Goal: Transaction & Acquisition: Purchase product/service

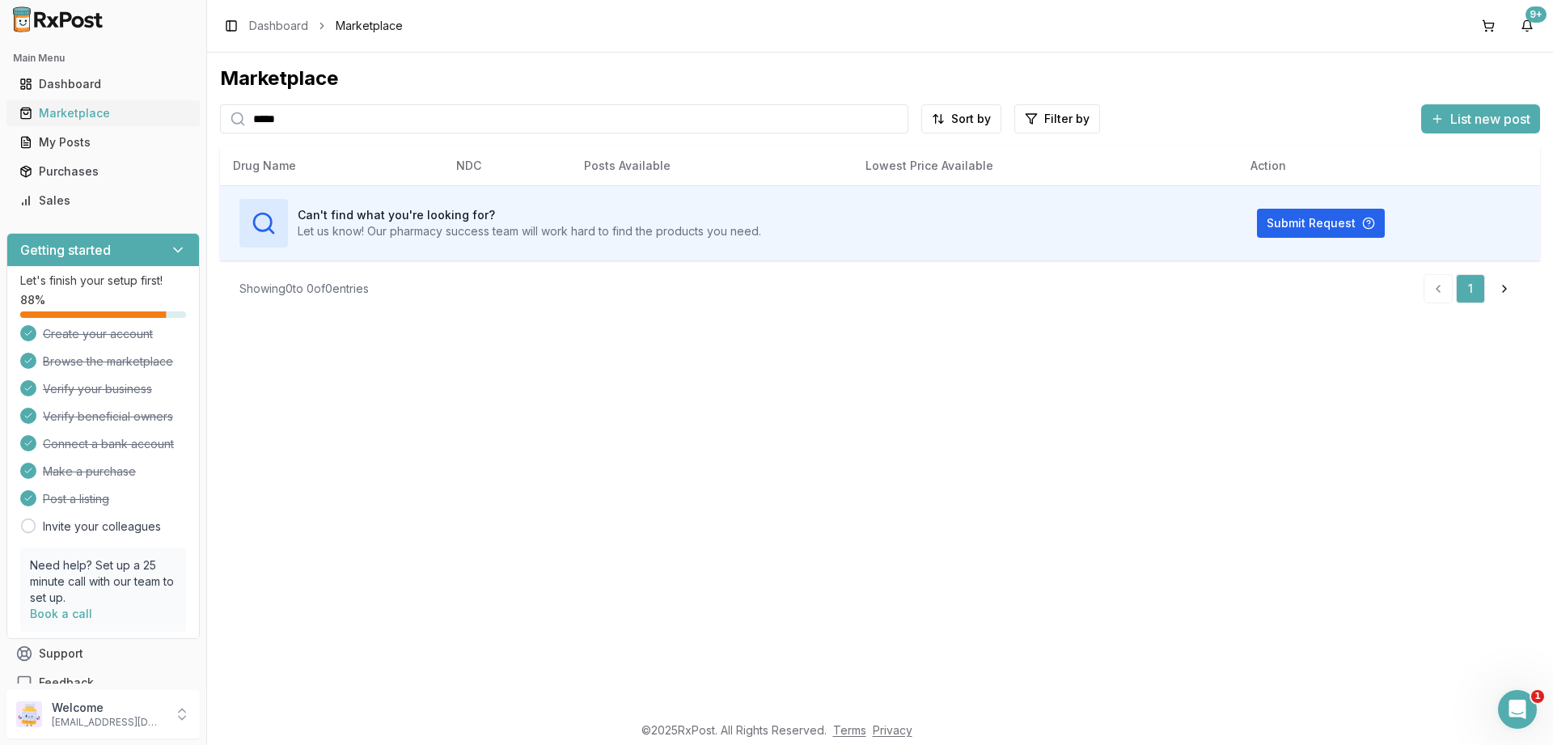
click at [61, 115] on div "Marketplace" at bounding box center [102, 113] width 167 height 16
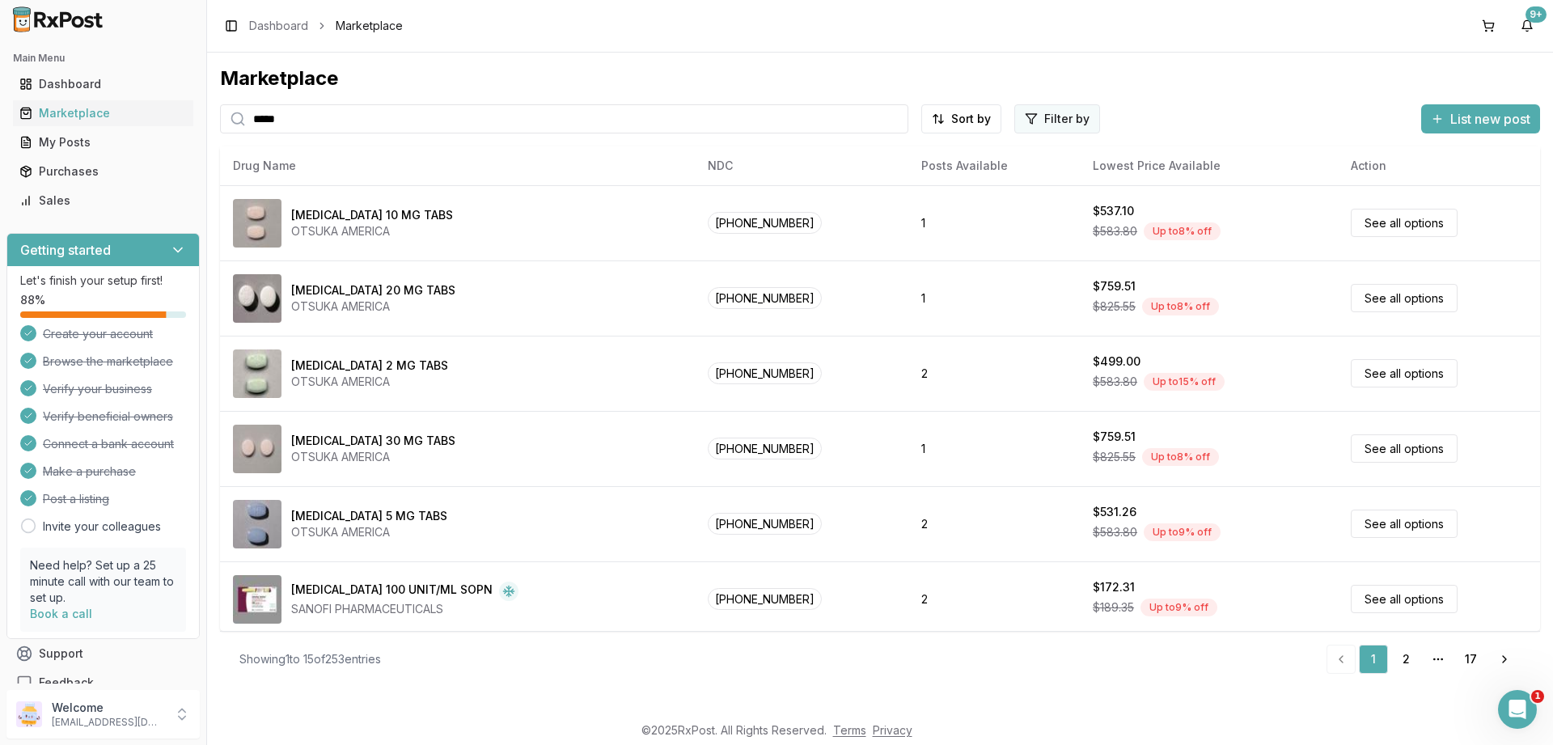
click at [1054, 116] on html "Main Menu Dashboard Marketplace My Posts Purchases Sales Getting started Let's …" at bounding box center [776, 372] width 1553 height 745
click at [873, 150] on button "button" at bounding box center [874, 153] width 13 height 13
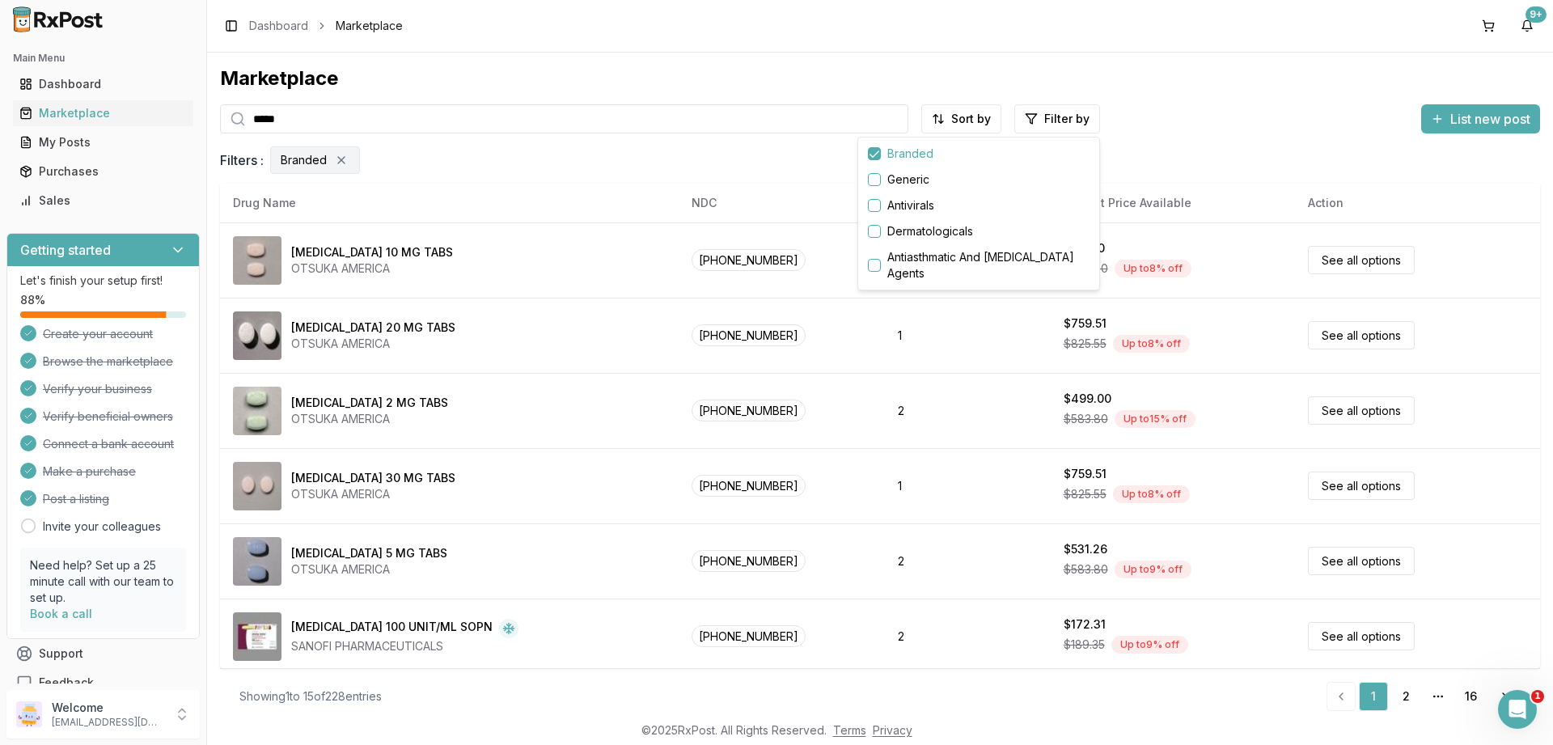
click at [674, 412] on html "Main Menu Dashboard Marketplace My Posts Purchases Sales Getting started Let's …" at bounding box center [776, 372] width 1553 height 745
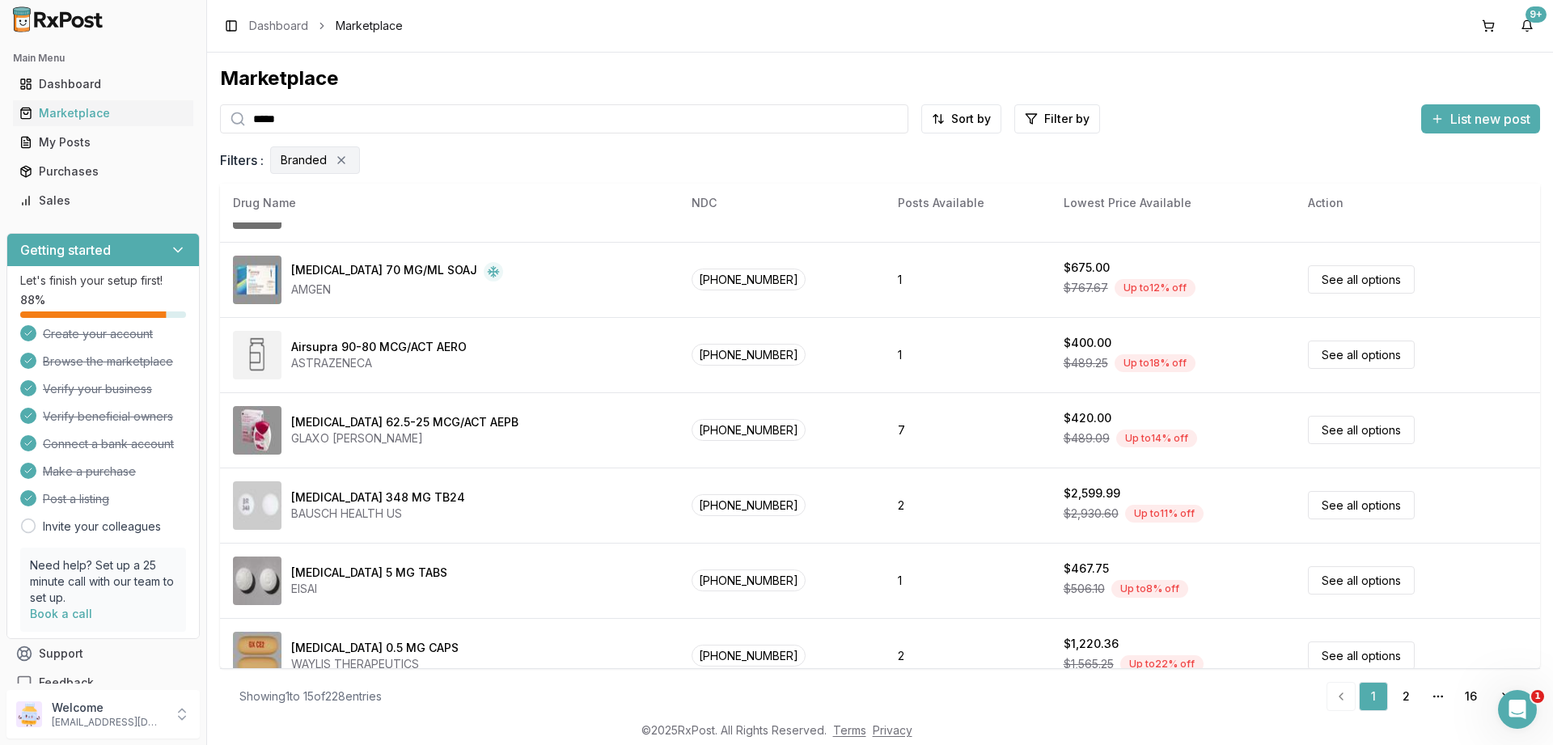
scroll to position [758, 0]
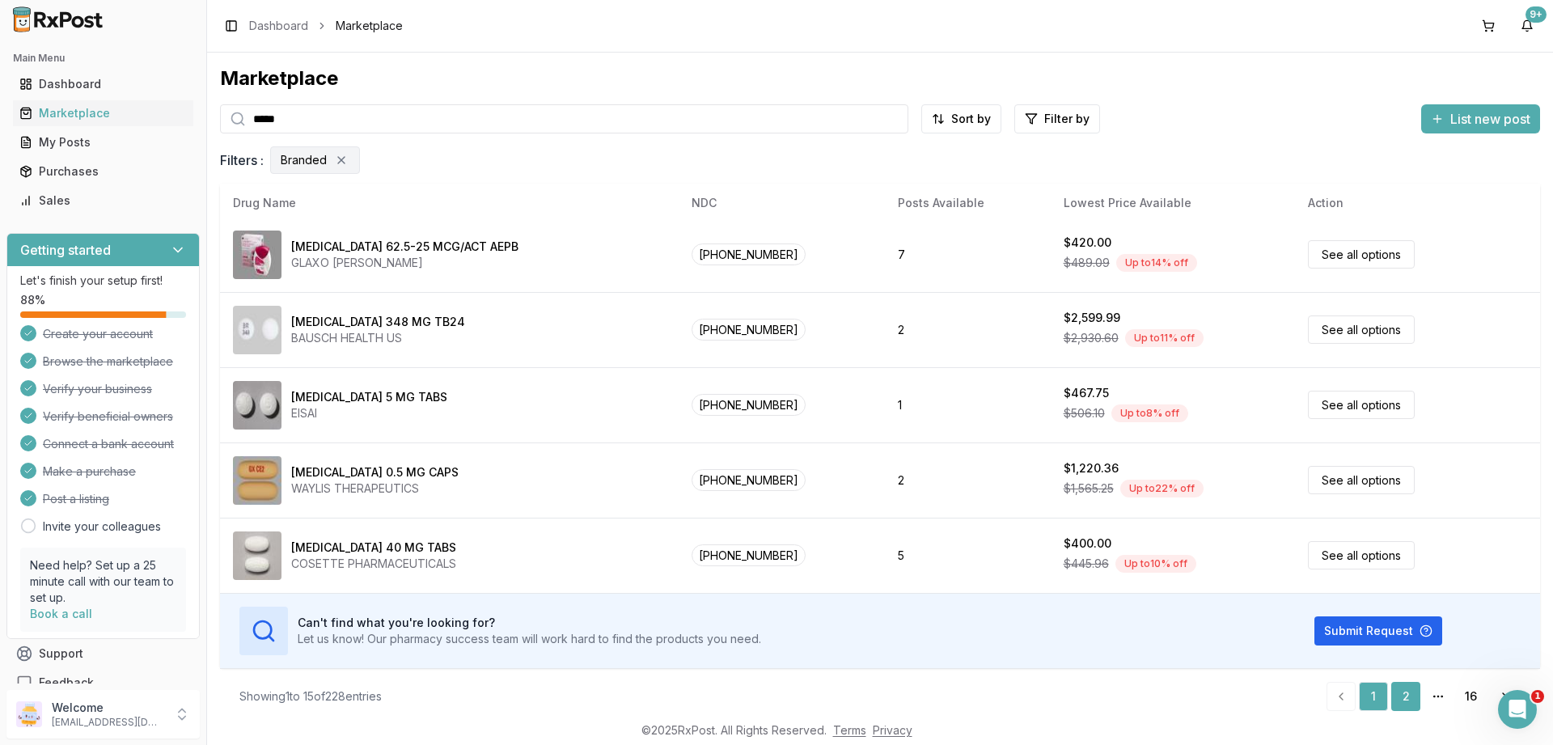
click at [1406, 694] on link "2" at bounding box center [1405, 696] width 29 height 29
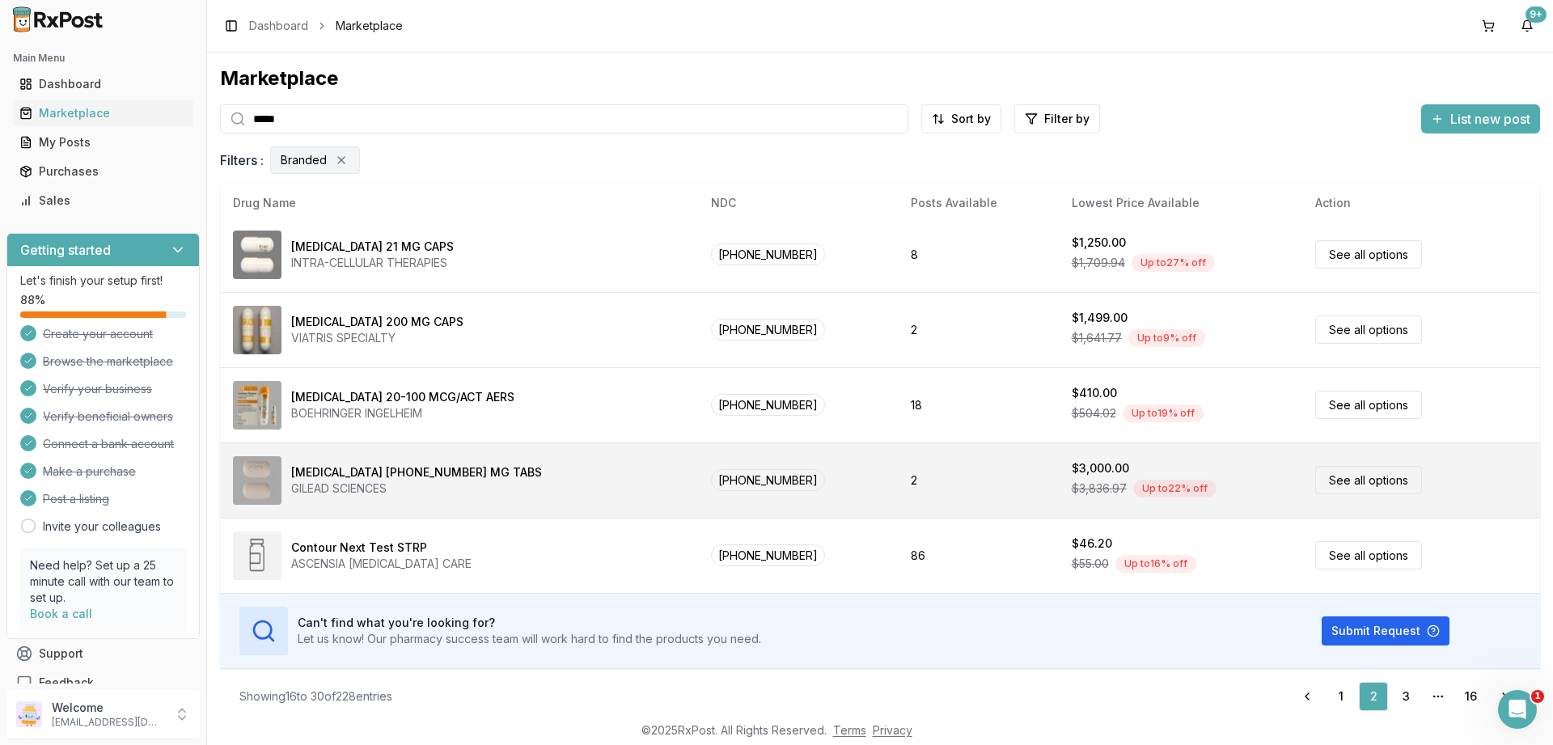
scroll to position [11, 0]
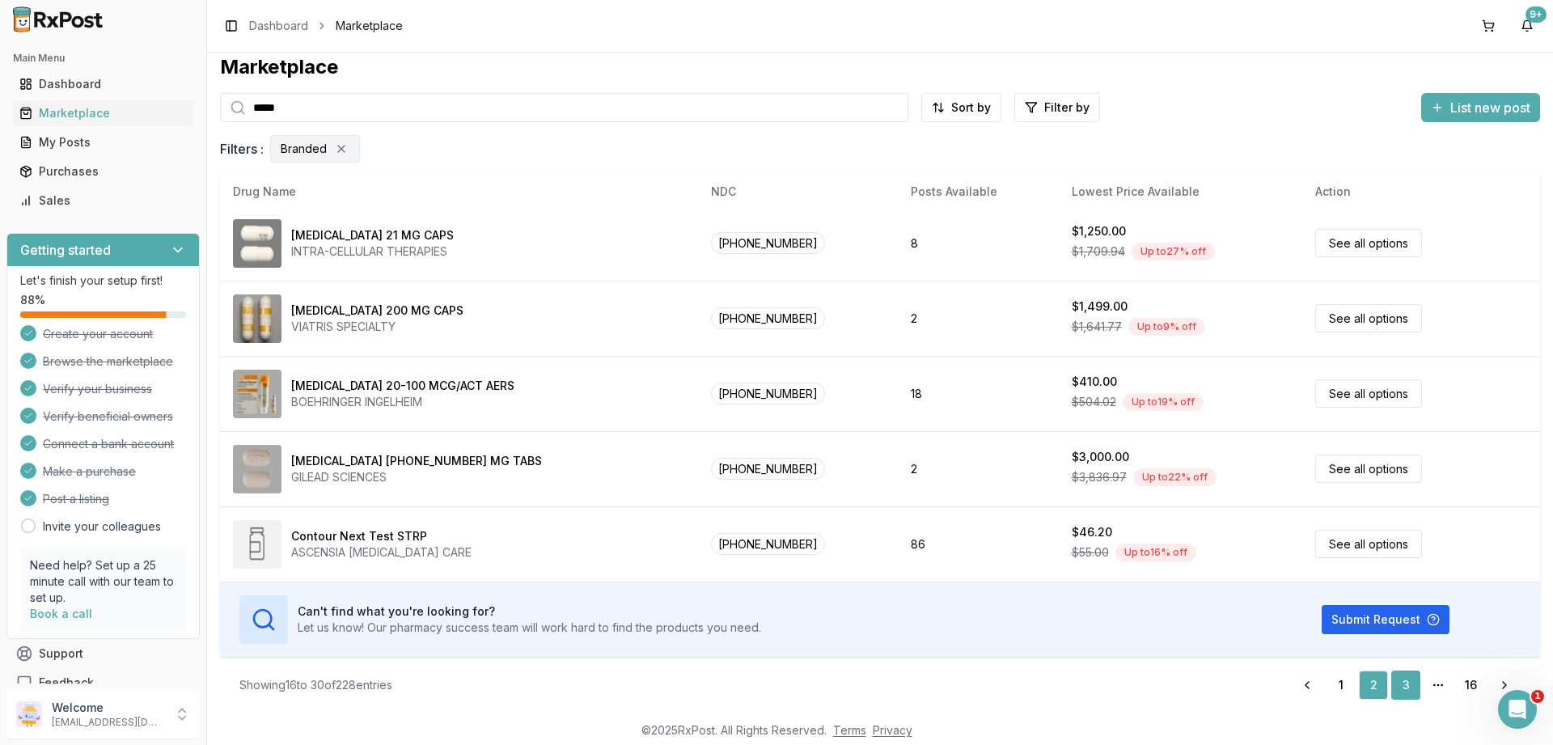
click at [1405, 680] on link "3" at bounding box center [1405, 684] width 29 height 29
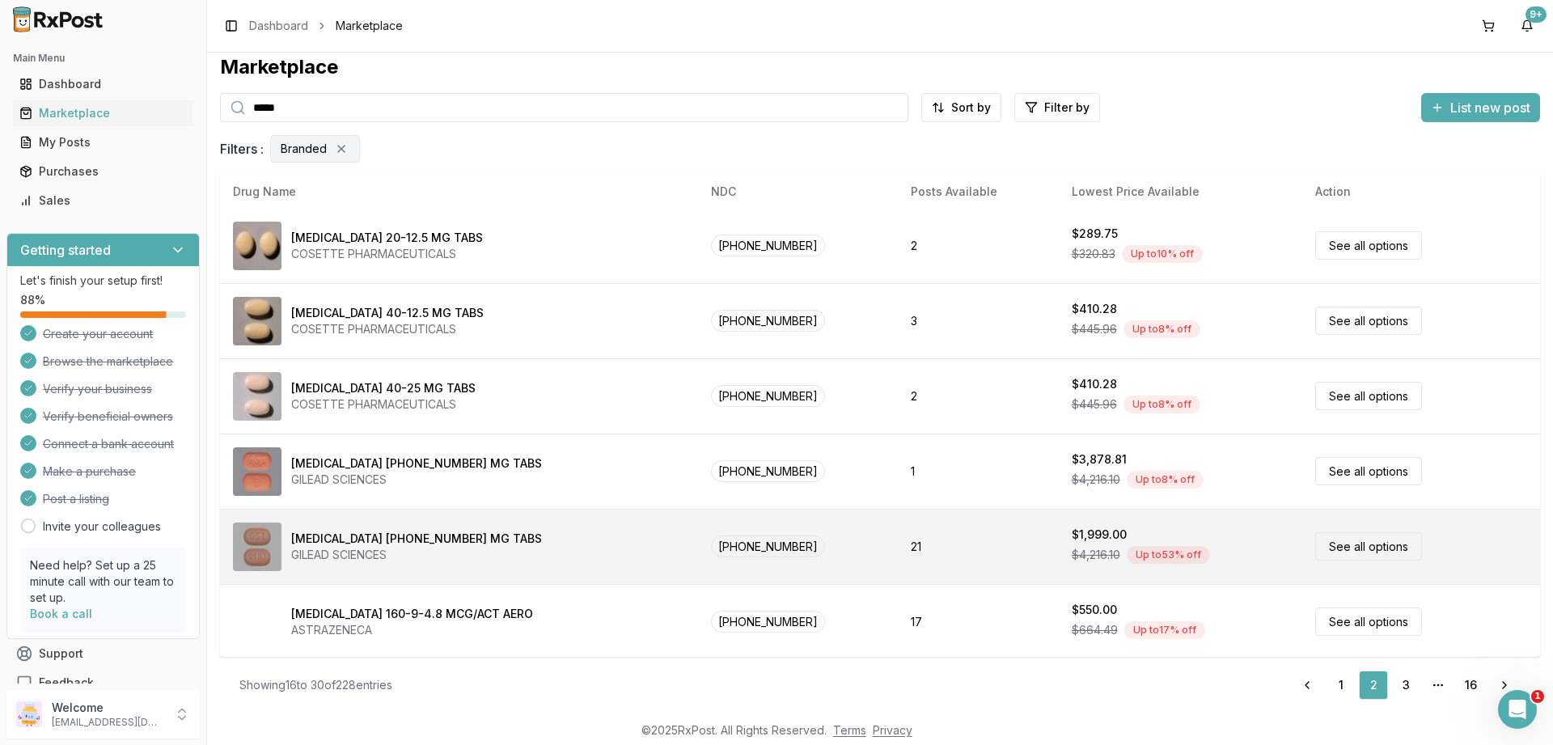
scroll to position [0, 0]
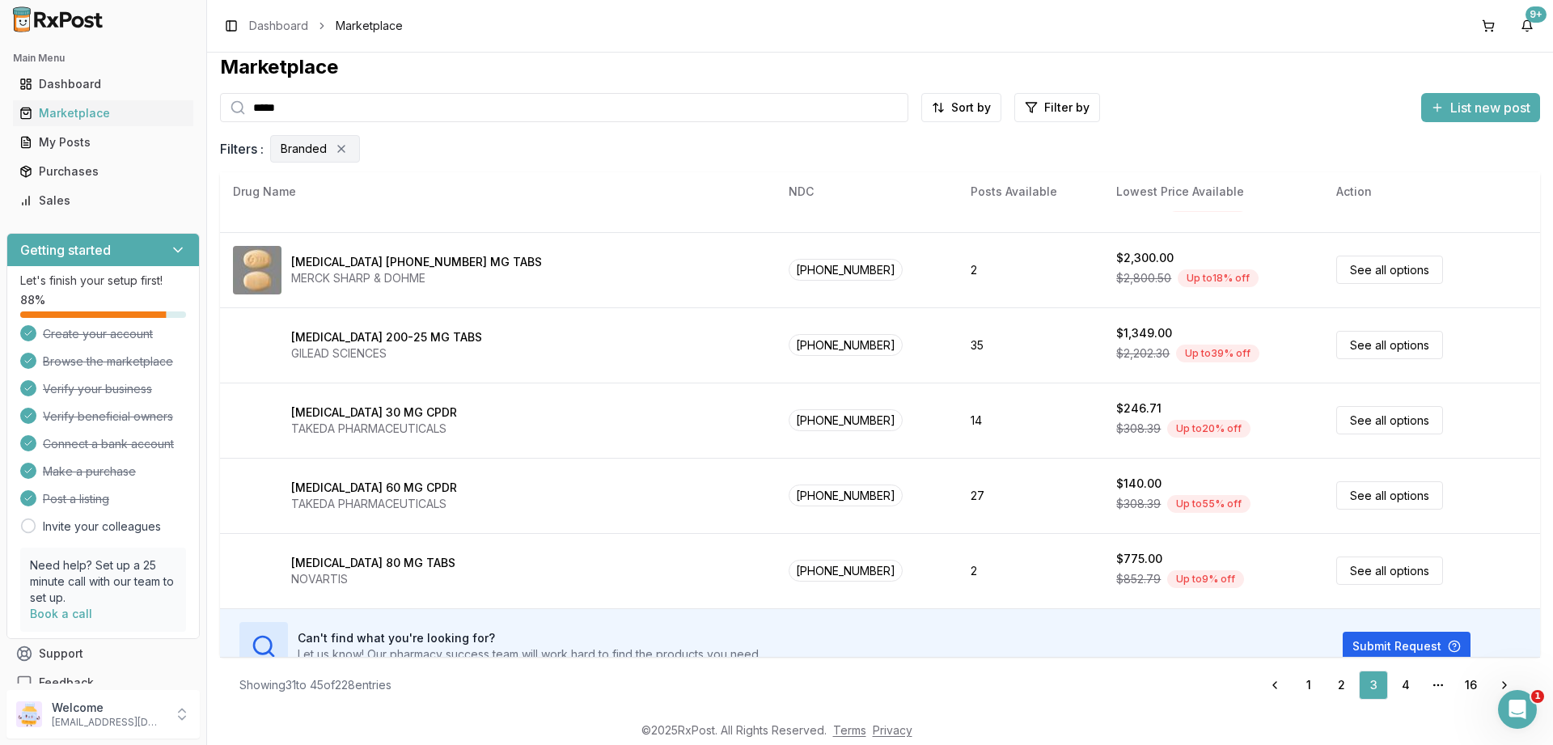
scroll to position [758, 0]
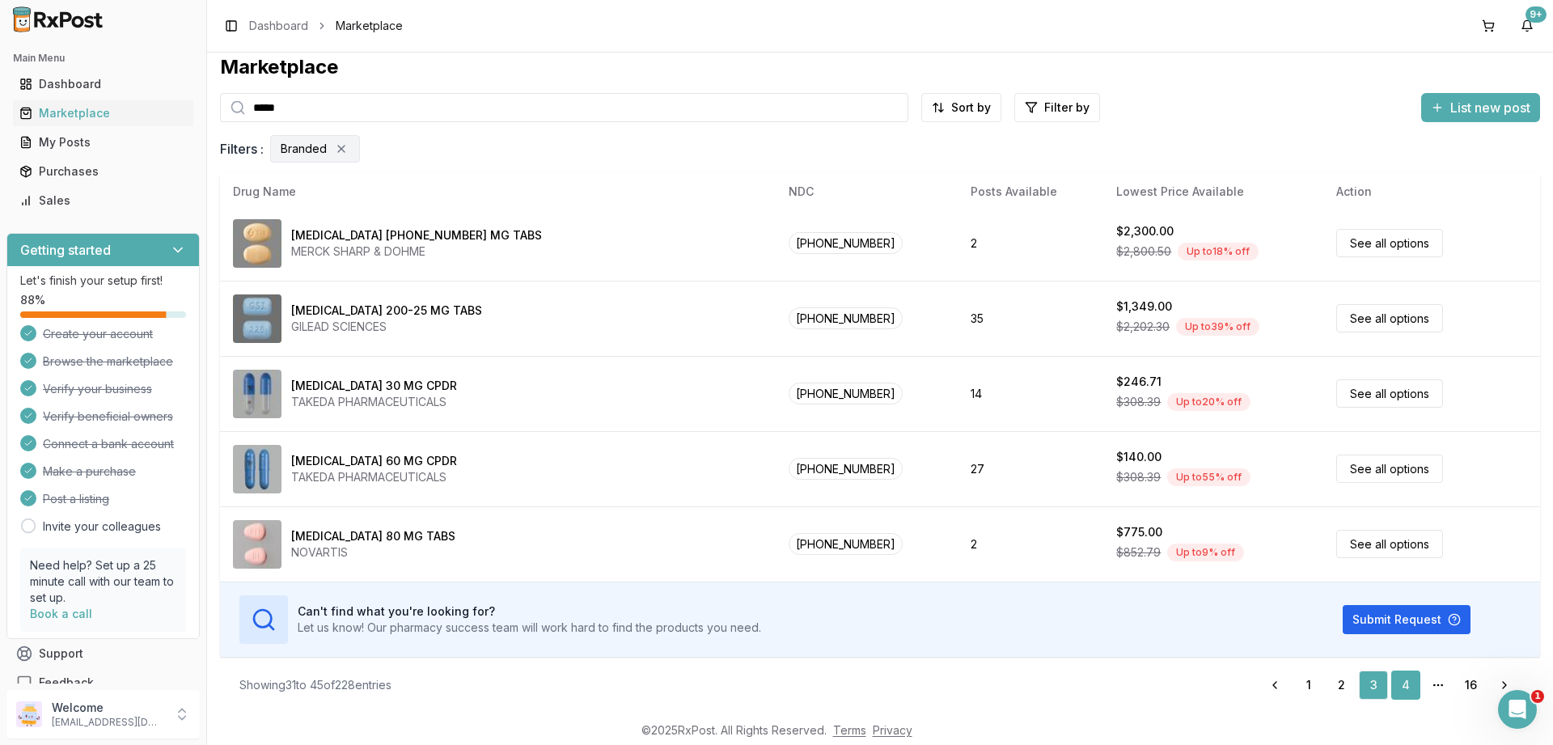
drag, startPoint x: 1403, startPoint y: 680, endPoint x: 1395, endPoint y: 678, distance: 8.4
click at [1403, 679] on link "4" at bounding box center [1405, 684] width 29 height 29
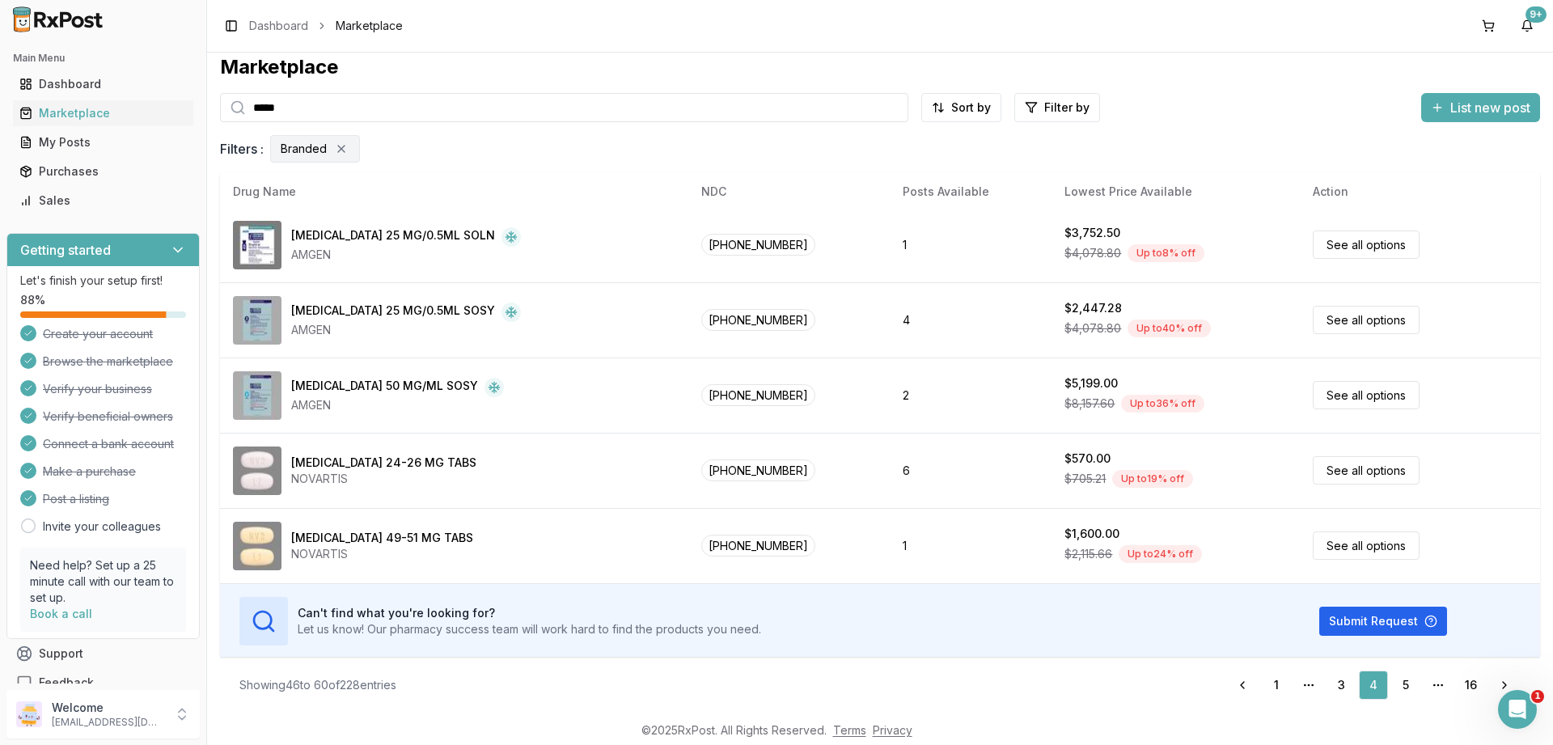
scroll to position [758, 0]
click at [1408, 683] on link "5" at bounding box center [1405, 684] width 29 height 29
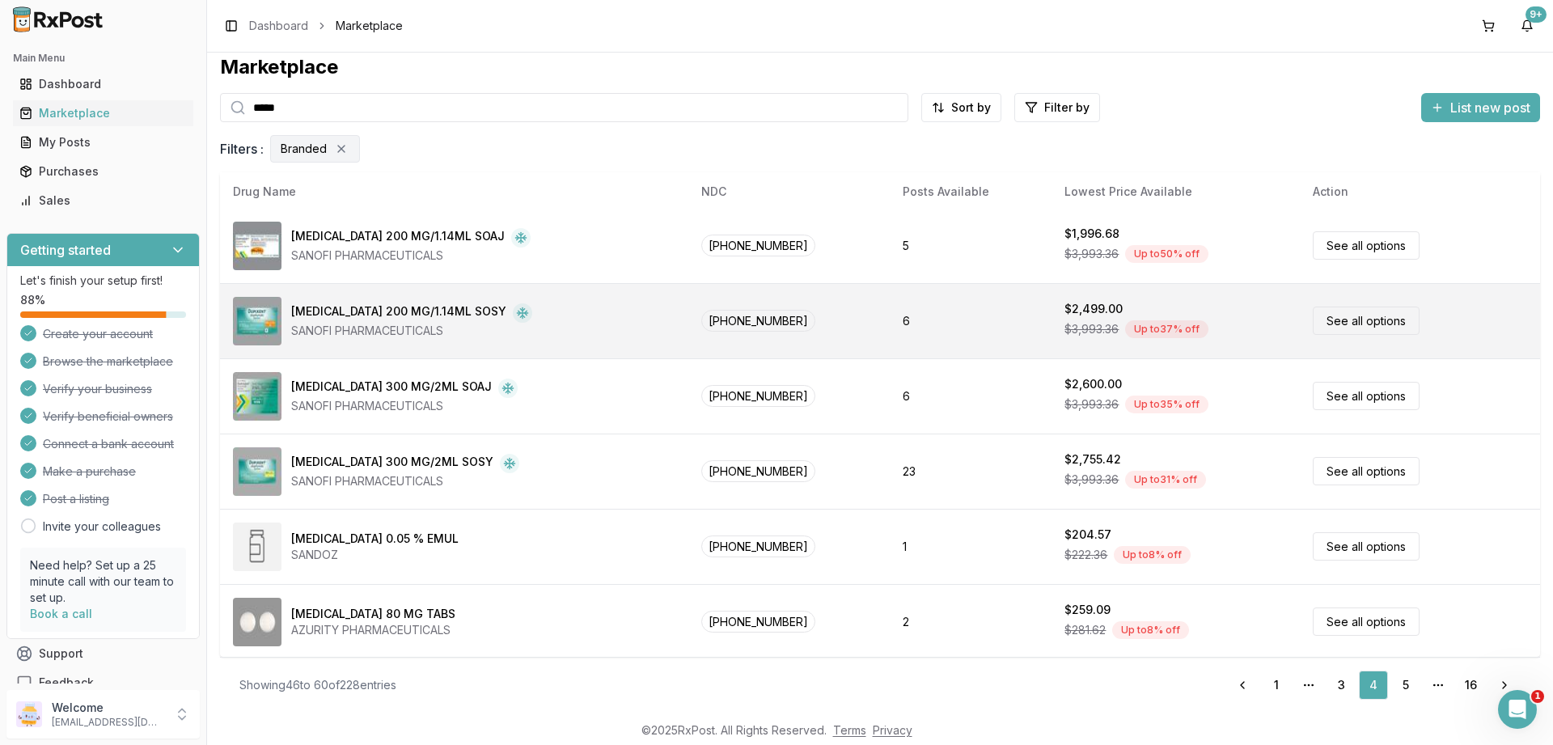
scroll to position [0, 0]
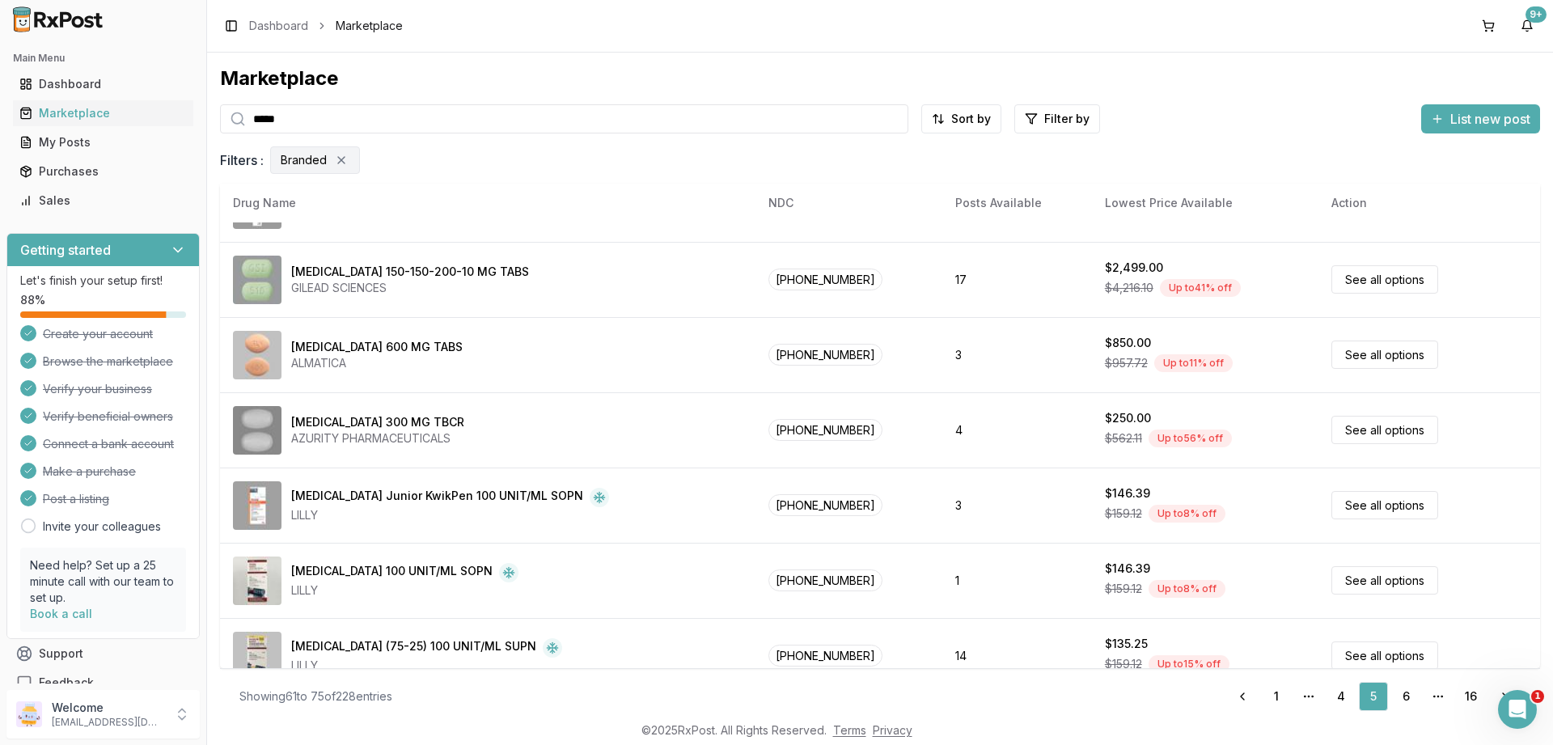
scroll to position [758, 0]
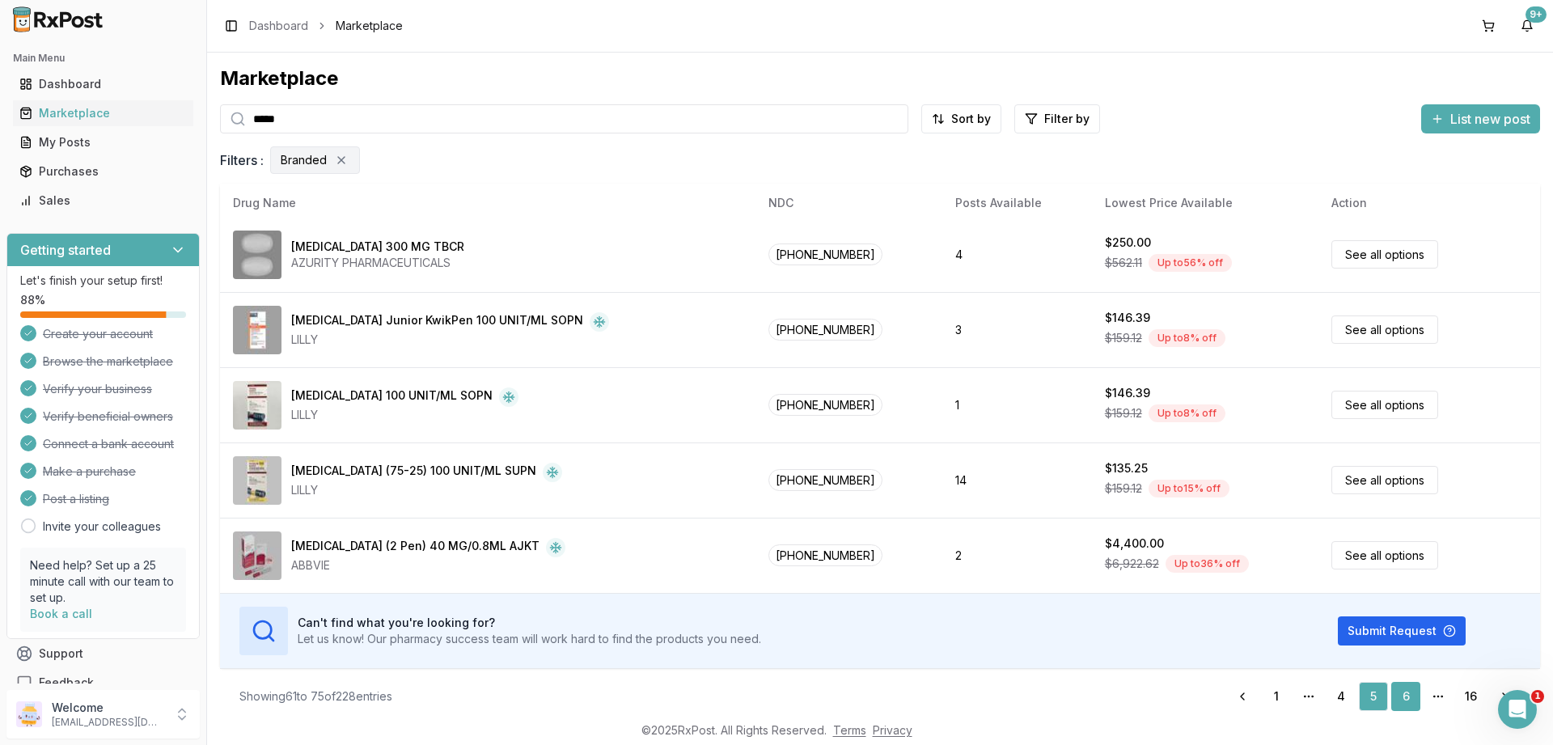
click at [1407, 695] on link "6" at bounding box center [1405, 696] width 29 height 29
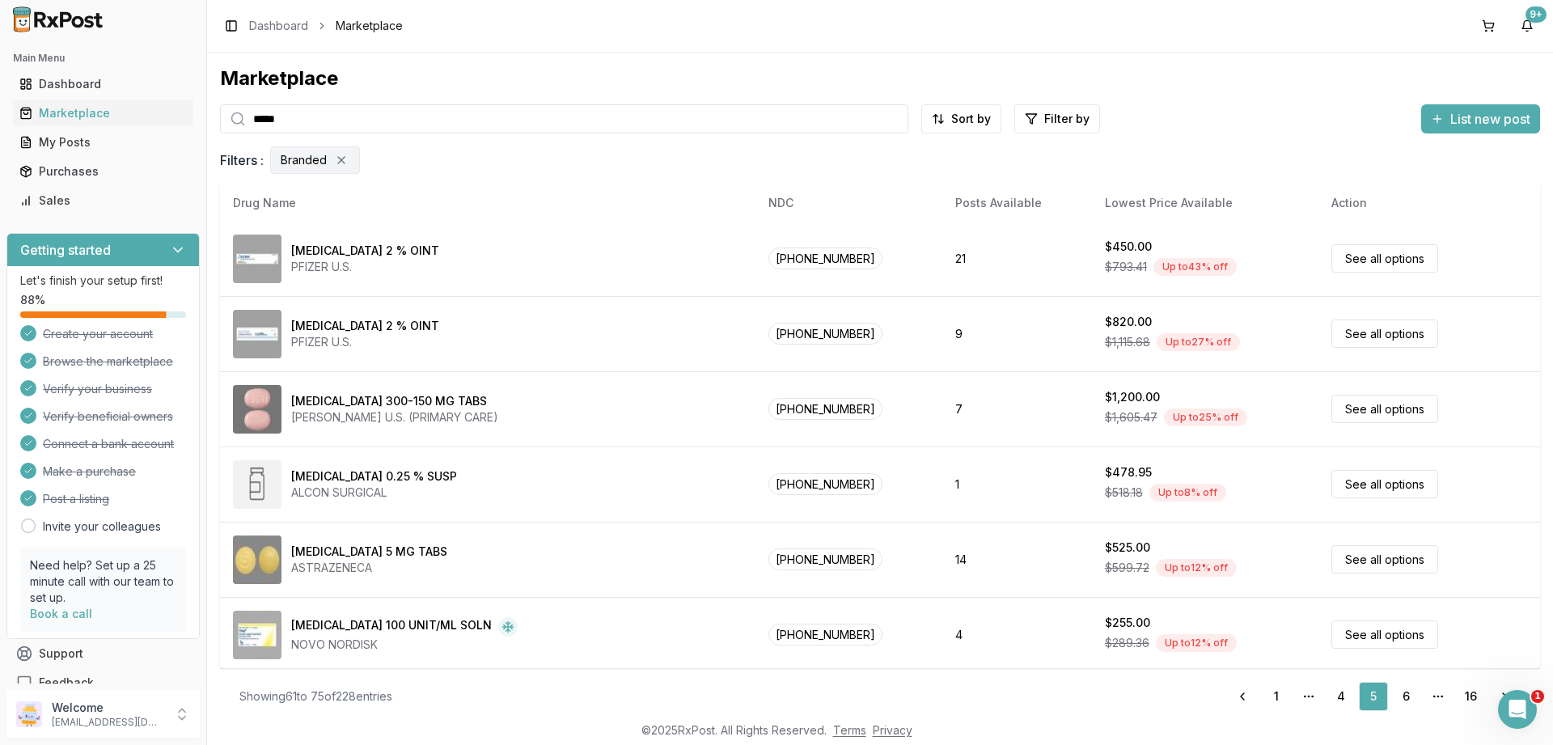
scroll to position [0, 0]
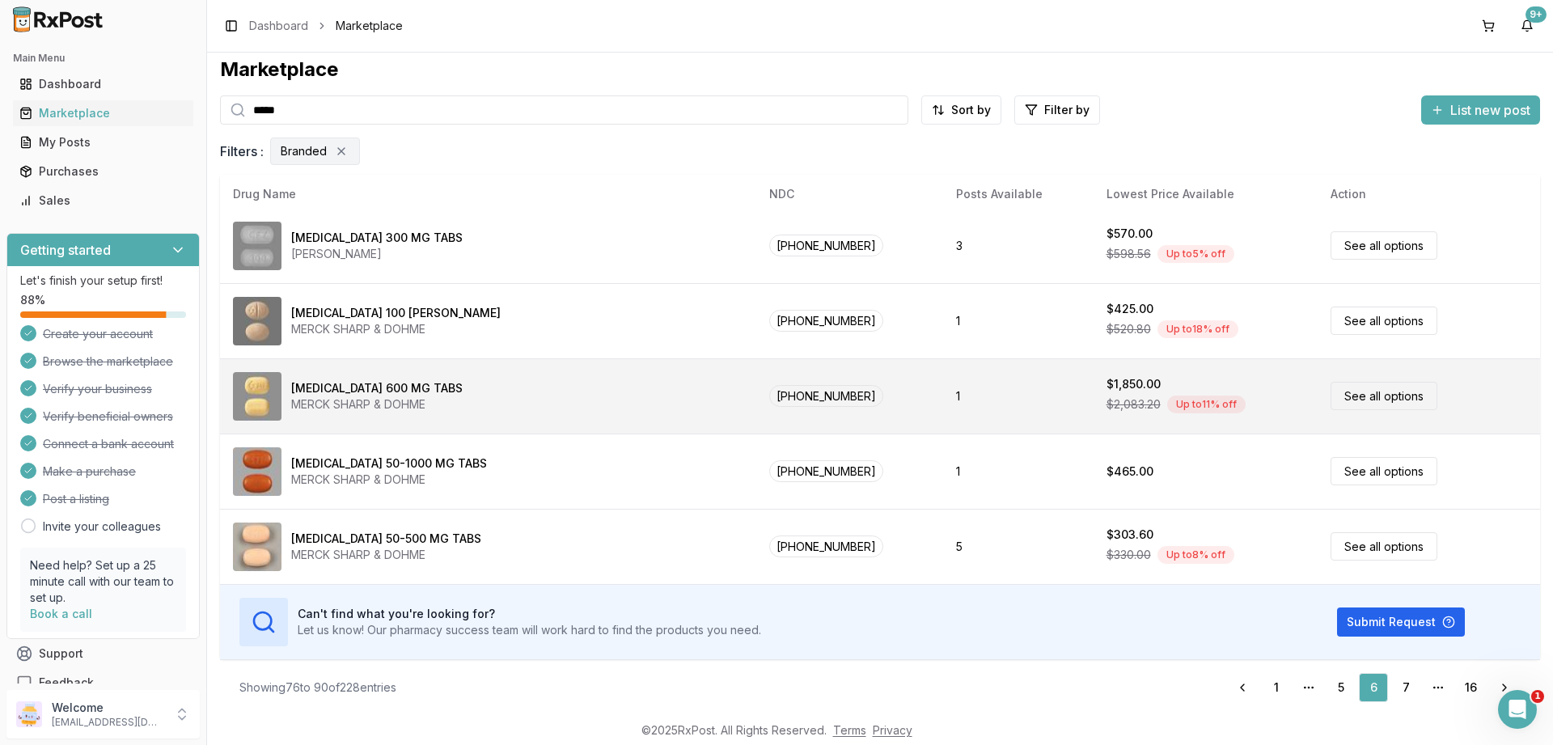
scroll to position [11, 0]
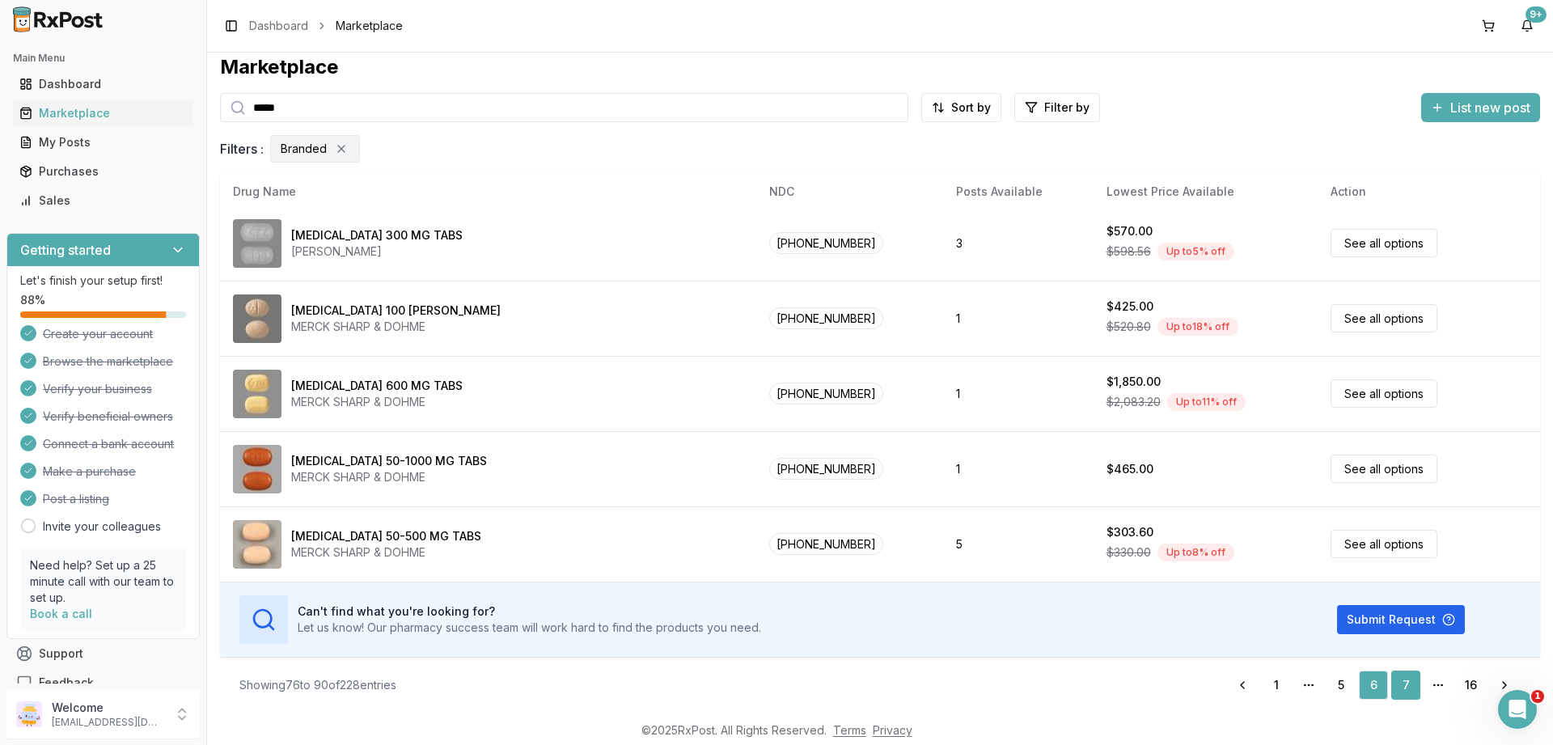
click at [1403, 682] on link "7" at bounding box center [1405, 684] width 29 height 29
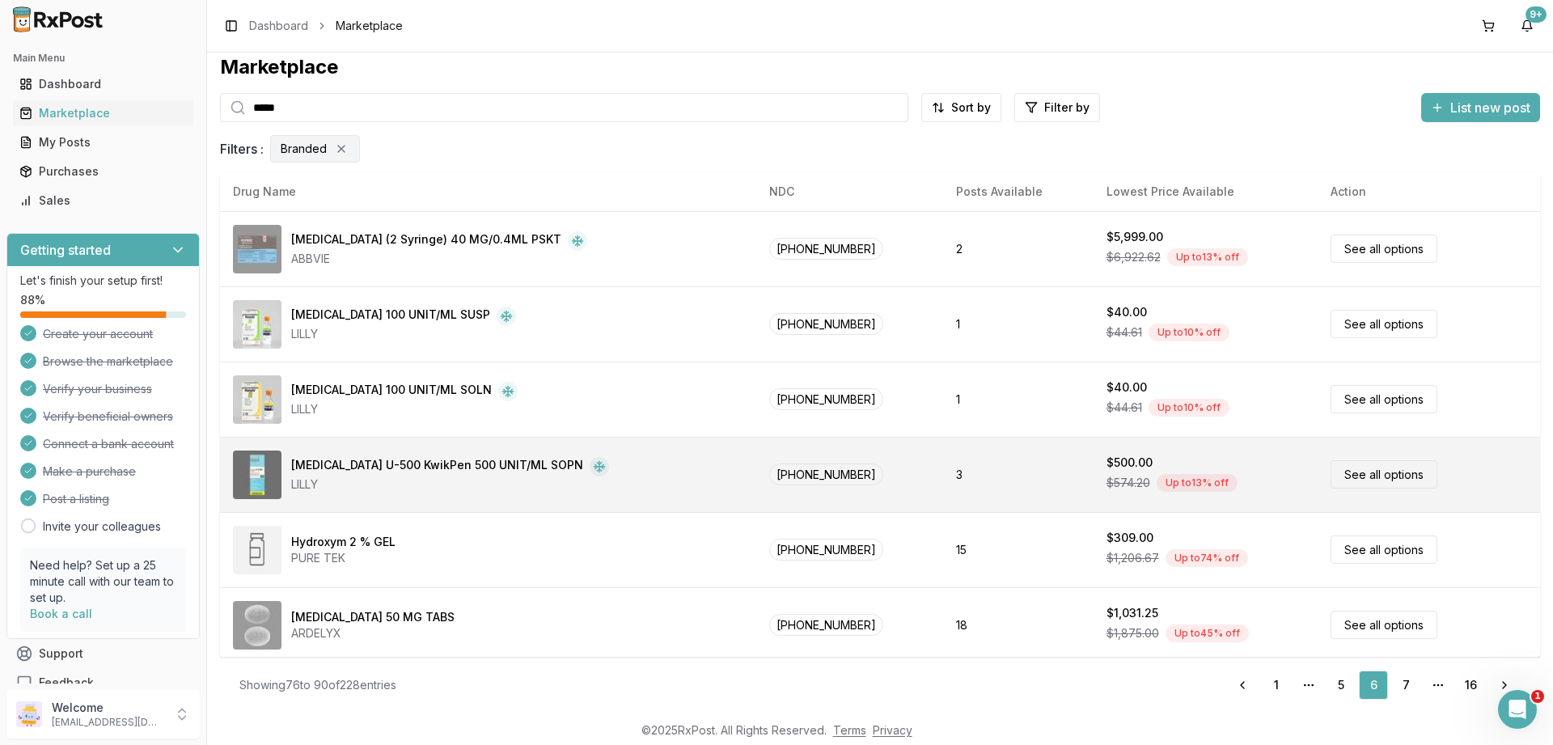
scroll to position [0, 0]
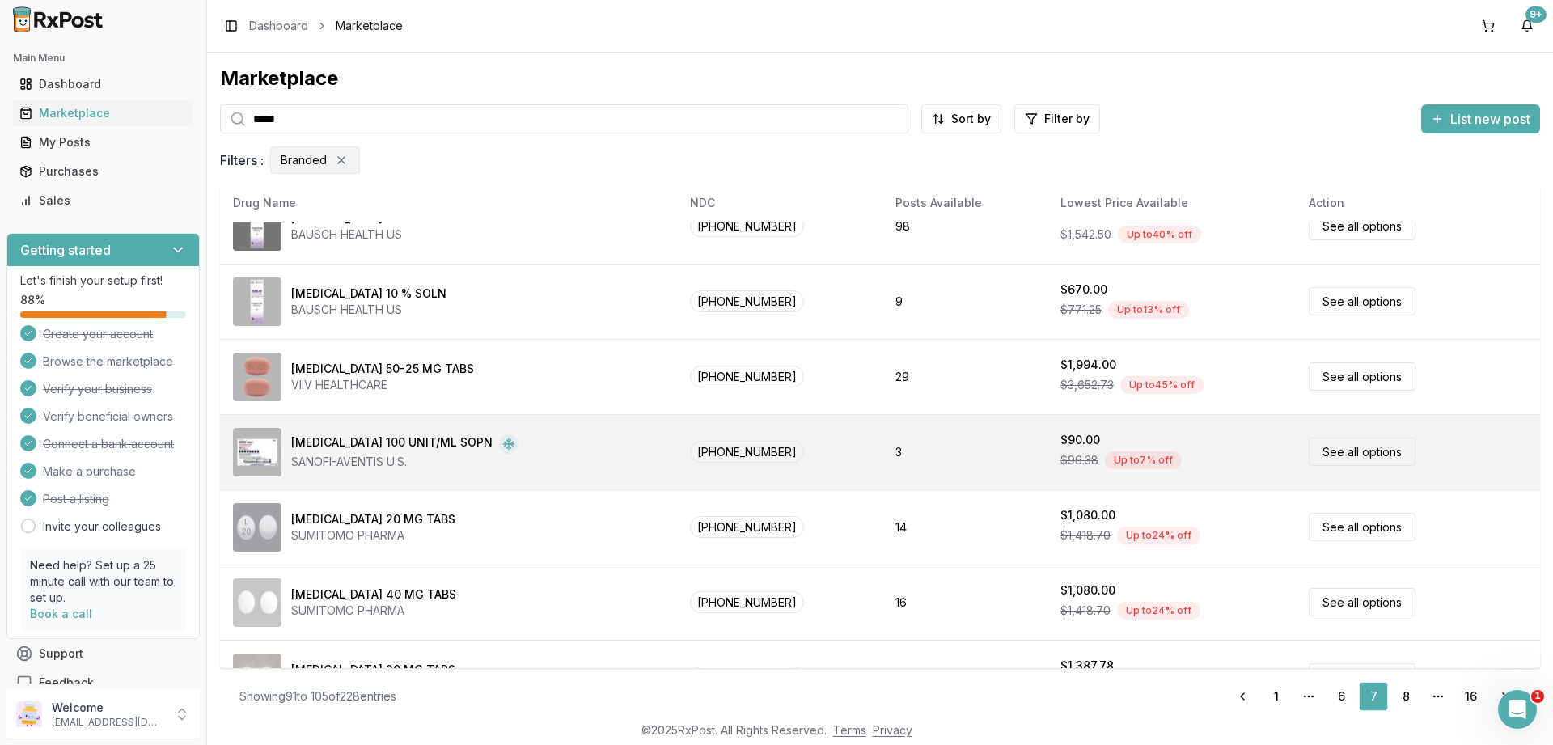
scroll to position [758, 0]
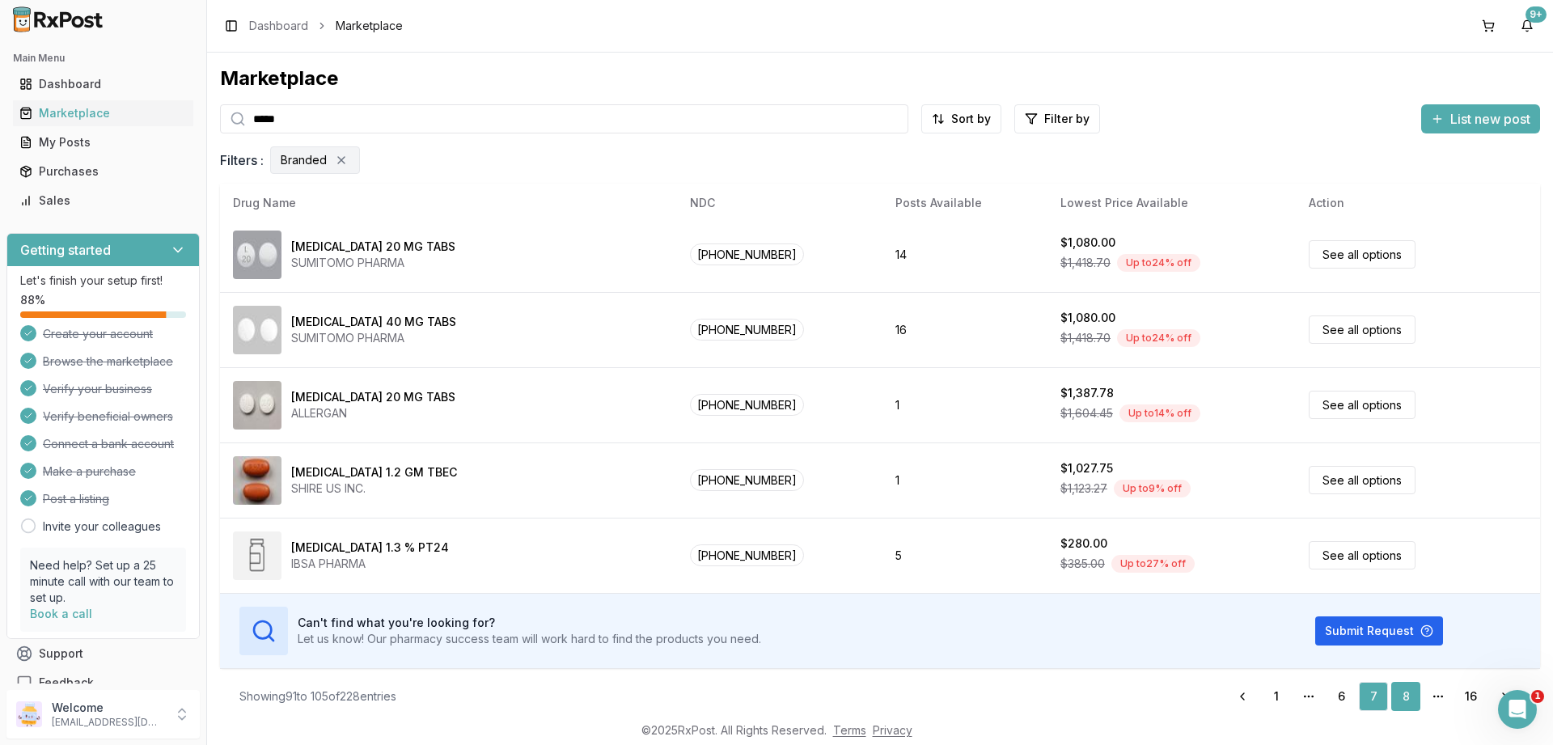
click at [1409, 698] on link "8" at bounding box center [1405, 696] width 29 height 29
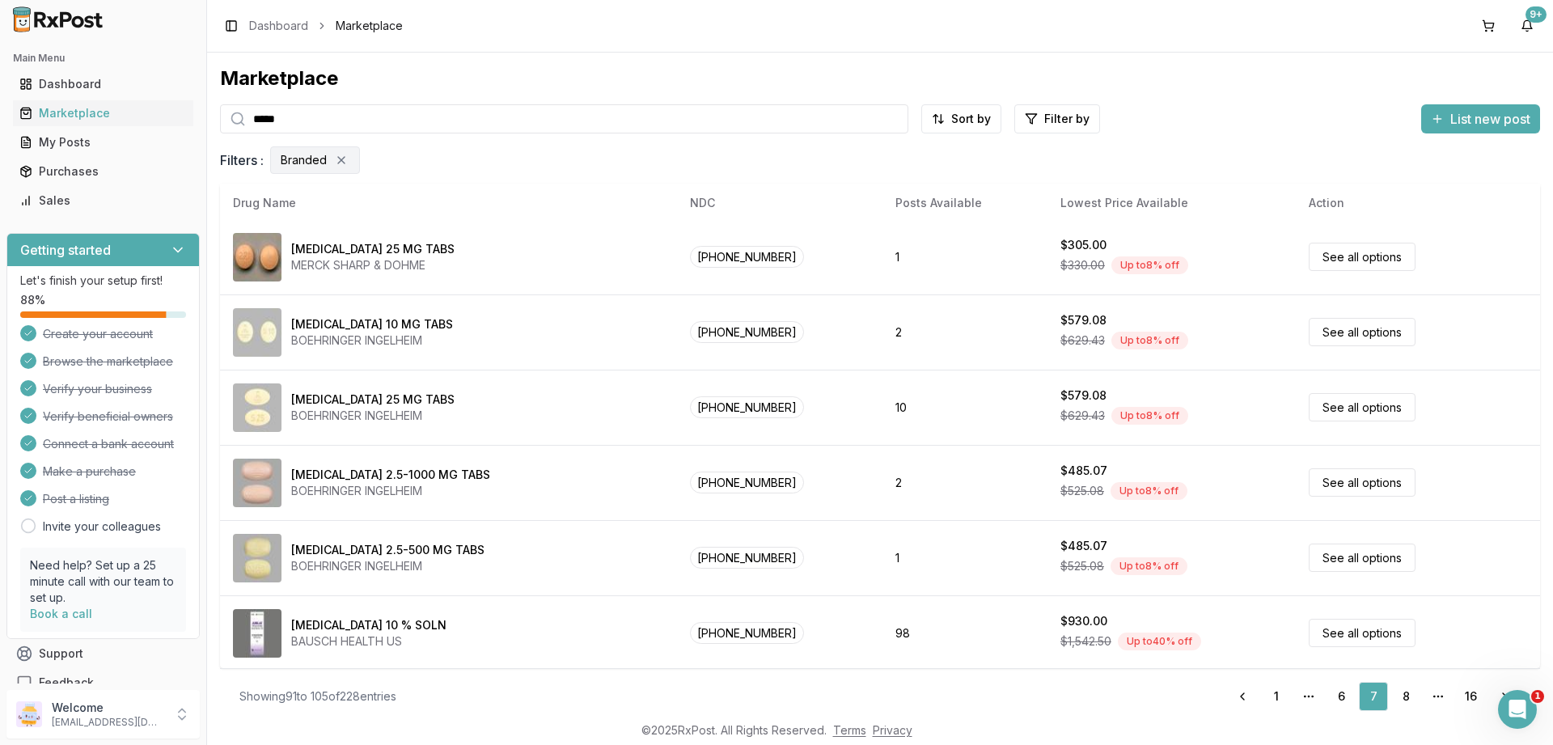
scroll to position [0, 0]
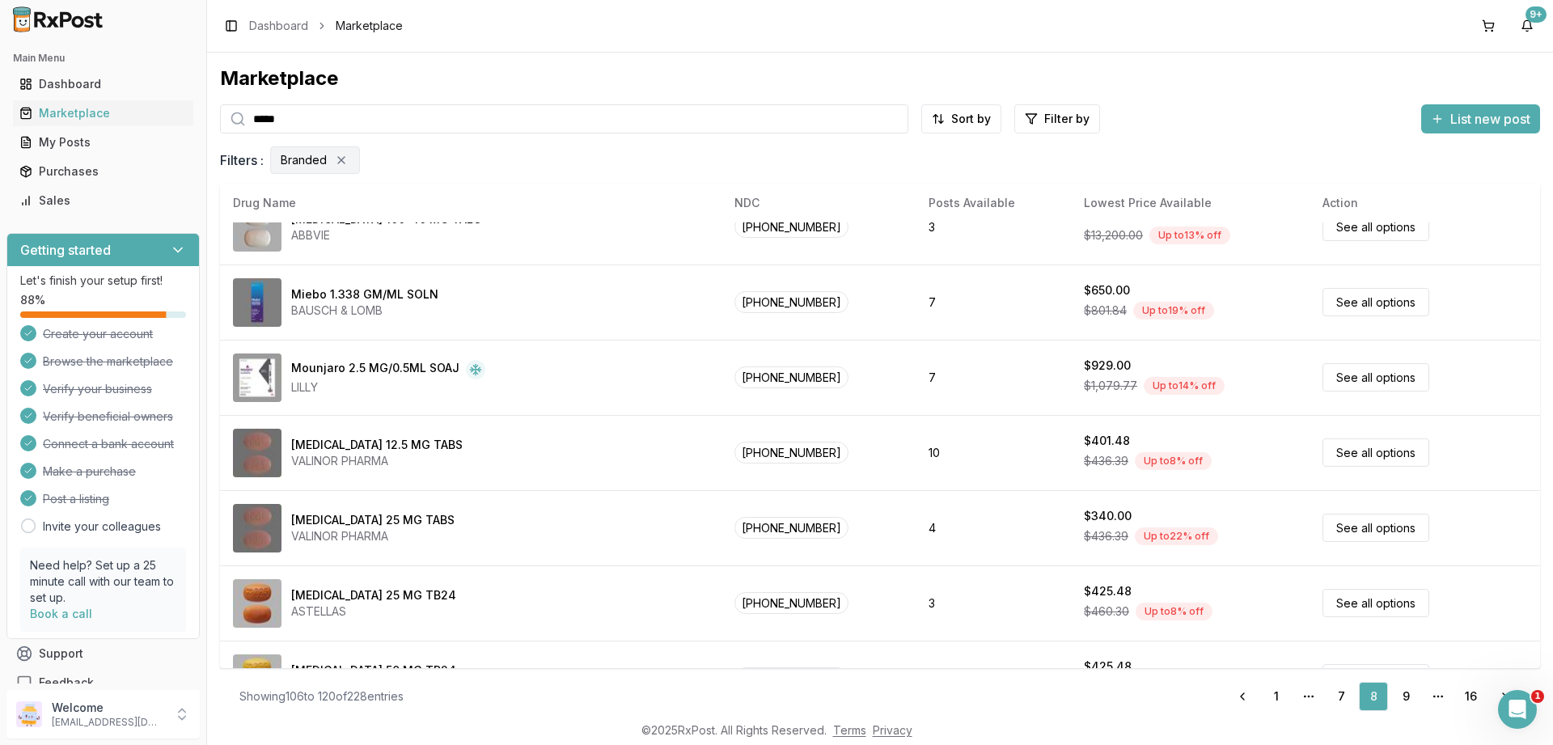
scroll to position [758, 0]
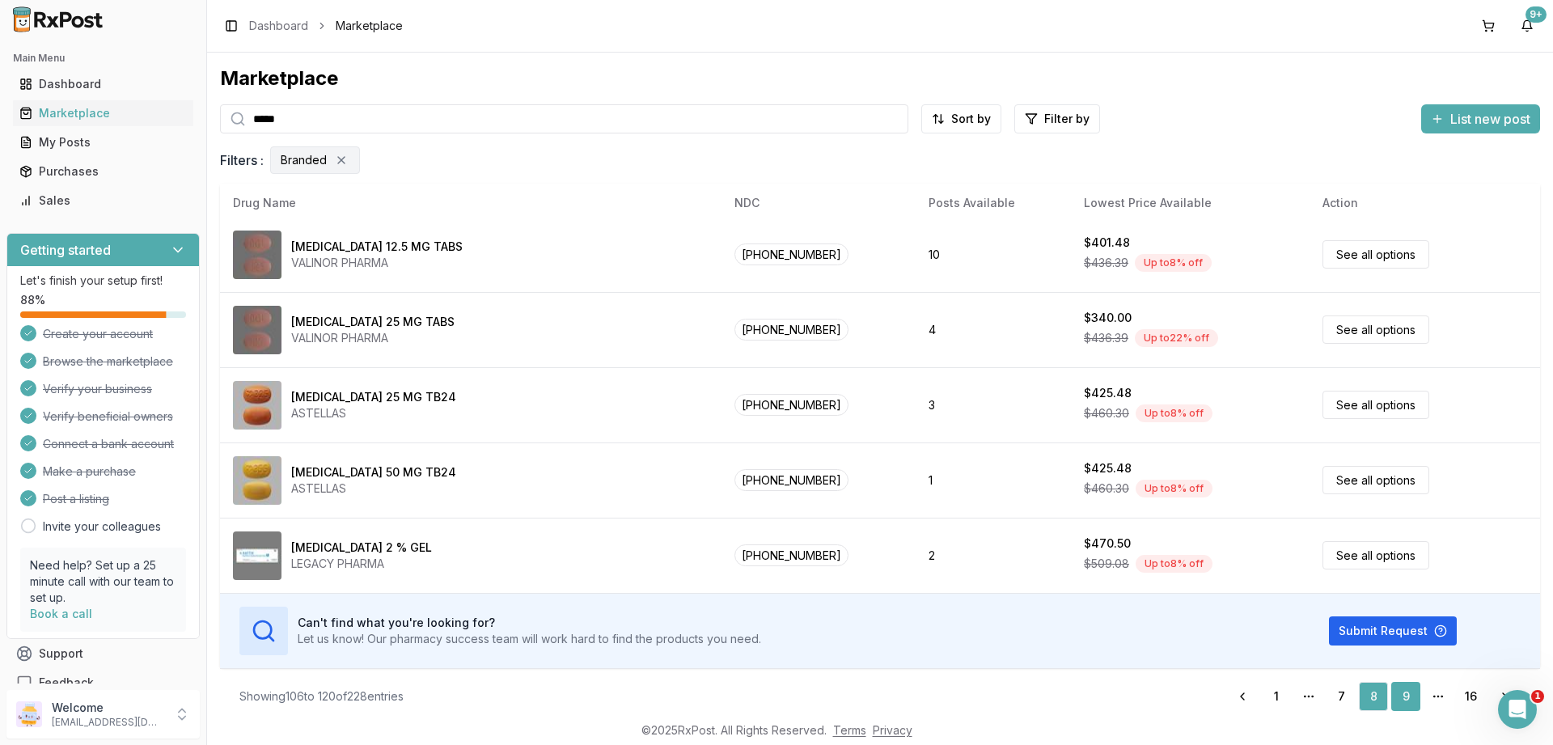
click at [1401, 690] on link "9" at bounding box center [1405, 696] width 29 height 29
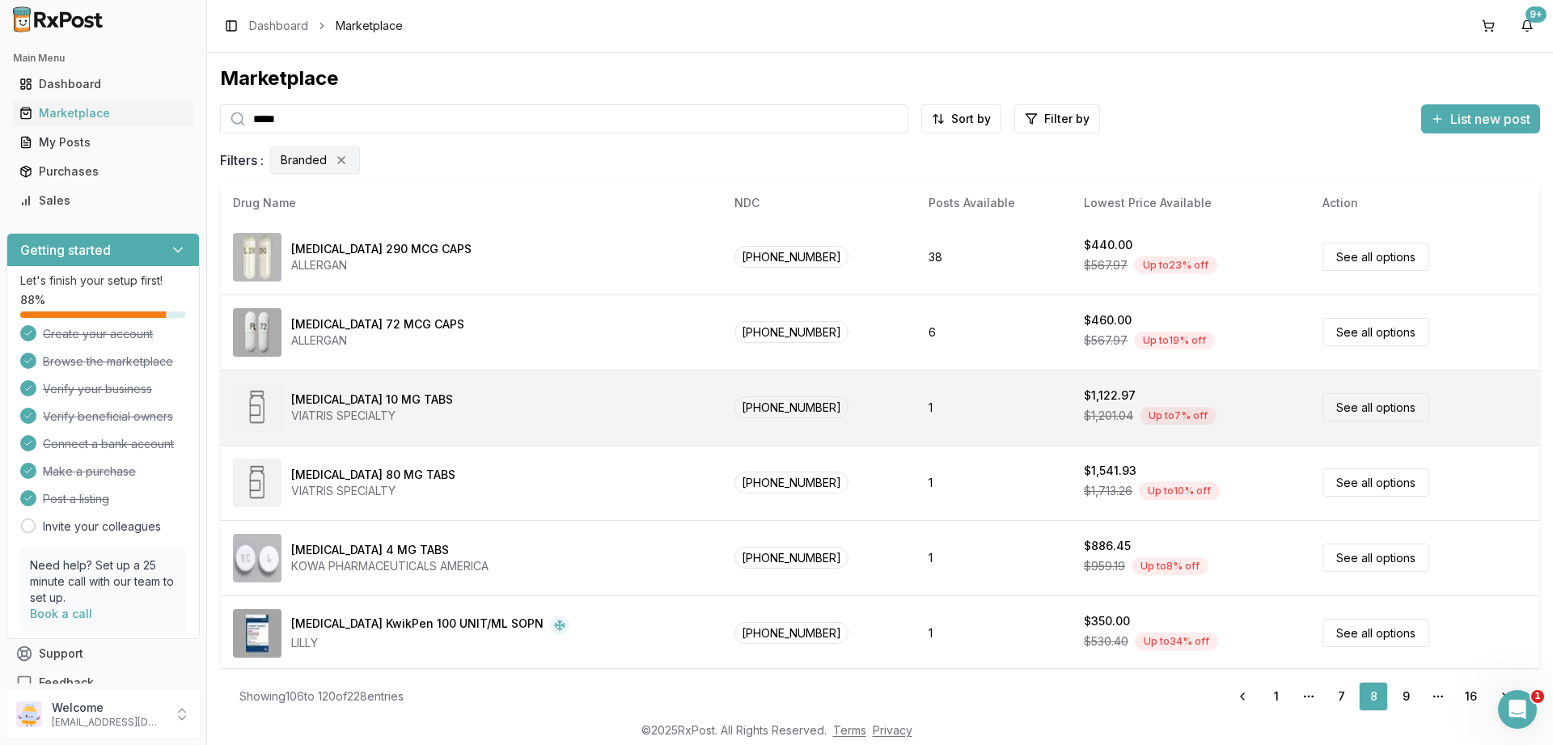
scroll to position [0, 0]
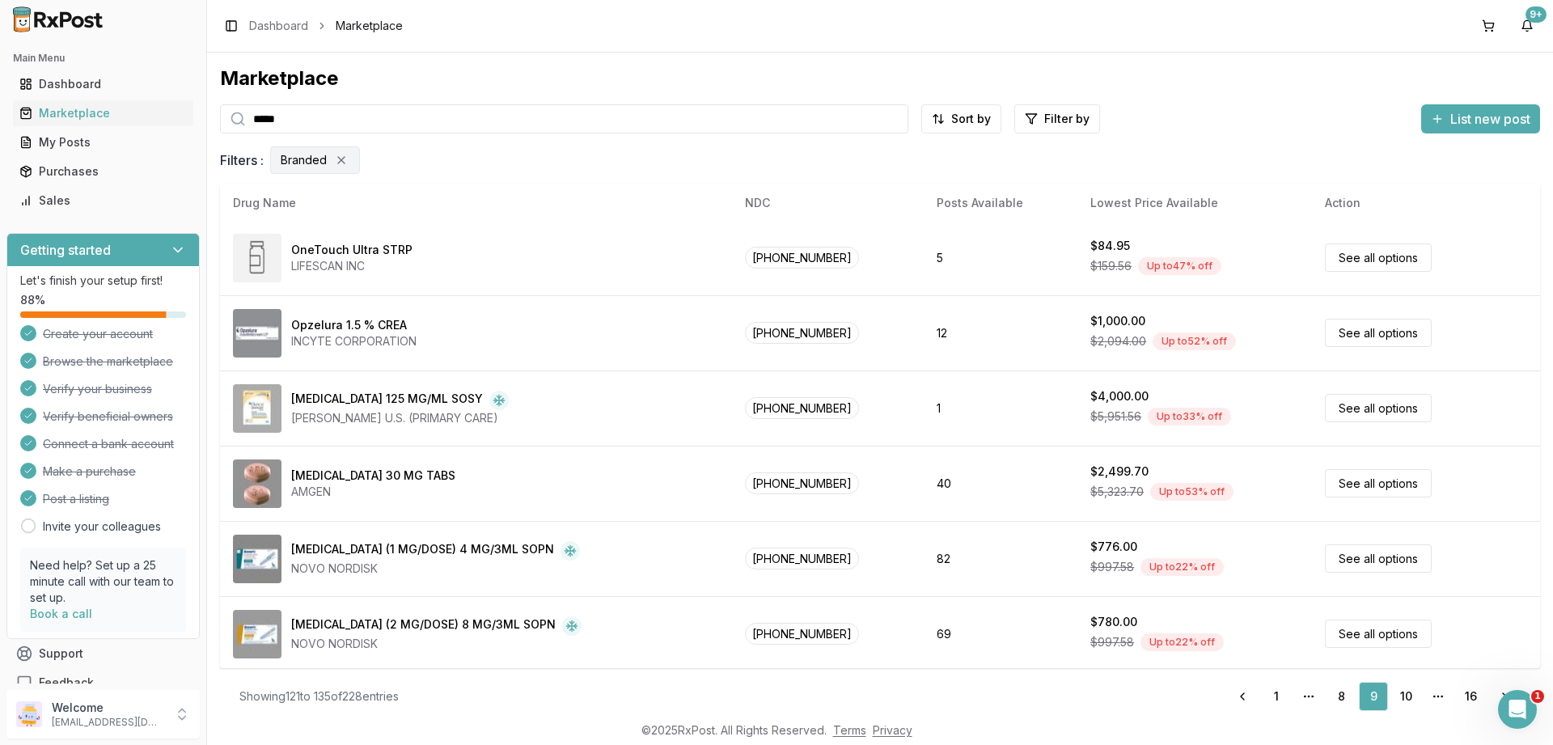
scroll to position [758, 0]
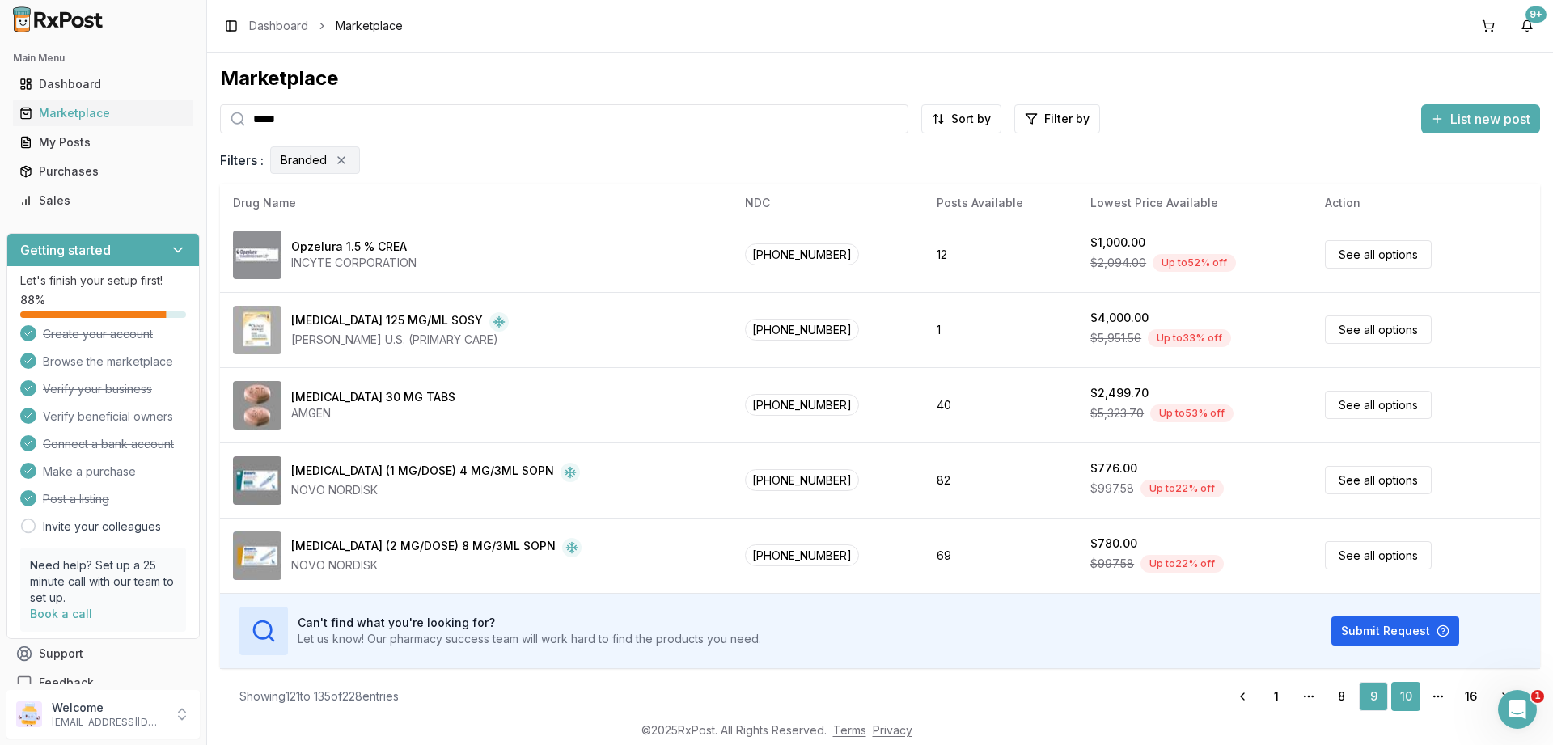
click at [1417, 695] on link "10" at bounding box center [1405, 696] width 29 height 29
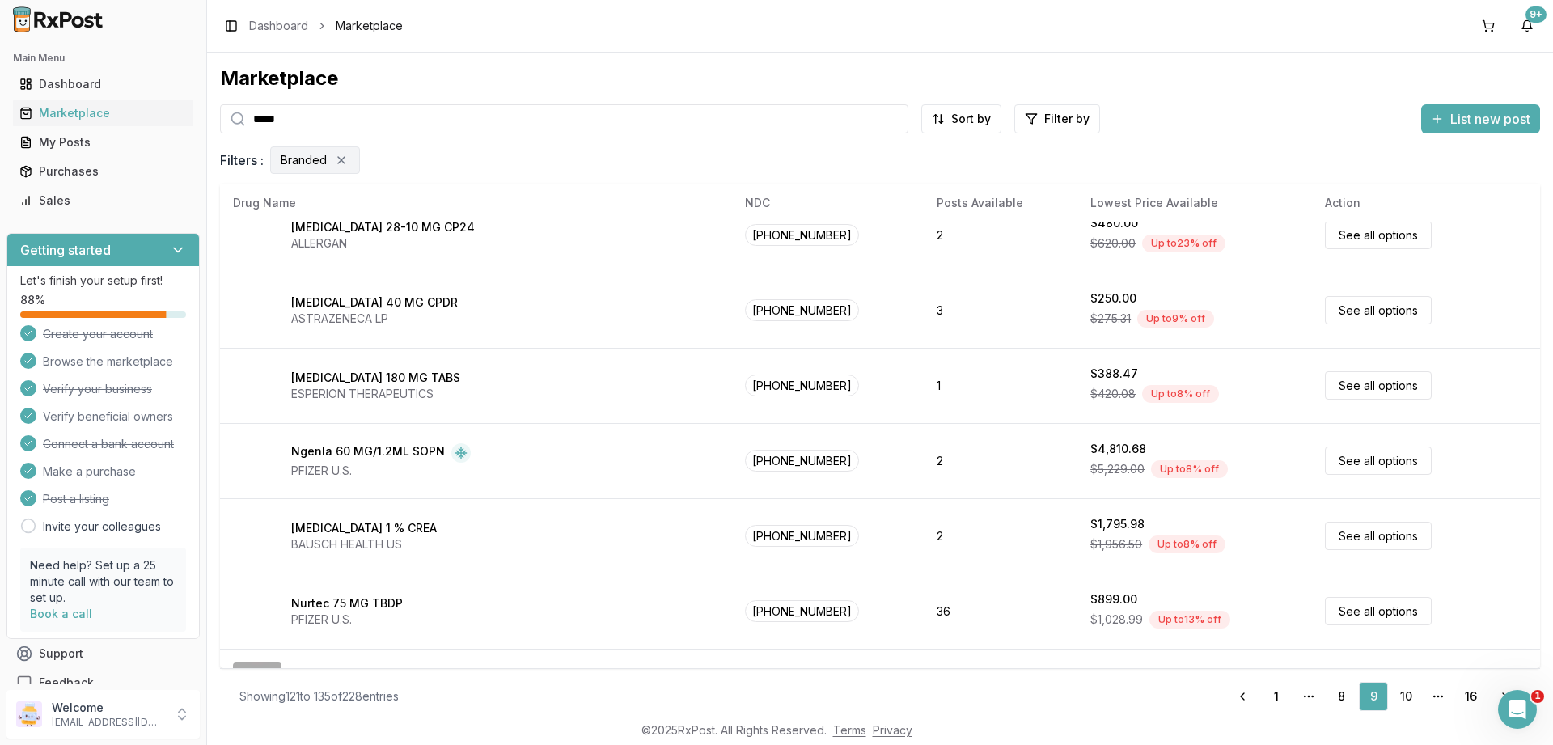
scroll to position [0, 0]
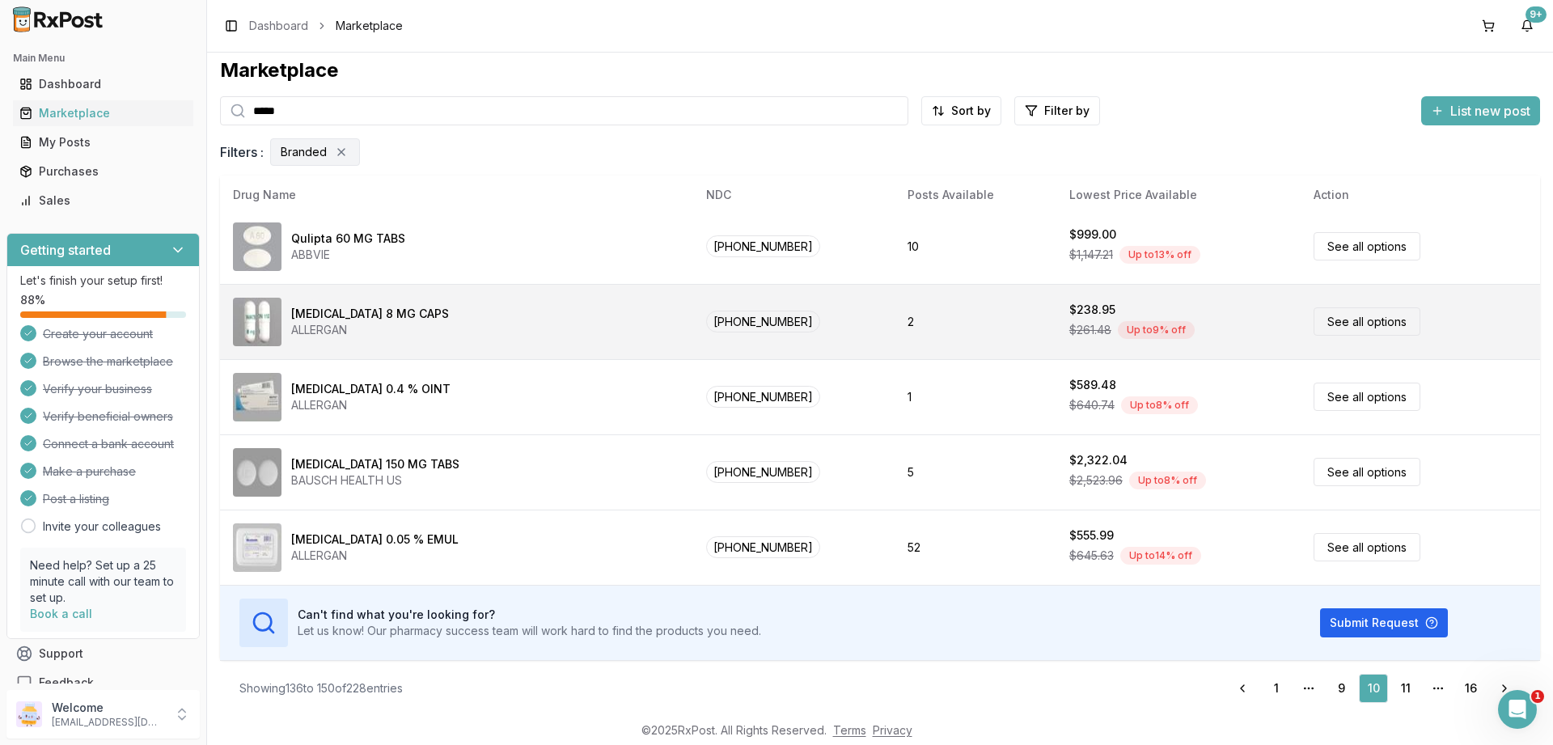
scroll to position [11, 0]
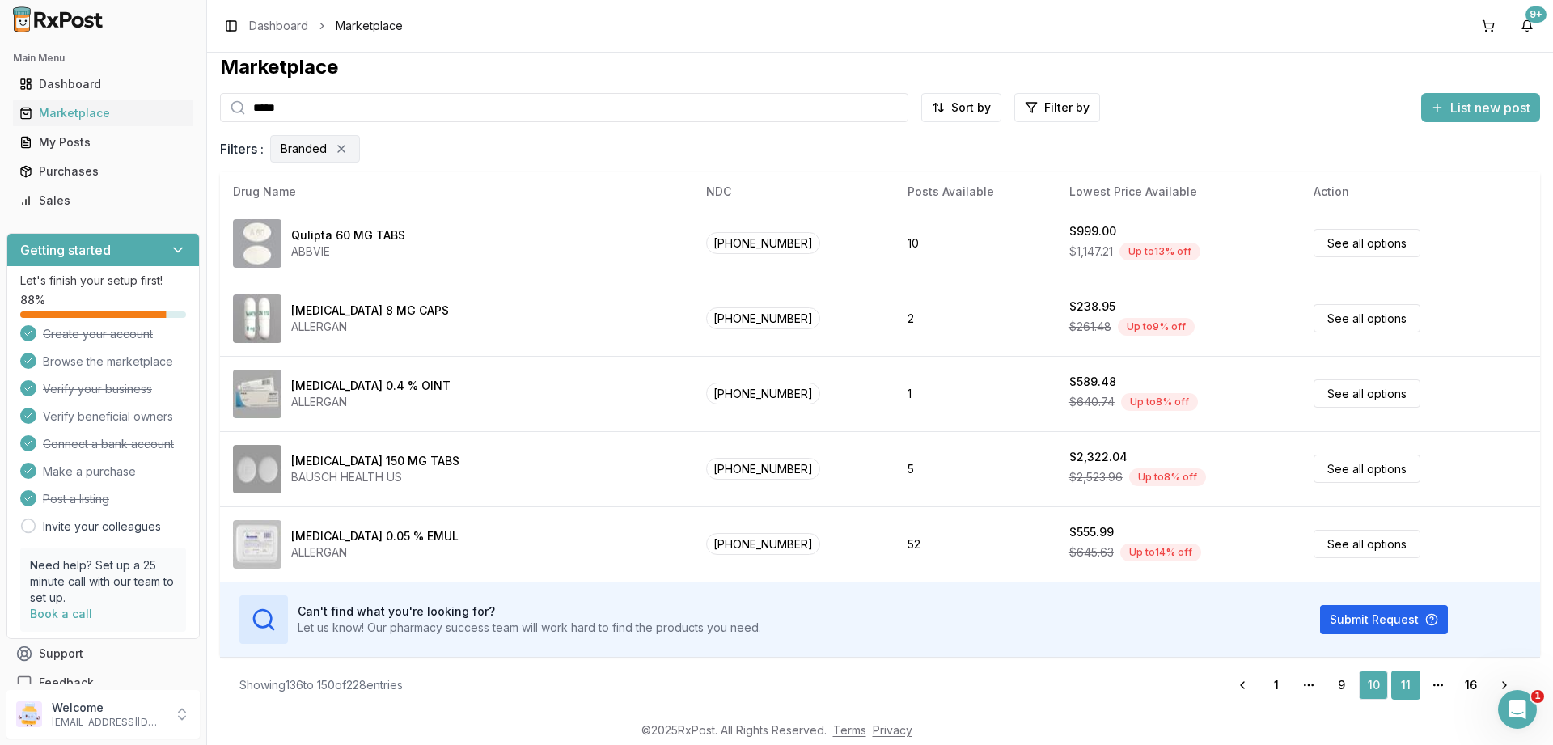
click at [1406, 687] on link "11" at bounding box center [1405, 684] width 29 height 29
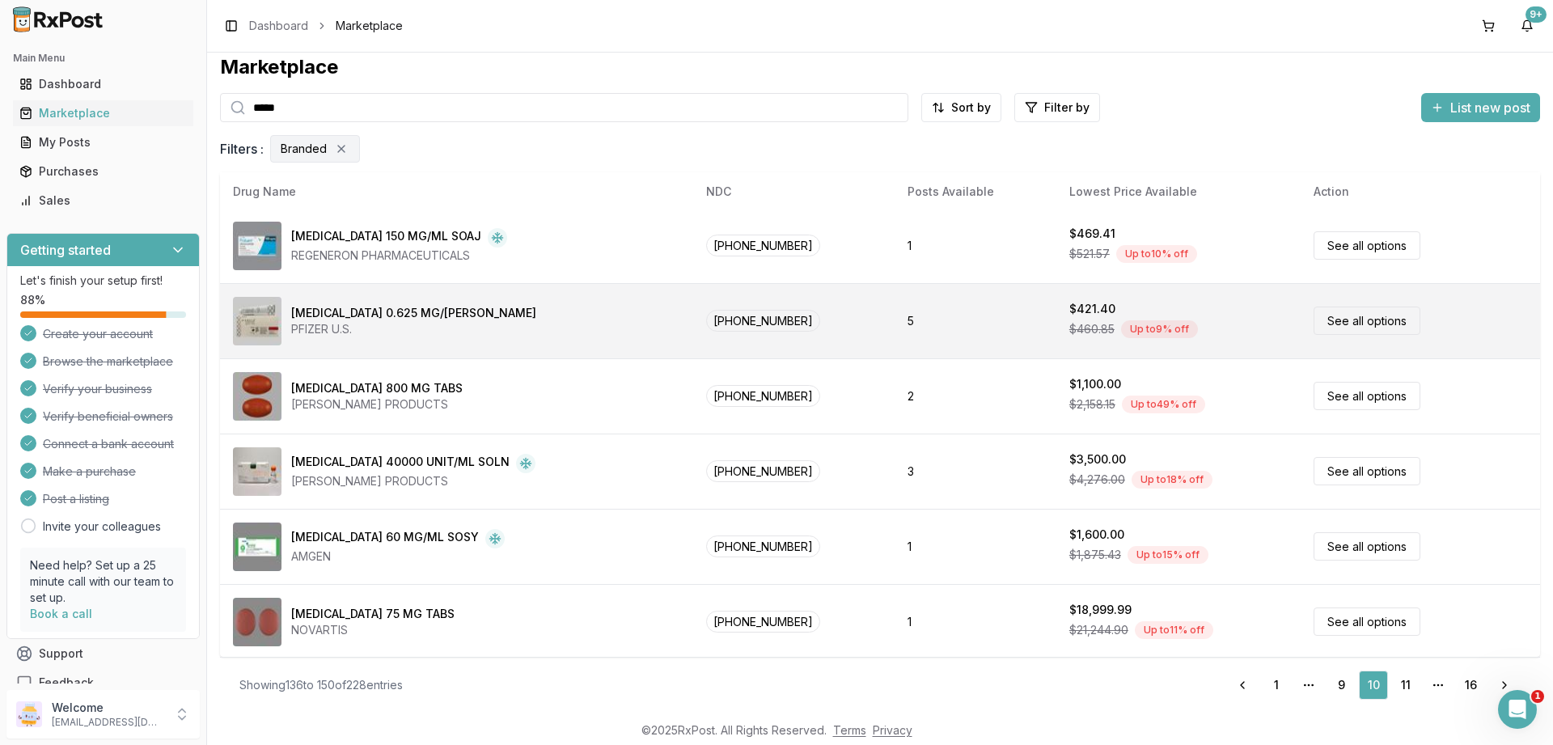
scroll to position [0, 0]
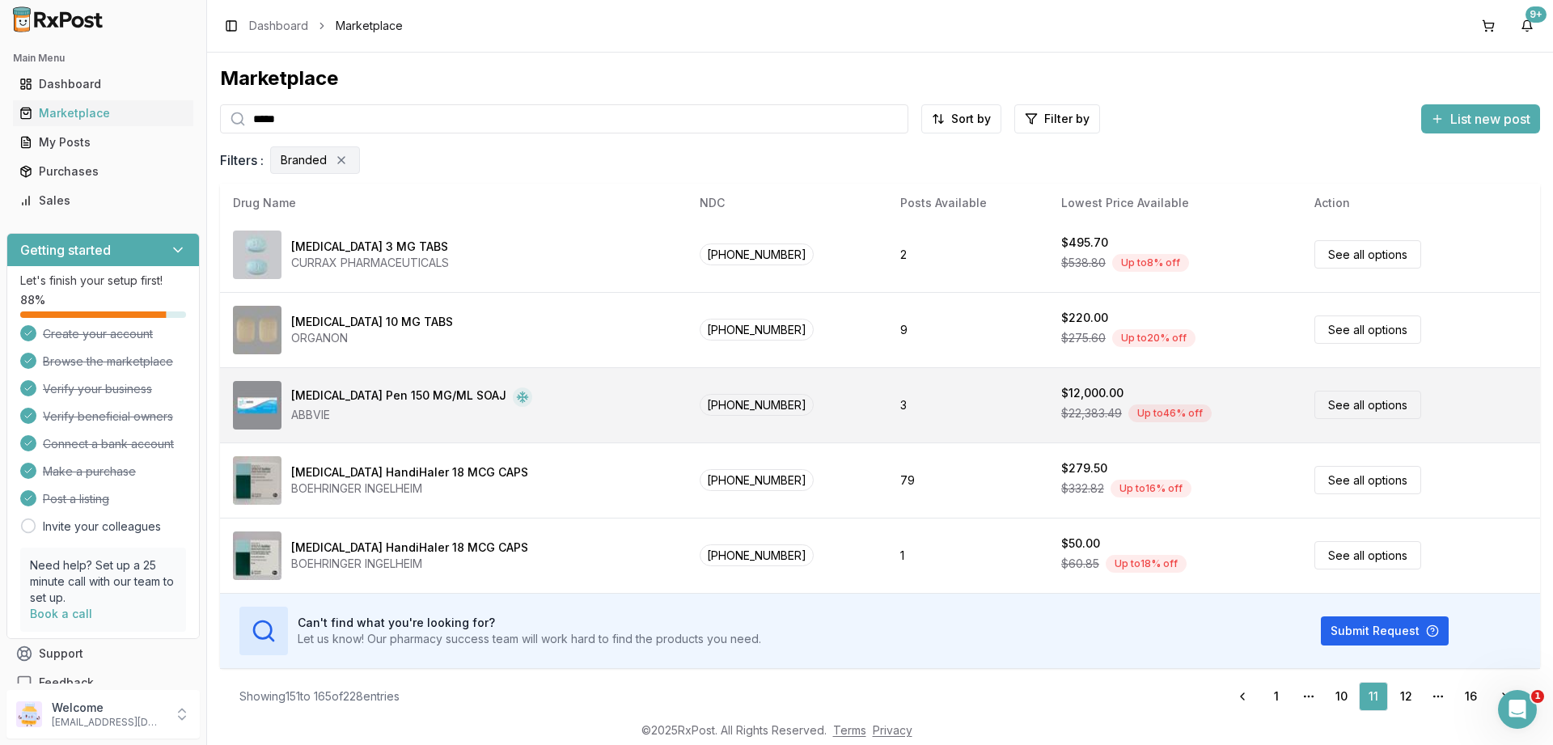
scroll to position [11, 0]
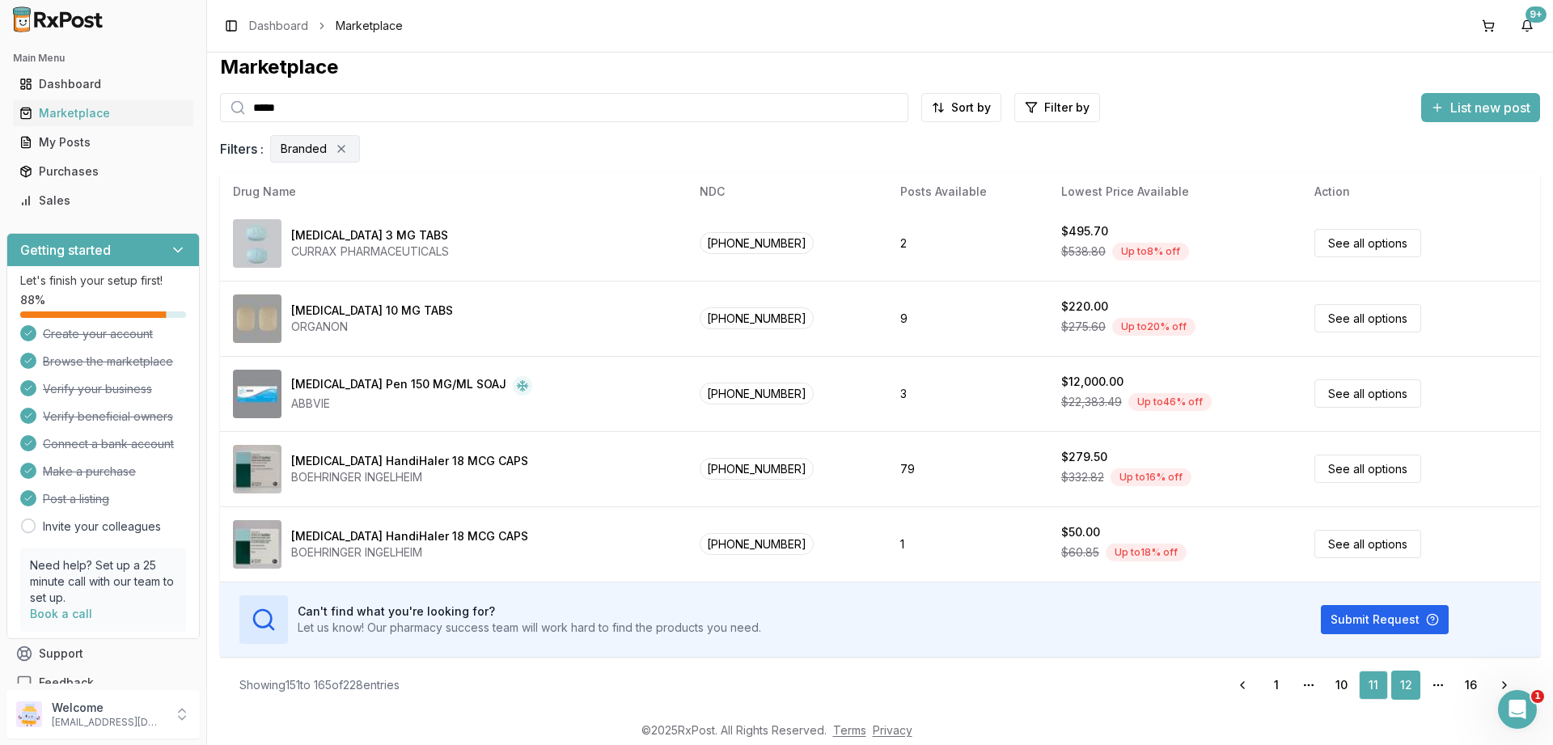
click at [1411, 679] on link "12" at bounding box center [1405, 684] width 29 height 29
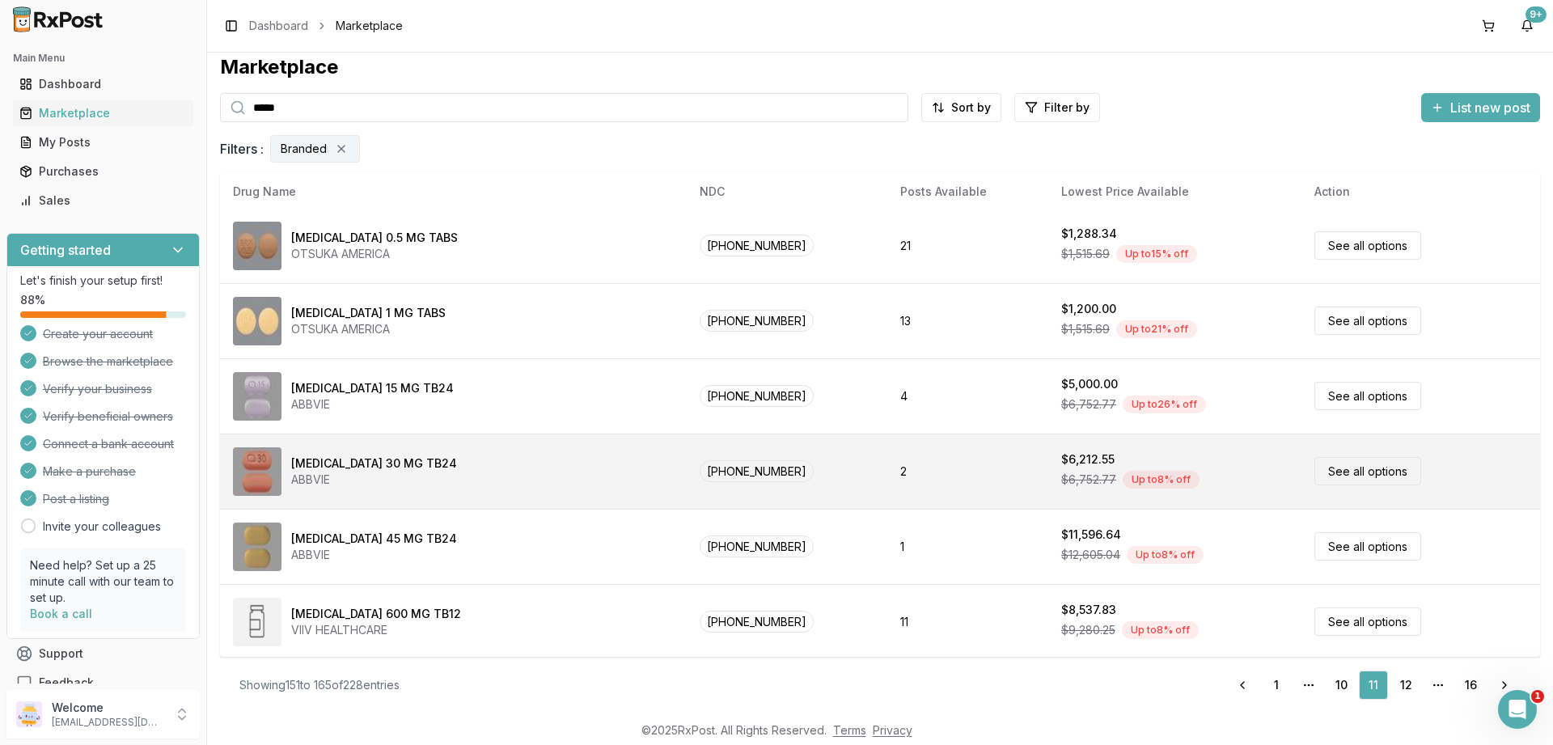
scroll to position [0, 0]
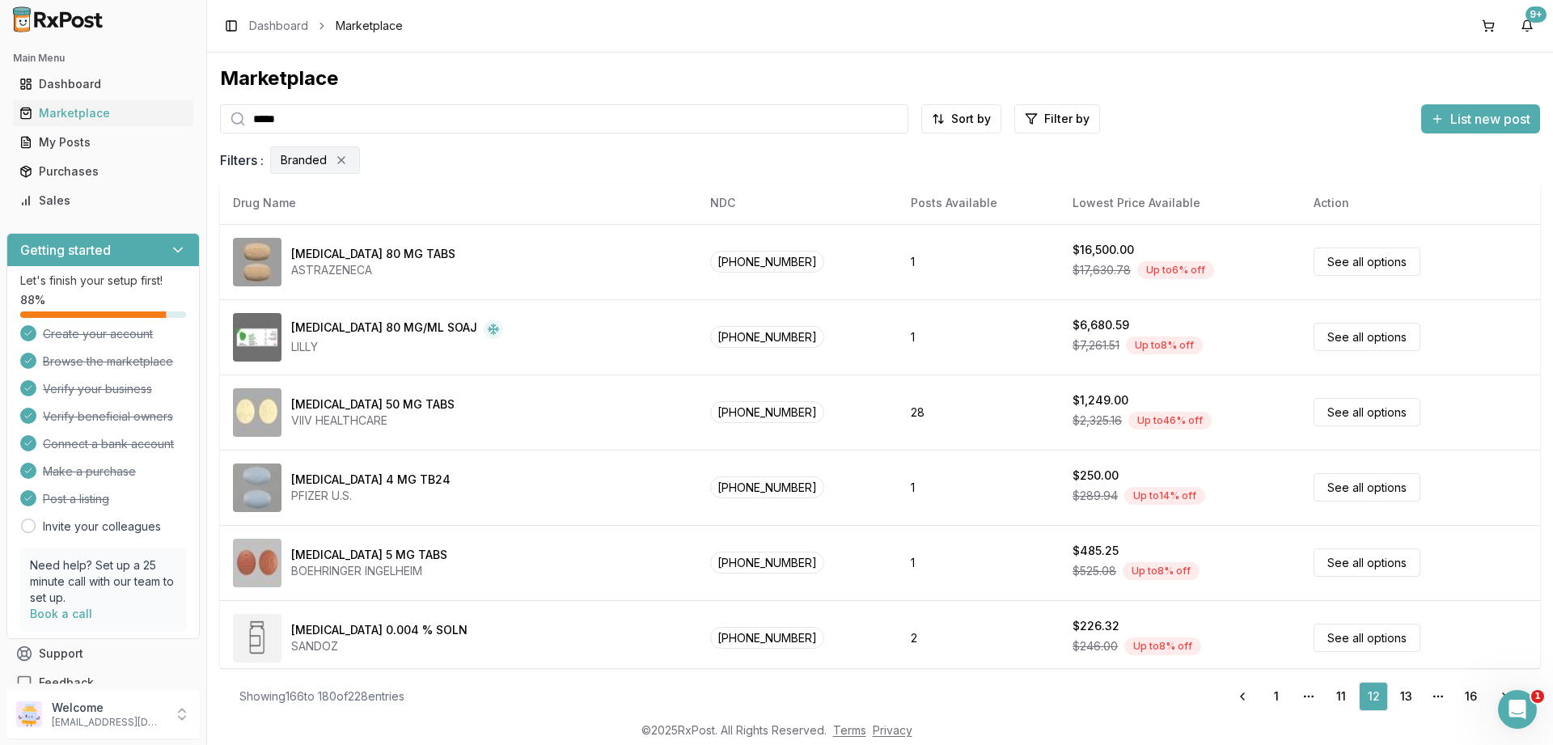
scroll to position [758, 0]
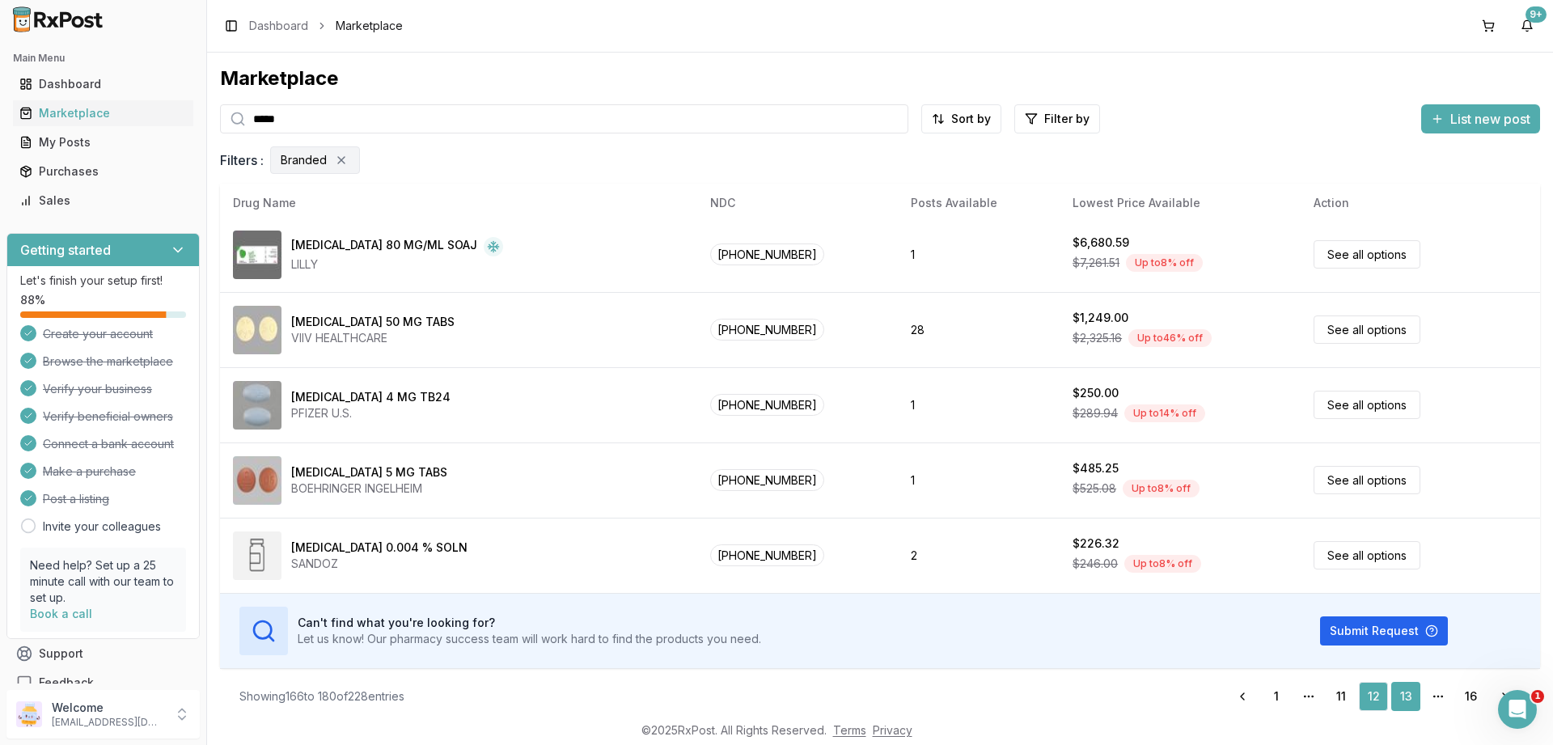
click at [1415, 699] on link "13" at bounding box center [1405, 696] width 29 height 29
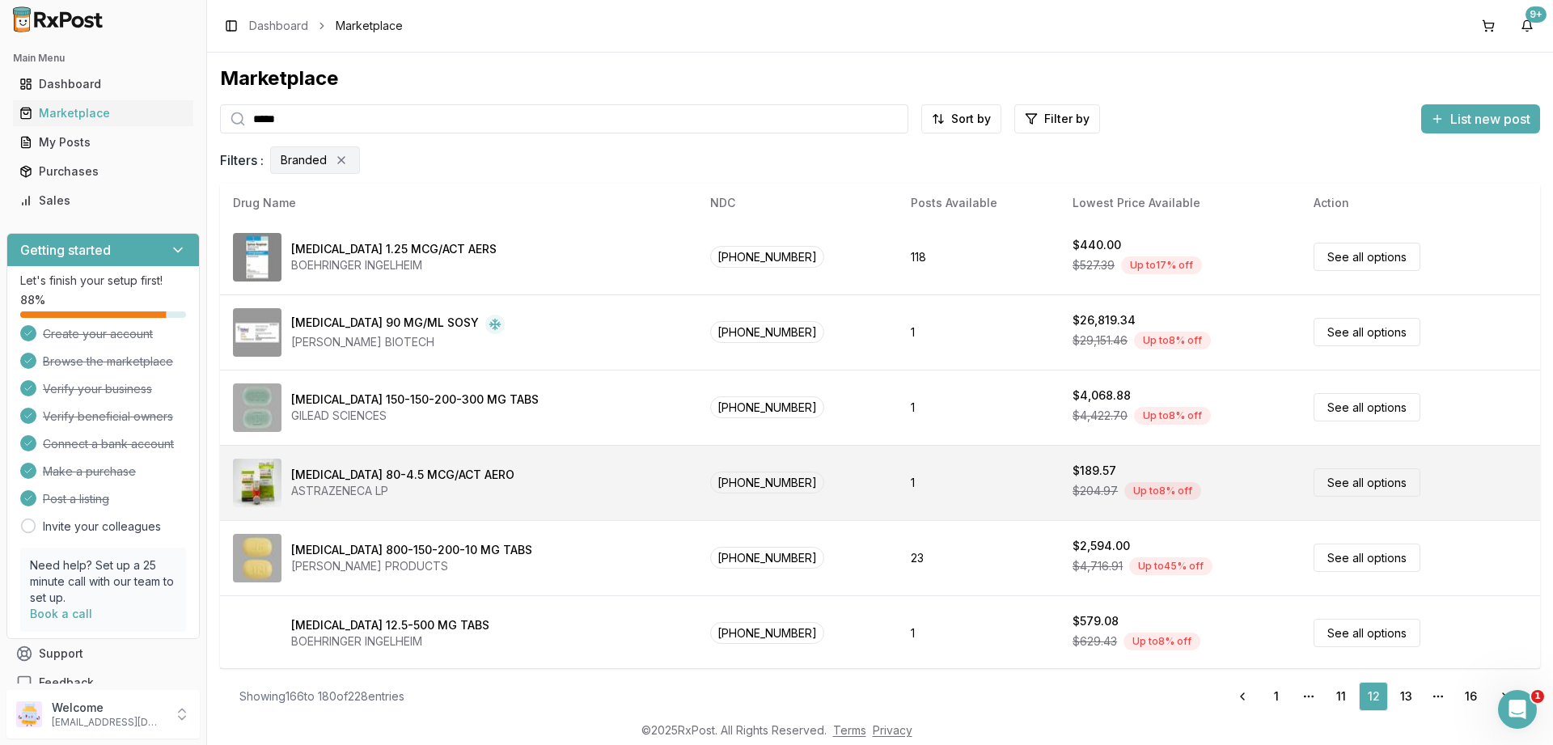
scroll to position [0, 0]
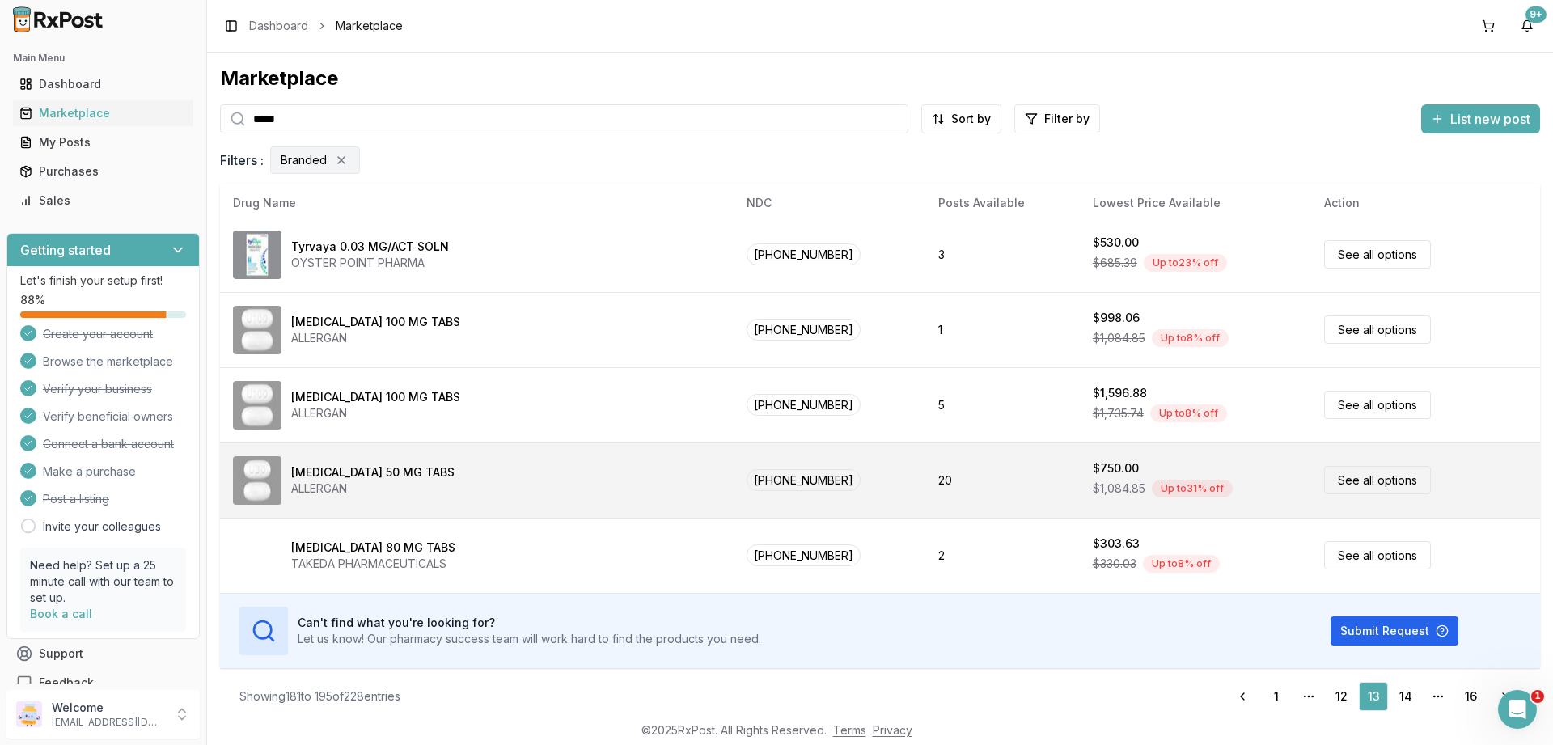
scroll to position [11, 0]
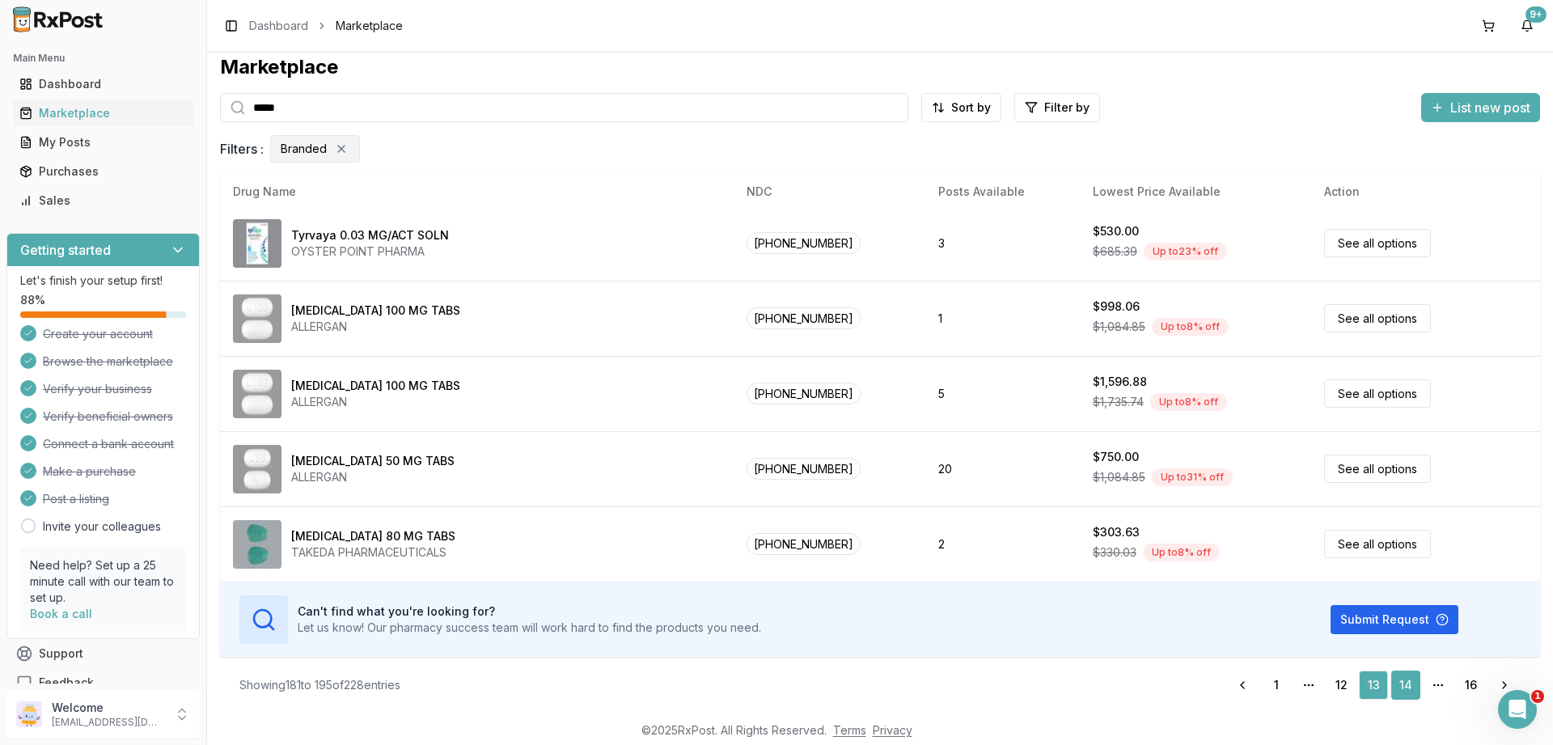
click at [1402, 683] on link "14" at bounding box center [1405, 684] width 29 height 29
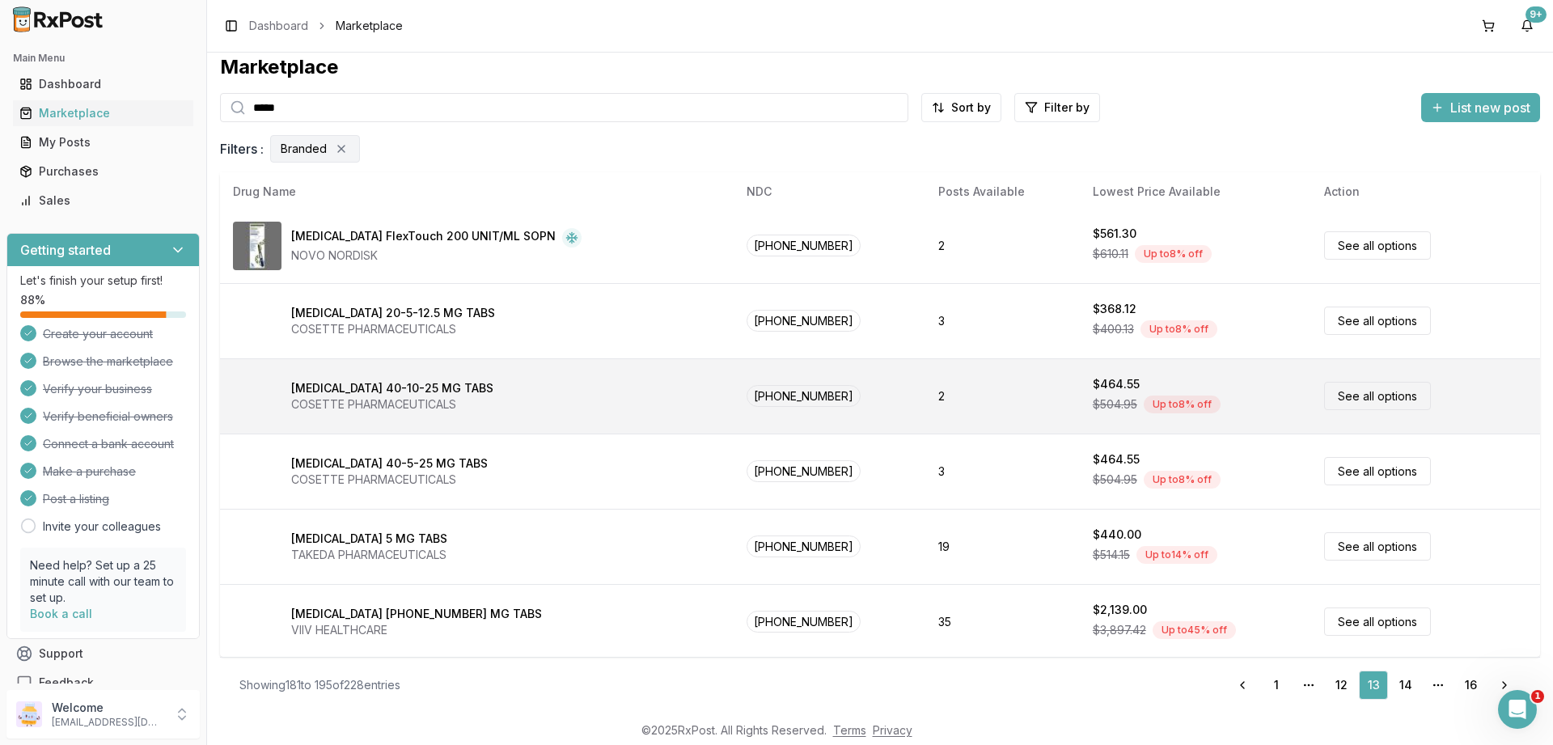
scroll to position [0, 0]
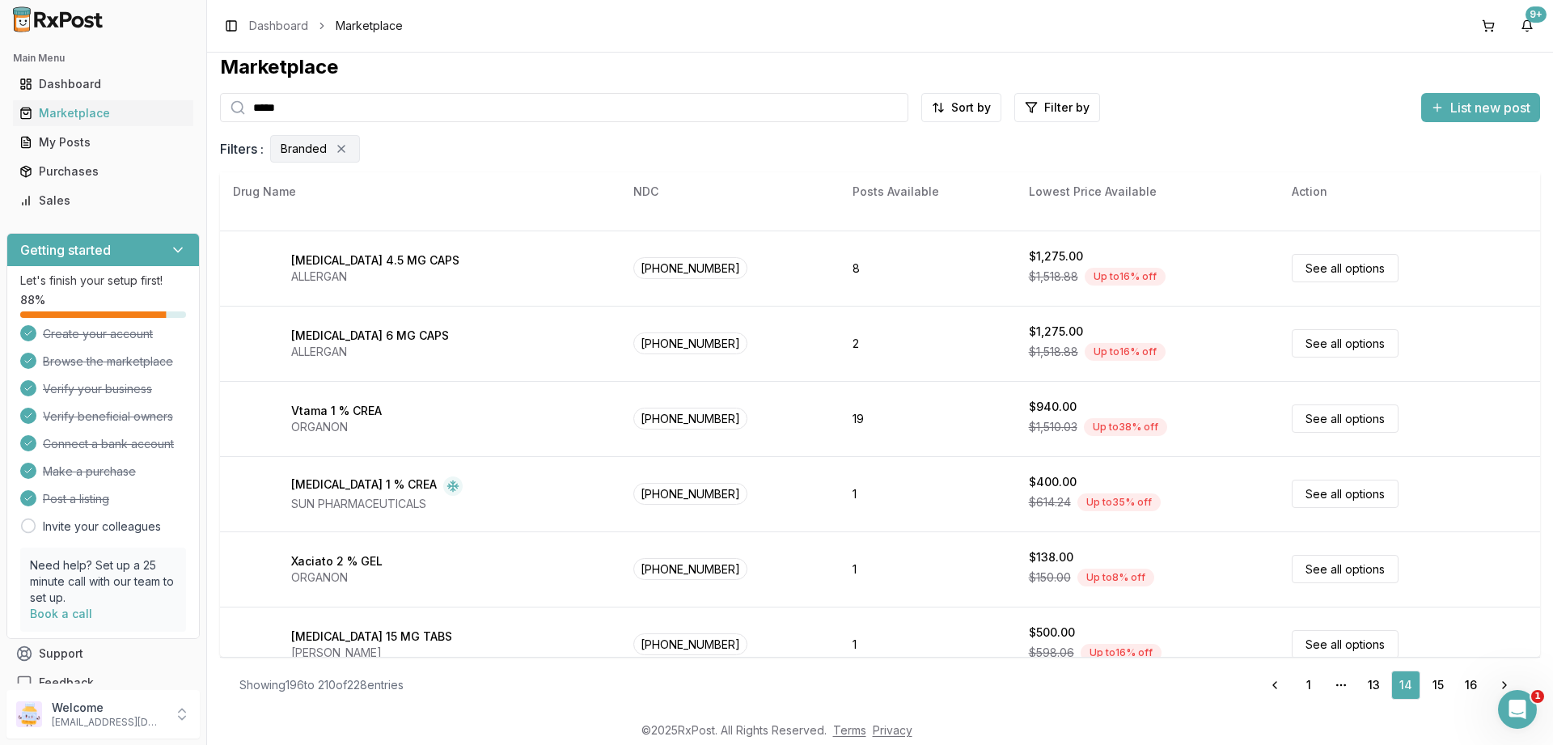
scroll to position [758, 0]
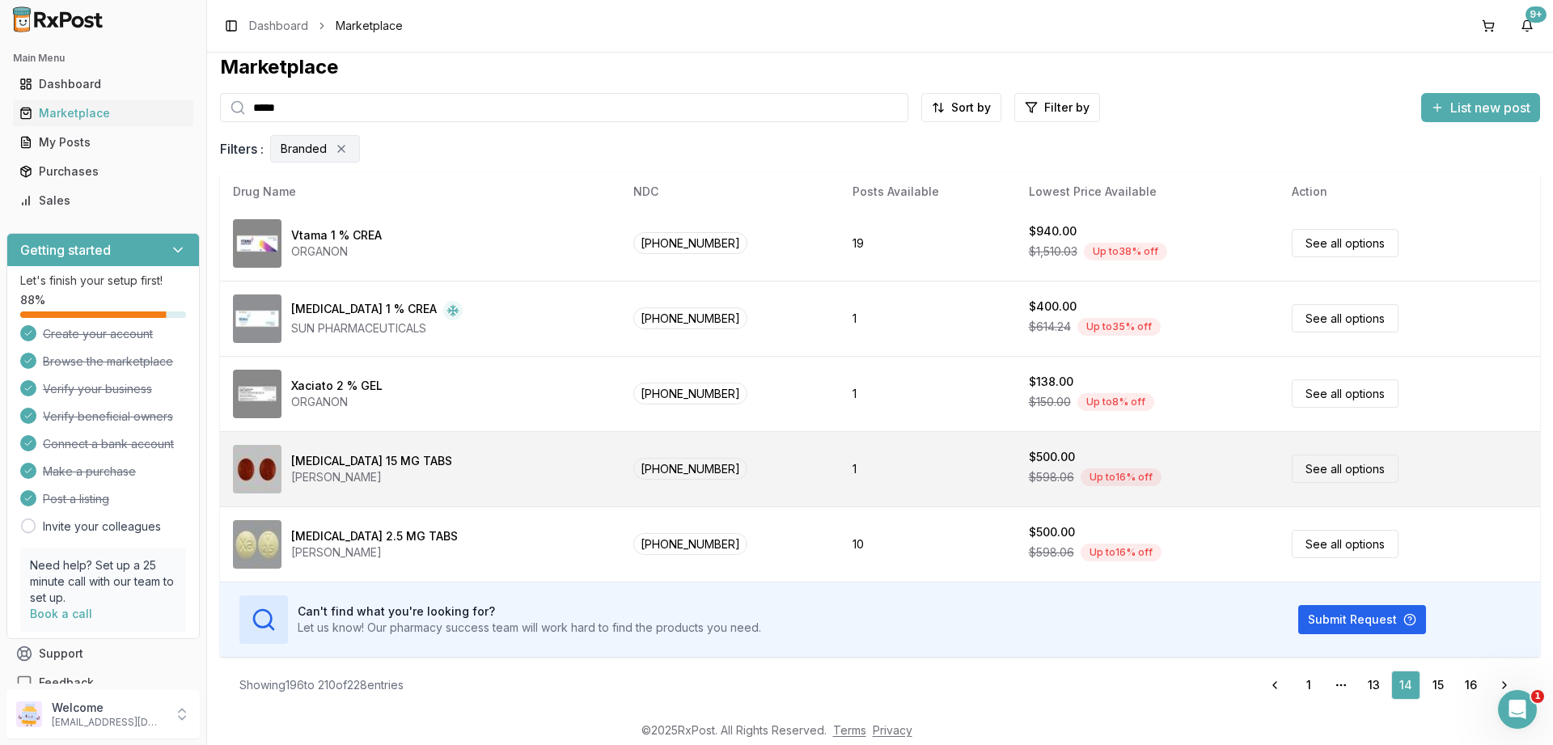
click at [1311, 466] on link "See all options" at bounding box center [1344, 468] width 107 height 28
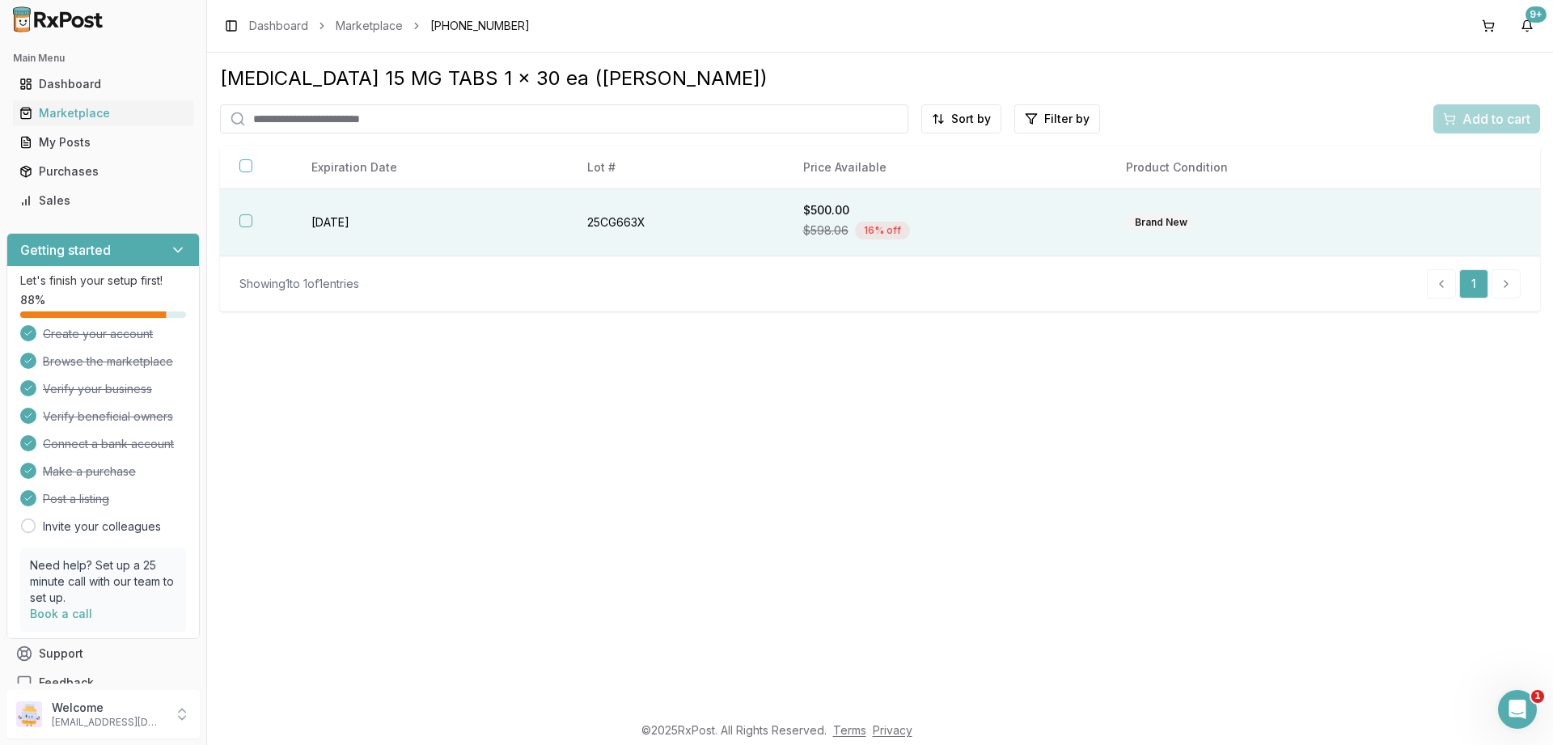
click at [250, 225] on button "button" at bounding box center [245, 220] width 13 height 13
click at [1497, 104] on button "Add to cart" at bounding box center [1486, 118] width 107 height 29
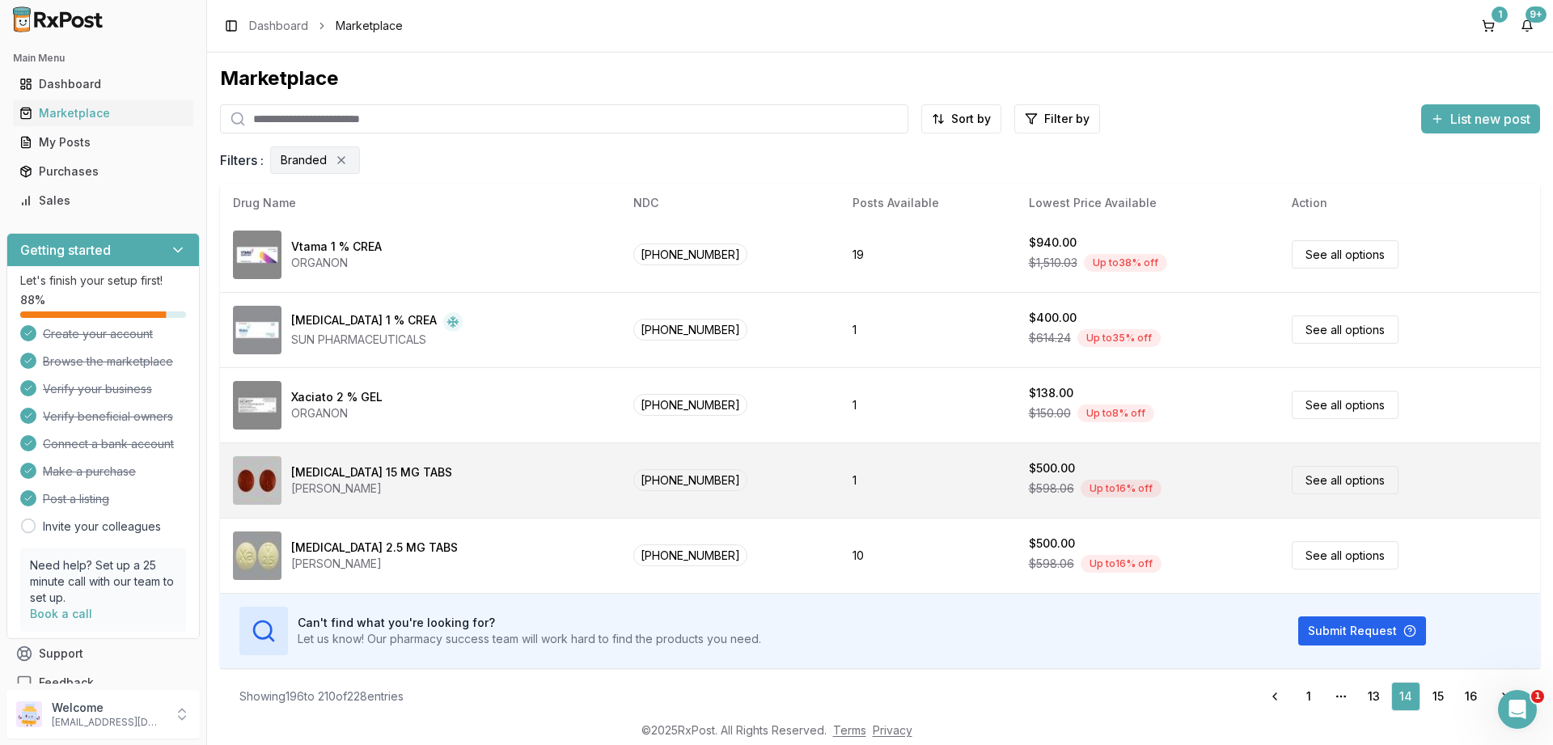
scroll to position [11, 0]
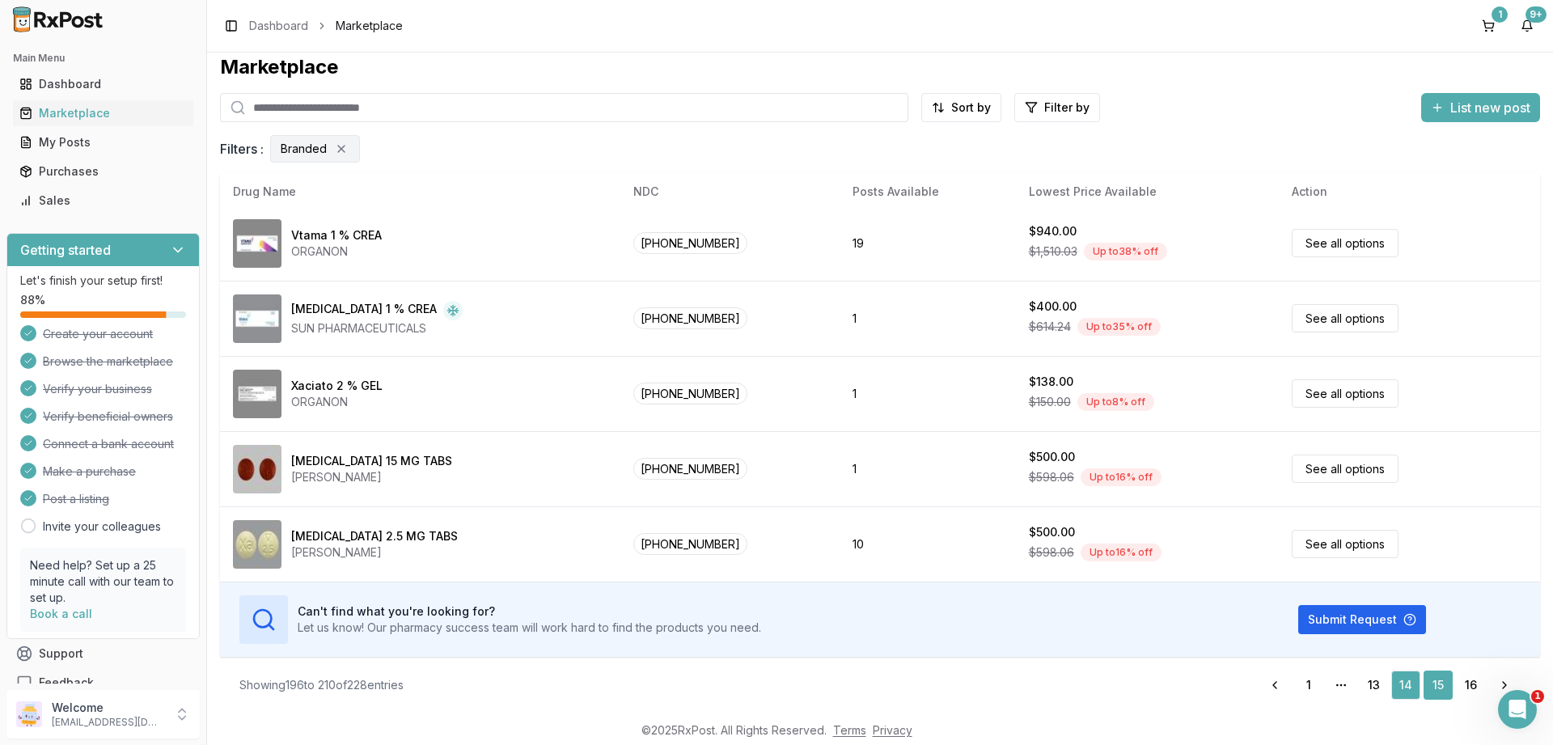
click at [1436, 683] on link "15" at bounding box center [1437, 684] width 29 height 29
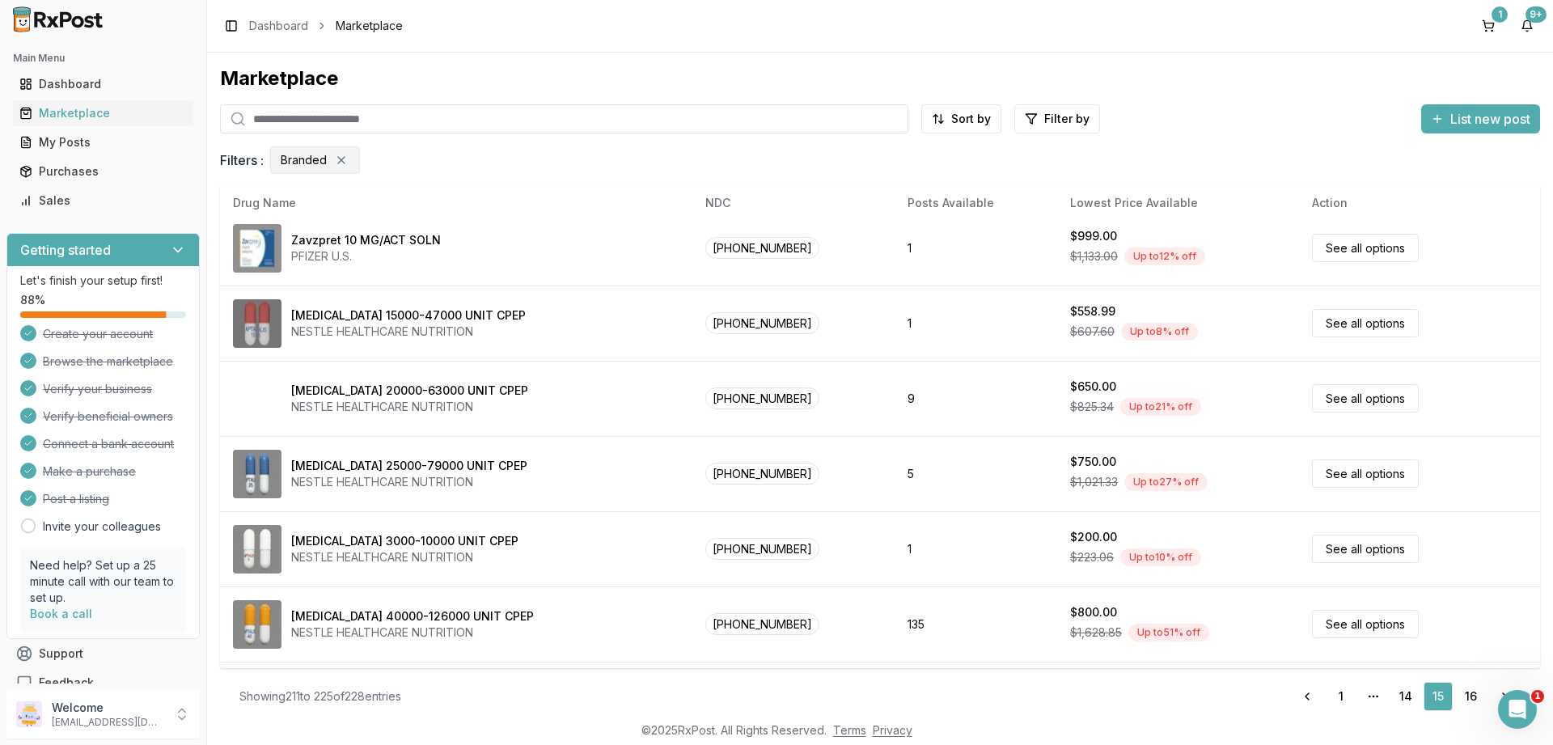
scroll to position [758, 0]
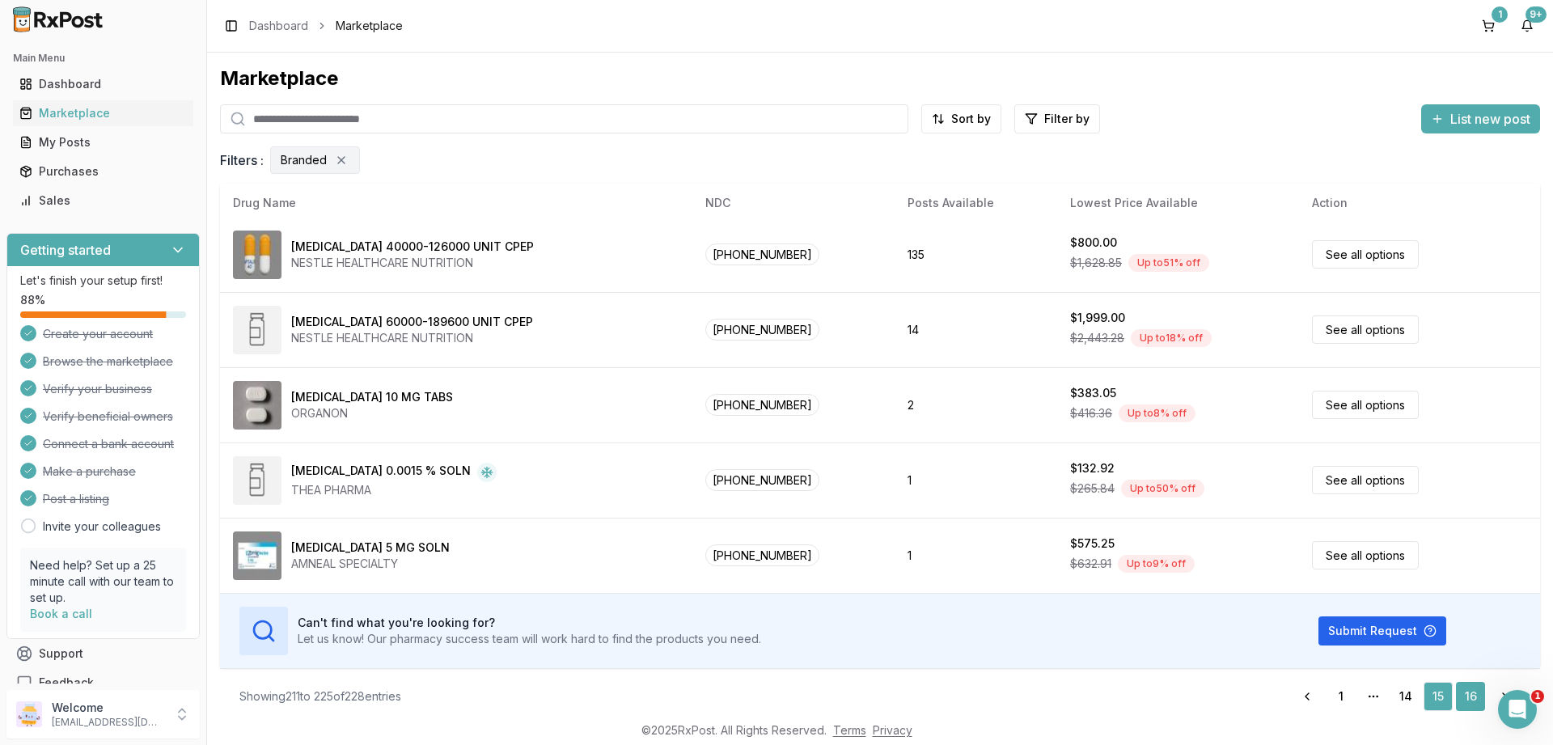
click at [1468, 695] on link "16" at bounding box center [1470, 696] width 29 height 29
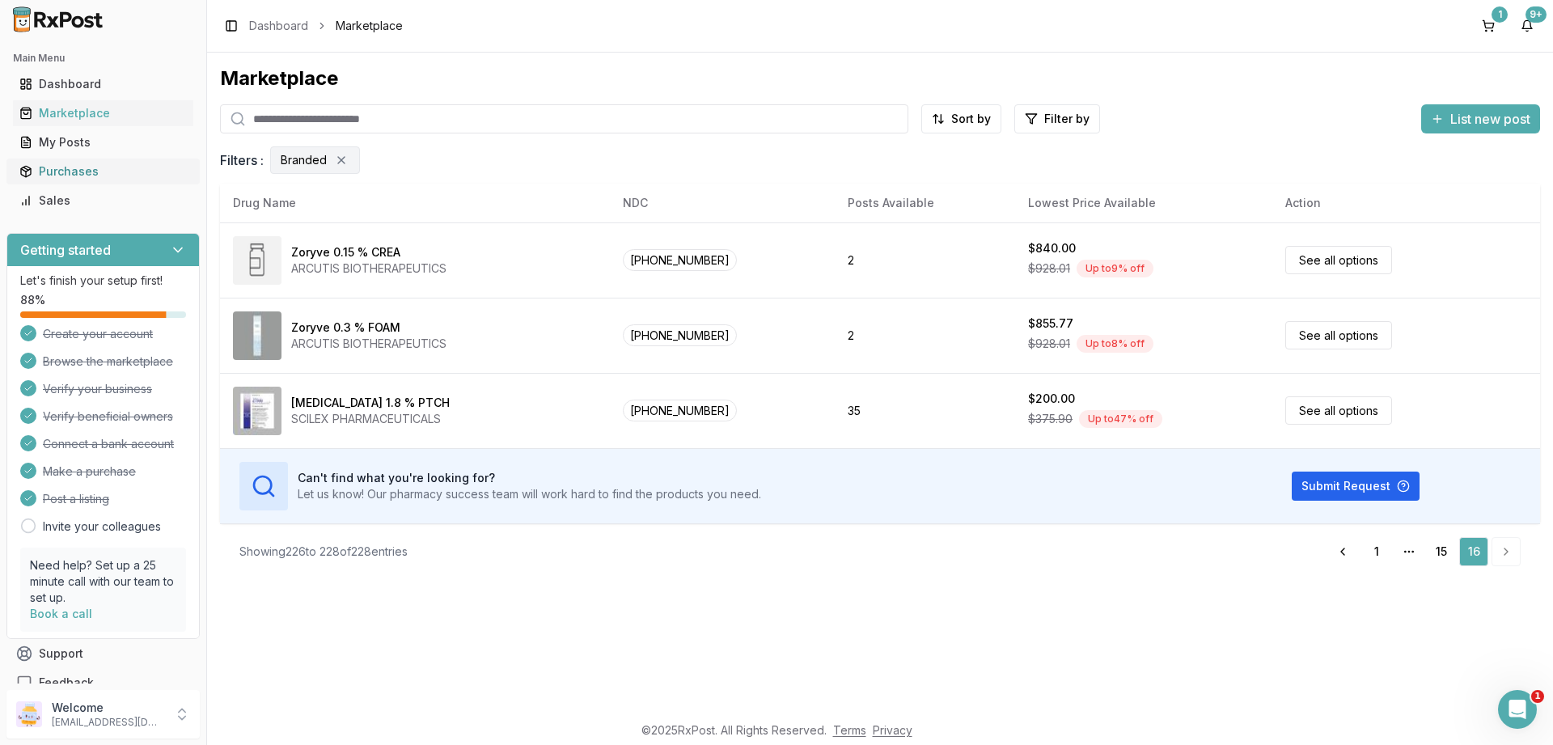
click at [75, 175] on div "Purchases" at bounding box center [102, 171] width 167 height 16
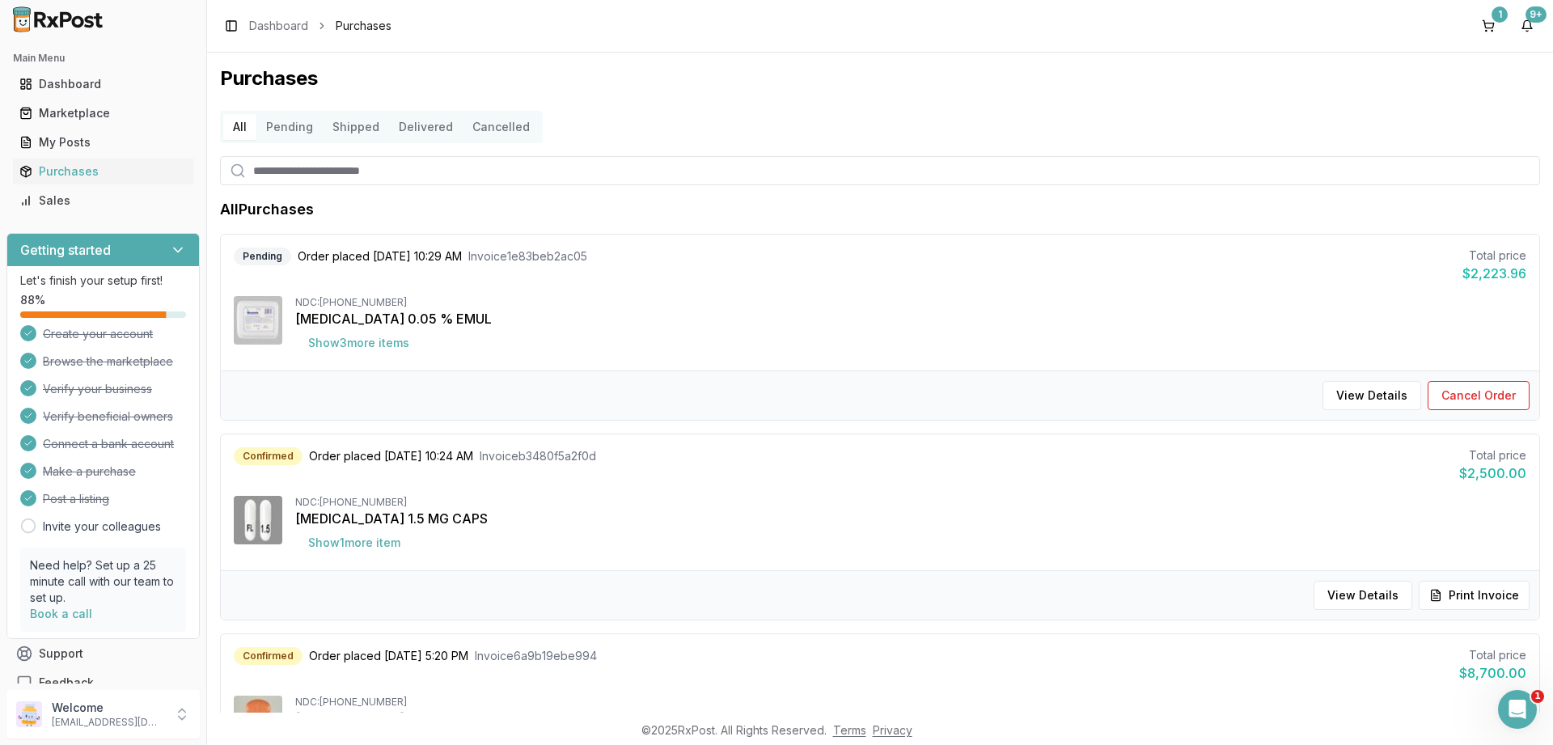
click at [289, 129] on button "Pending" at bounding box center [289, 127] width 66 height 26
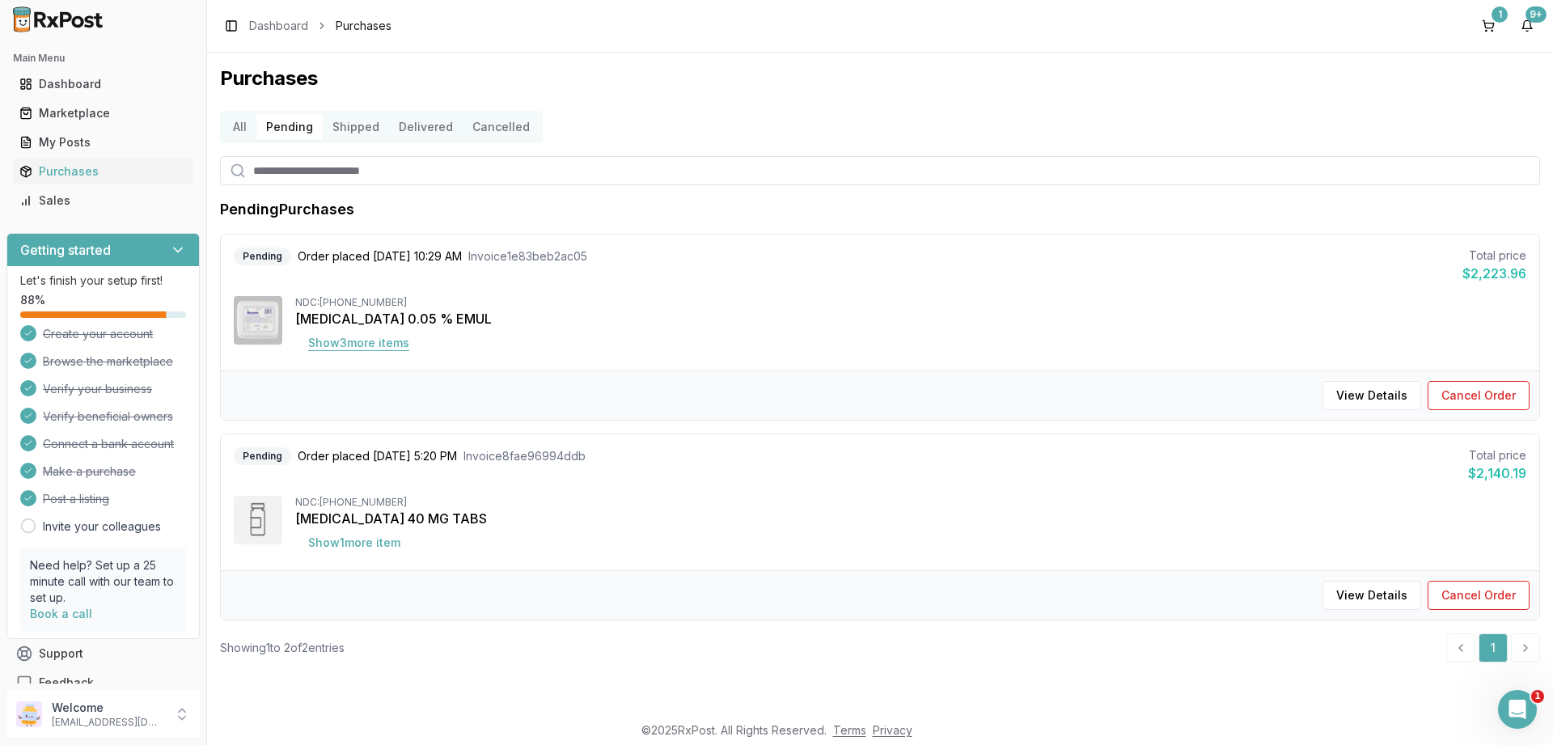
click at [363, 347] on button "Show 3 more item s" at bounding box center [358, 342] width 127 height 29
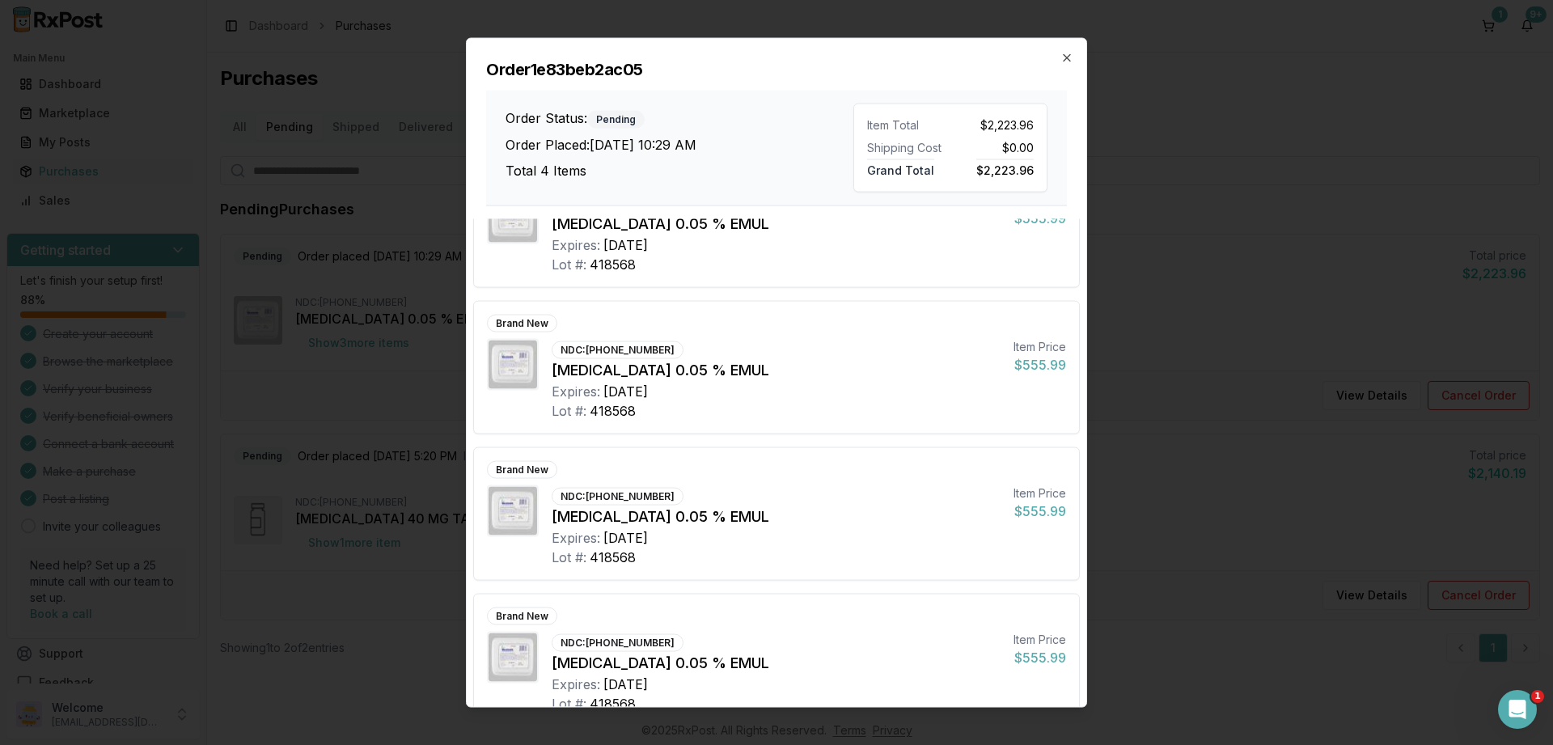
scroll to position [95, 0]
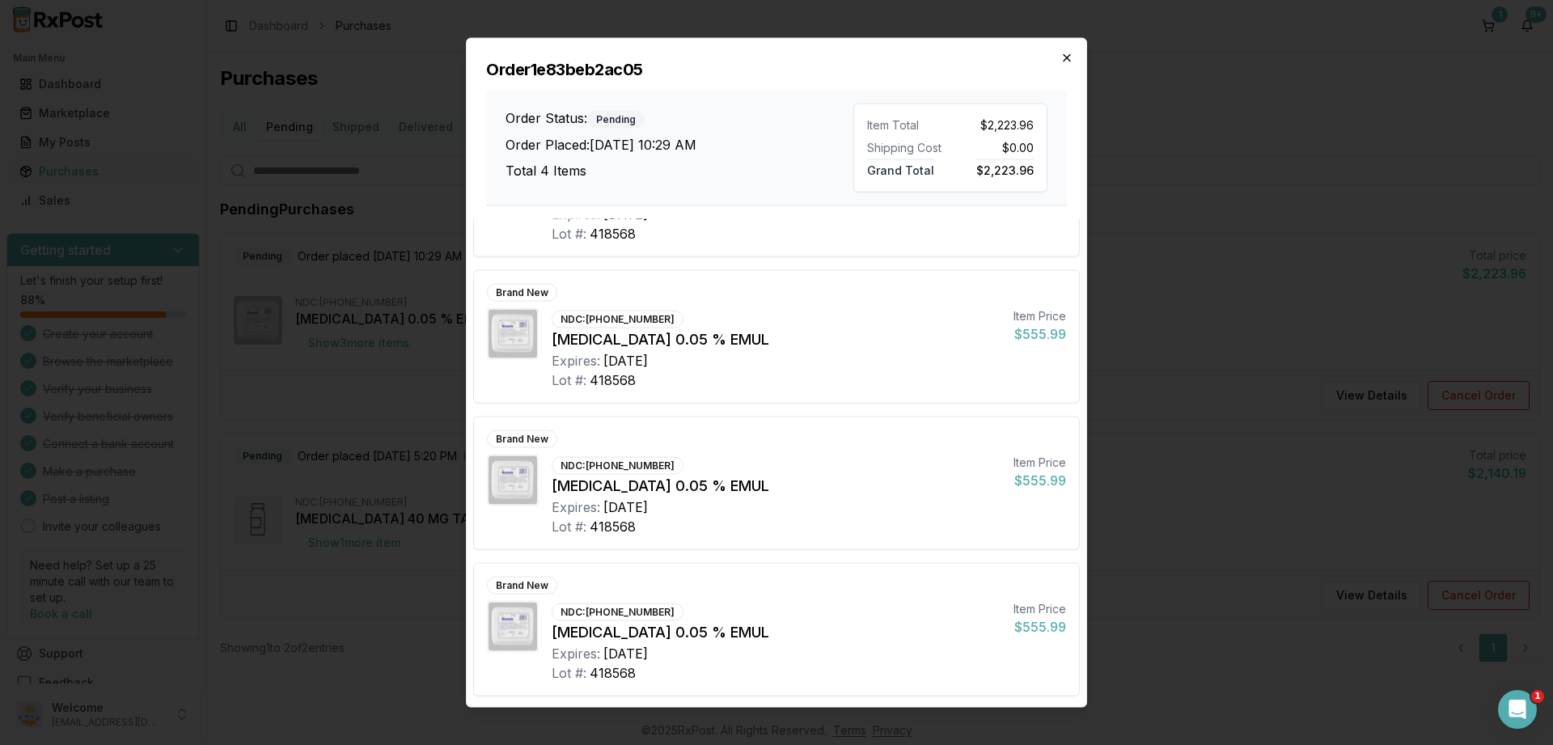
click at [1069, 56] on icon "button" at bounding box center [1066, 57] width 6 height 6
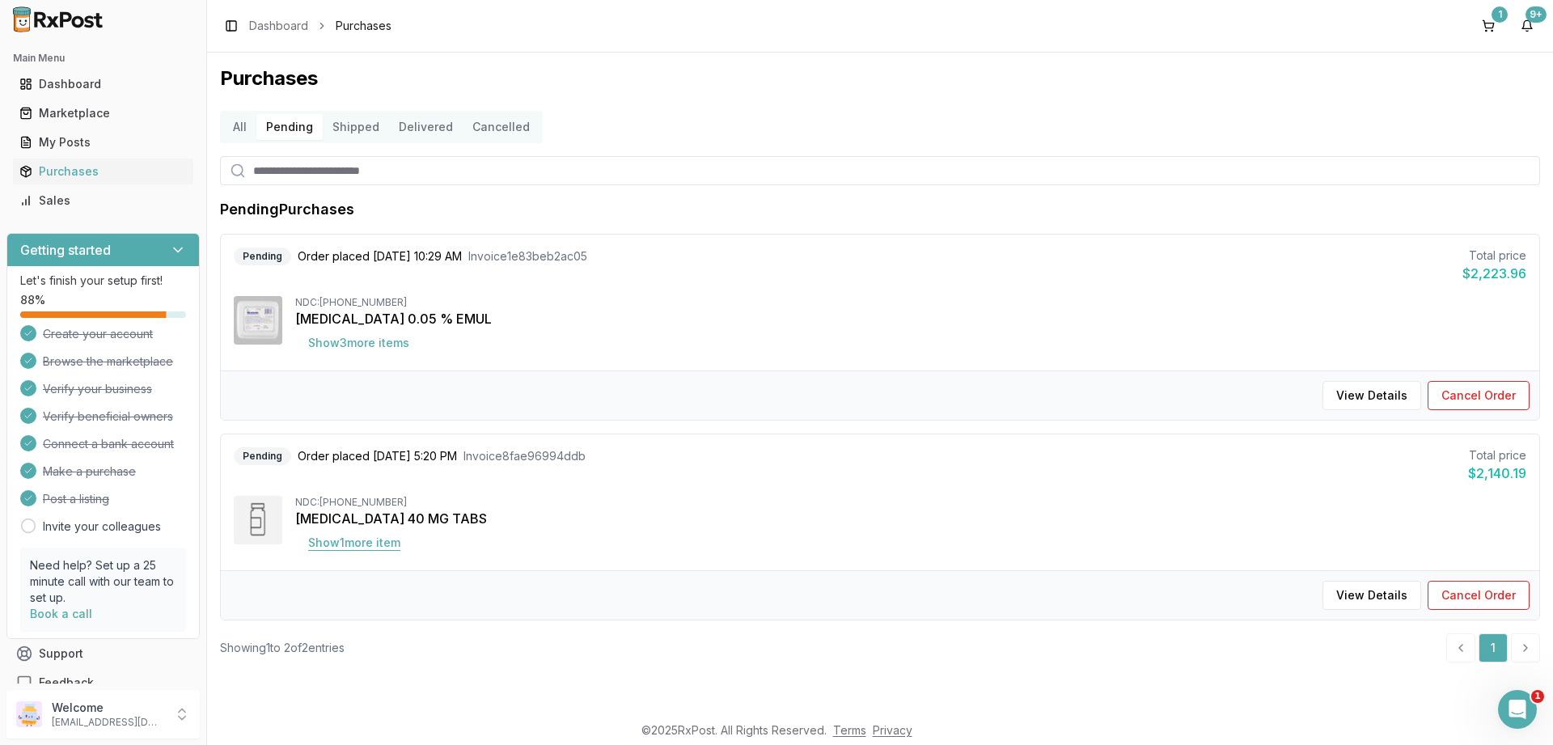
click at [351, 543] on button "Show 1 more item" at bounding box center [354, 542] width 118 height 29
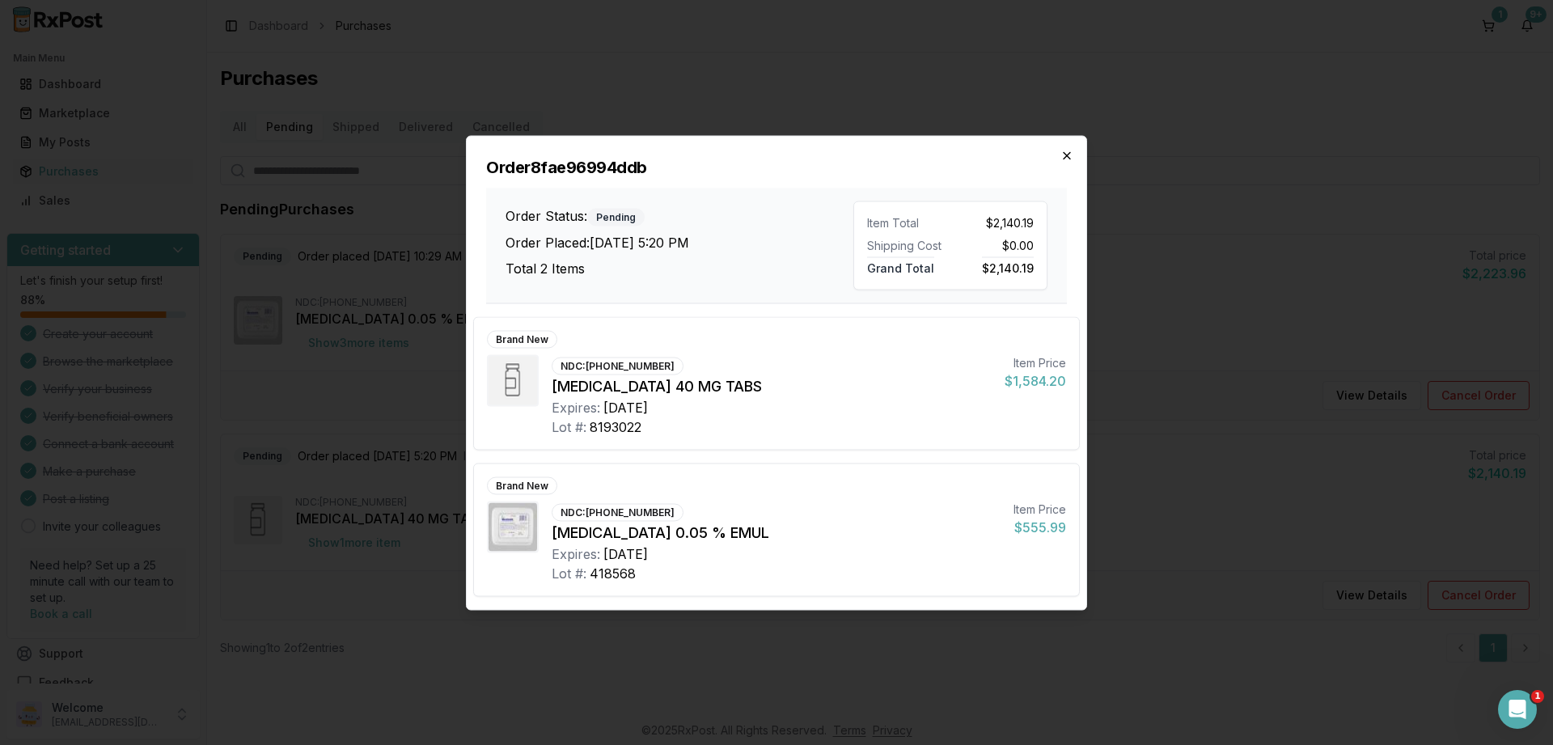
click at [1067, 154] on icon "button" at bounding box center [1066, 155] width 13 height 13
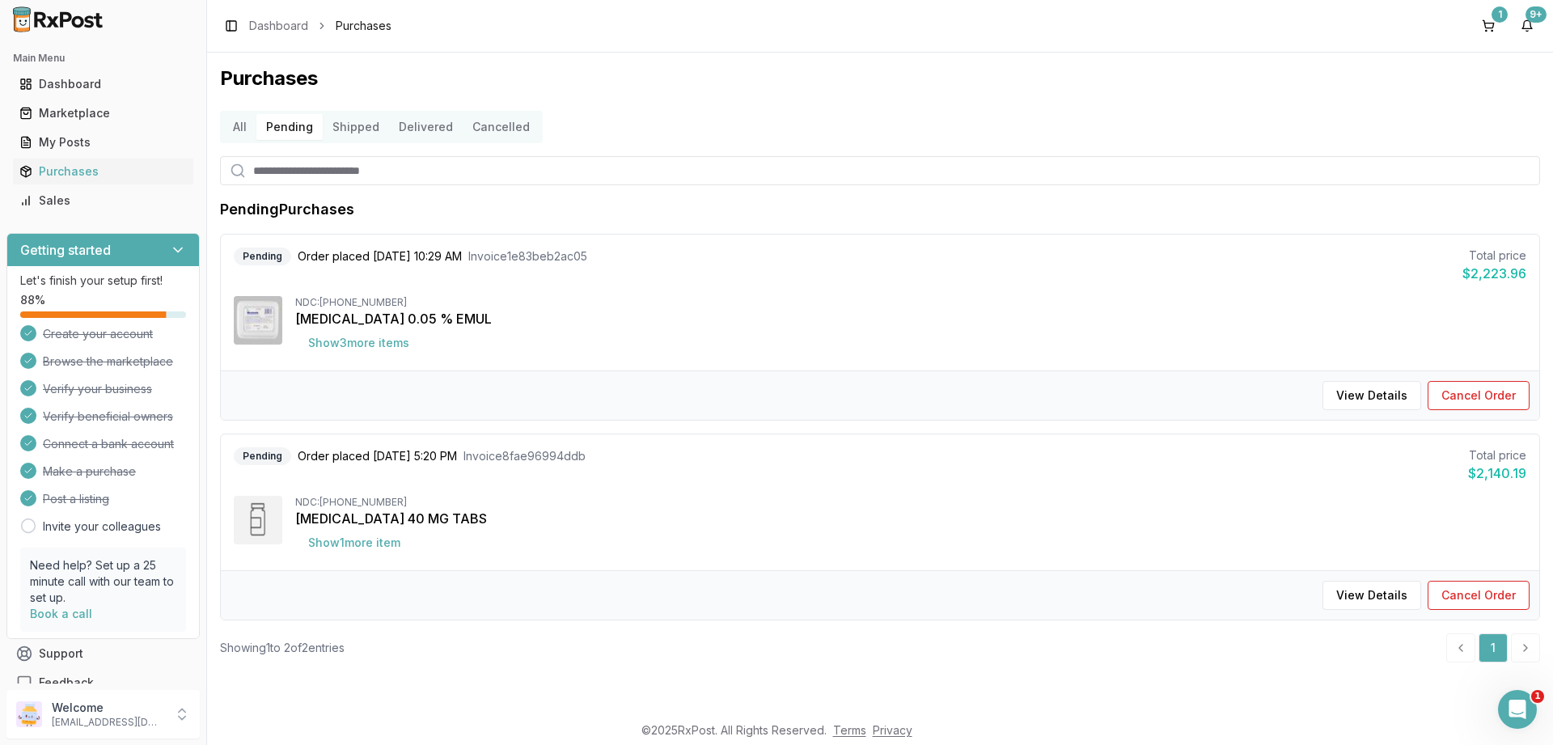
click at [284, 125] on button "Pending" at bounding box center [289, 127] width 66 height 26
click at [342, 125] on button "Shipped" at bounding box center [356, 127] width 66 height 26
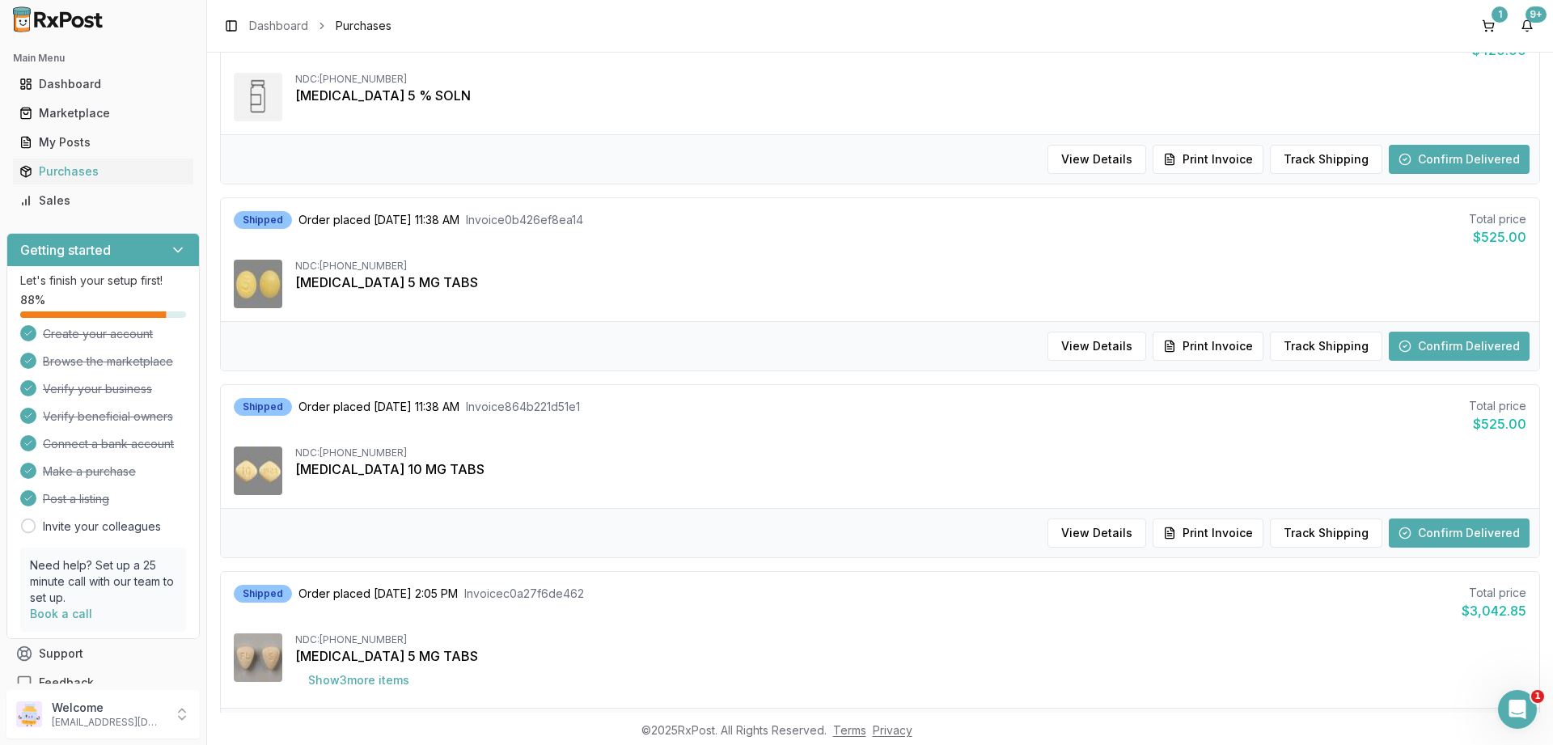
scroll to position [536, 0]
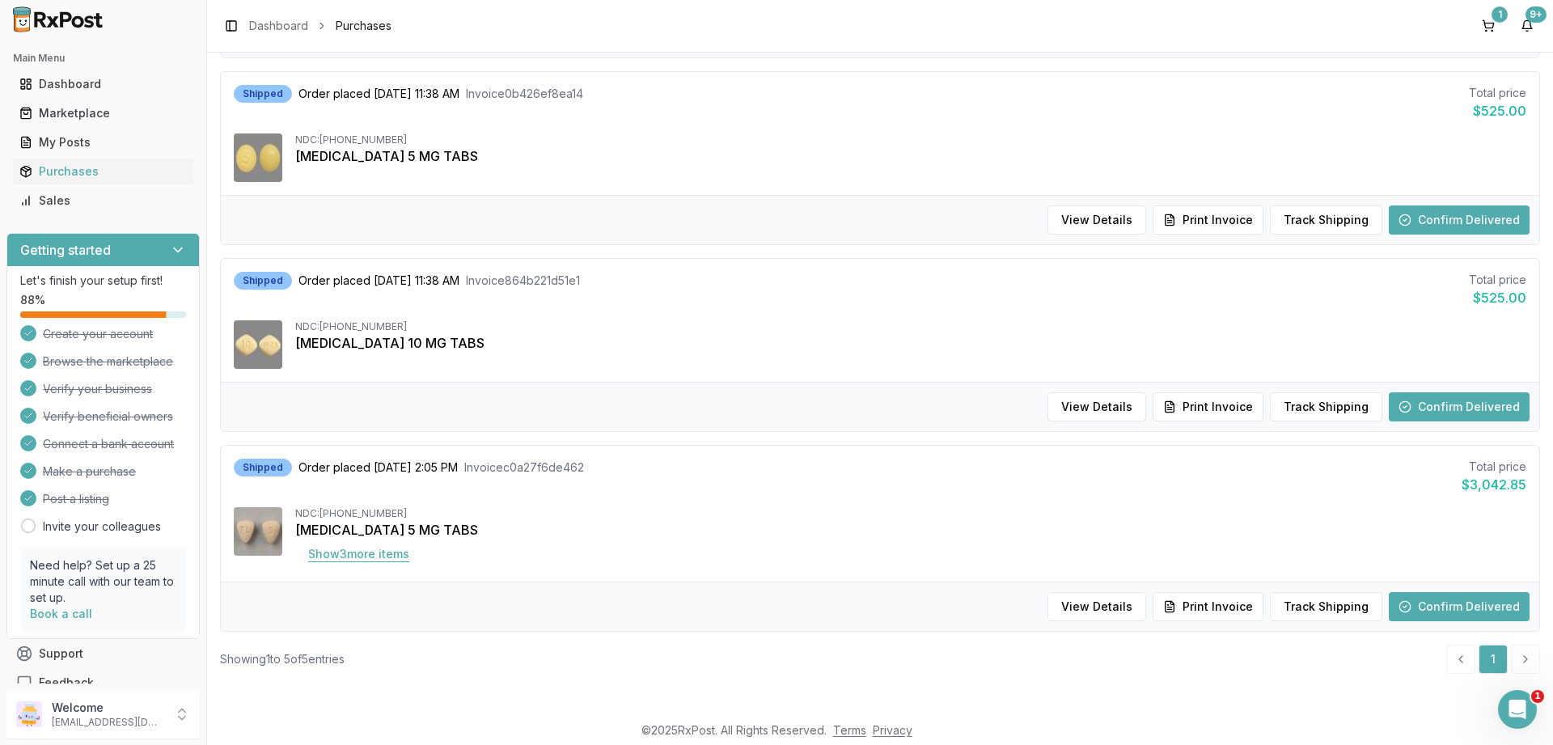
click at [370, 558] on button "Show 3 more item s" at bounding box center [358, 553] width 127 height 29
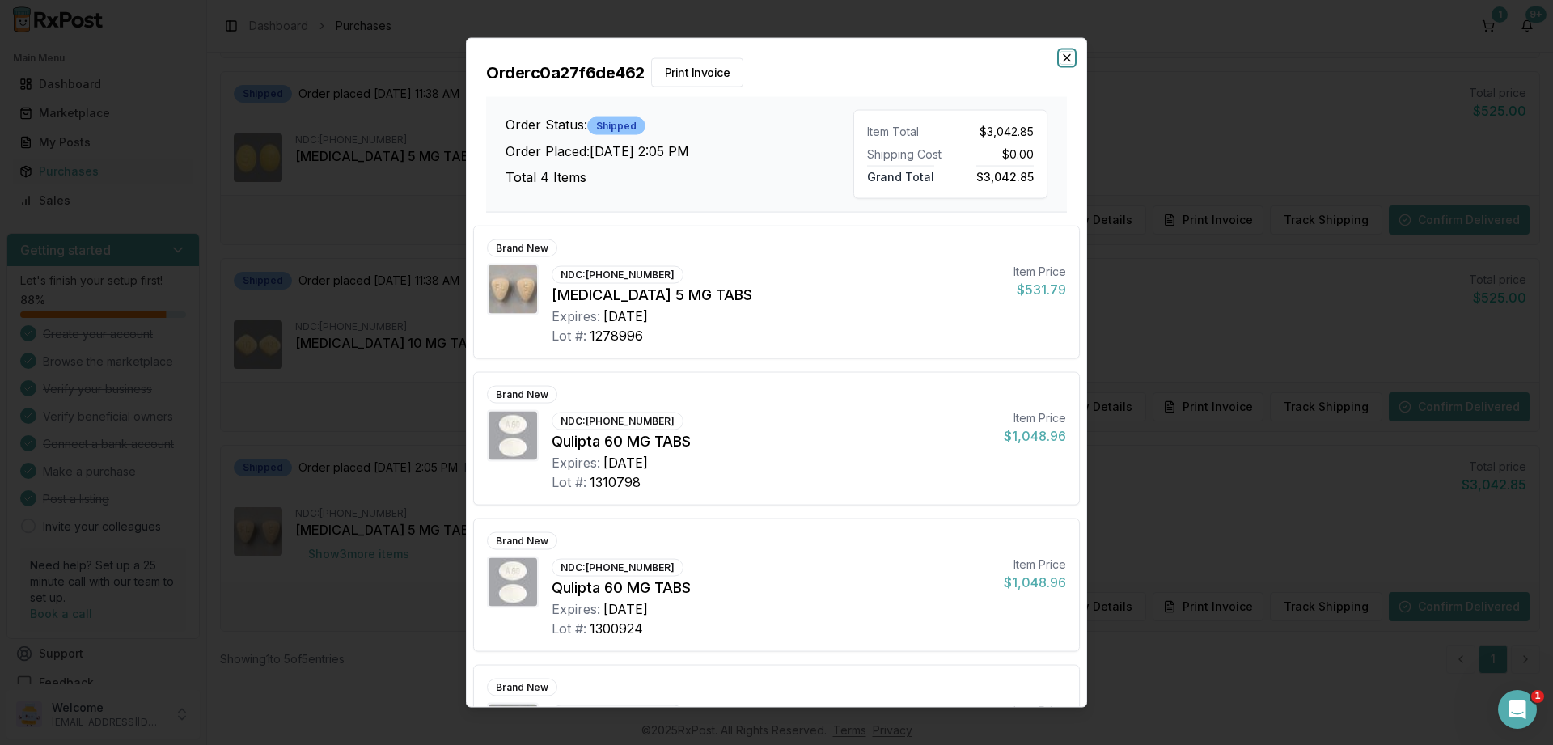
click at [1067, 61] on icon "button" at bounding box center [1066, 57] width 13 height 13
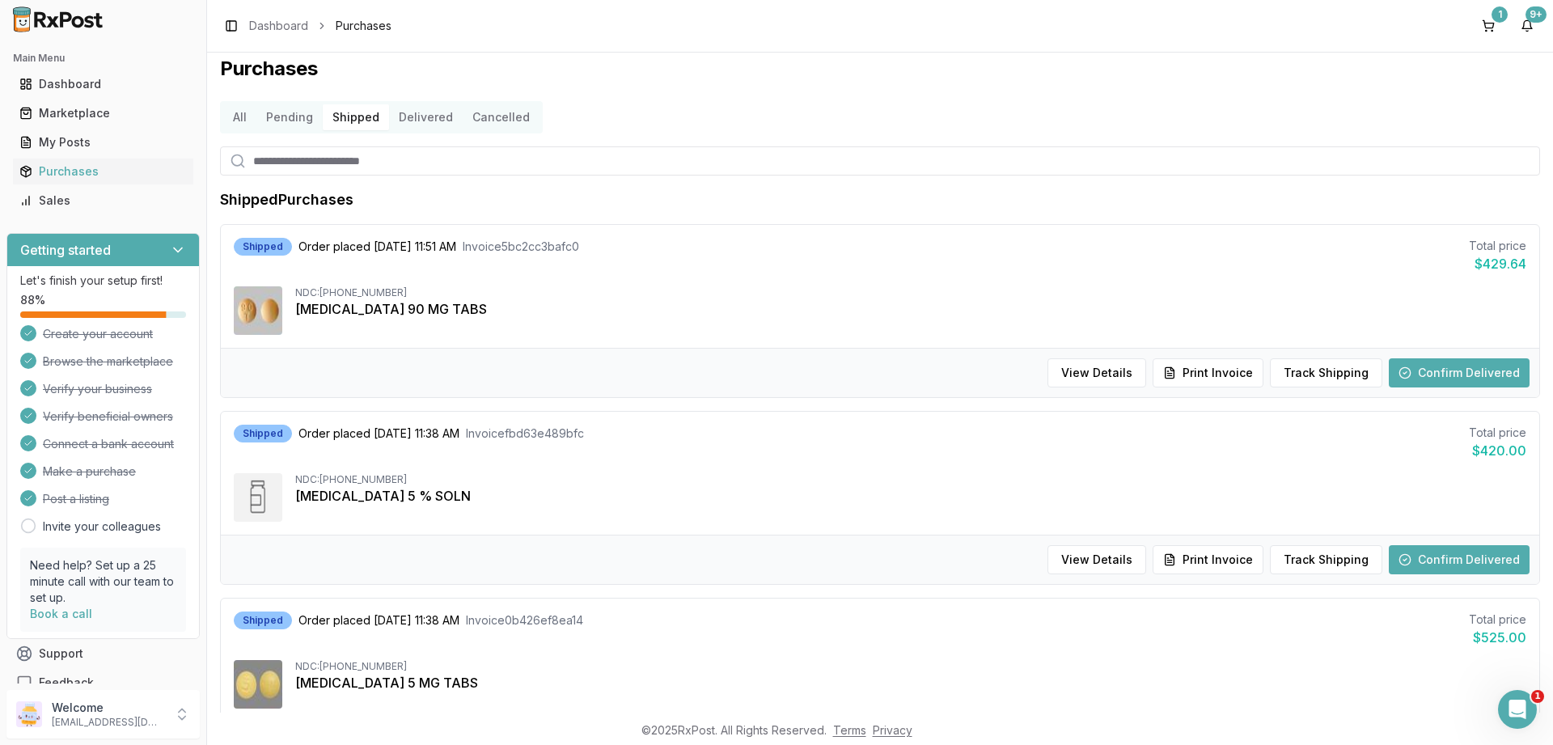
scroll to position [0, 0]
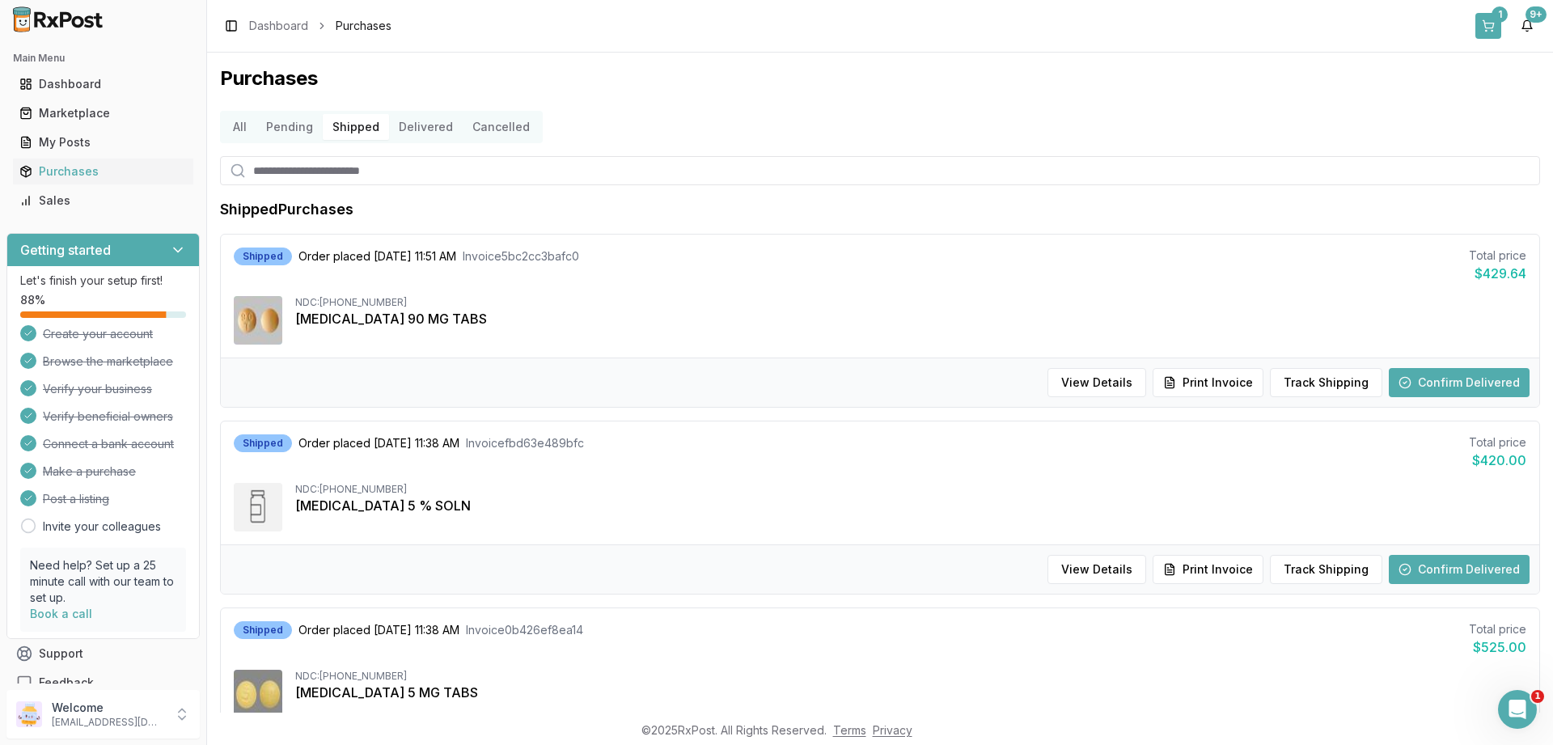
click at [1498, 26] on button "1" at bounding box center [1488, 26] width 26 height 26
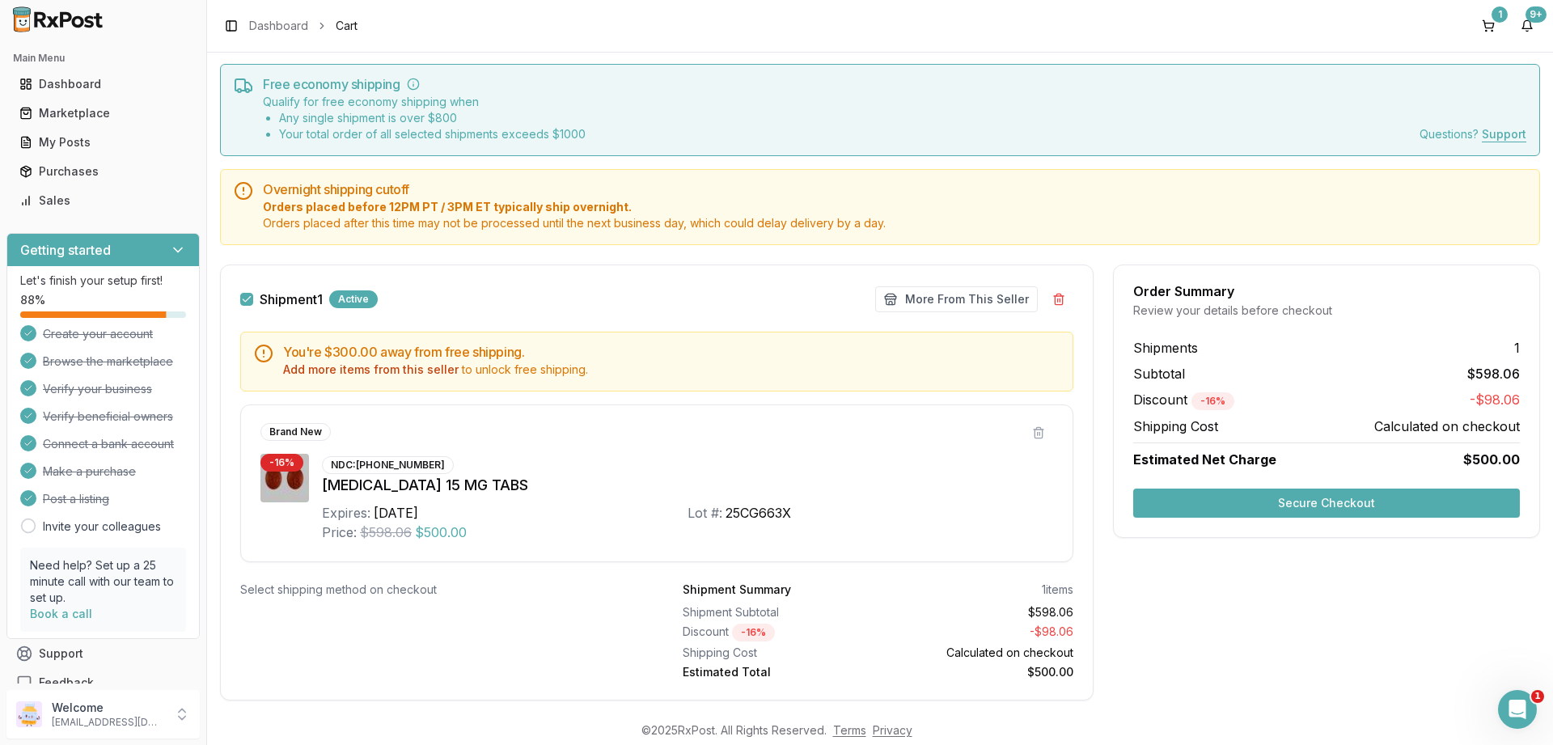
scroll to position [74, 0]
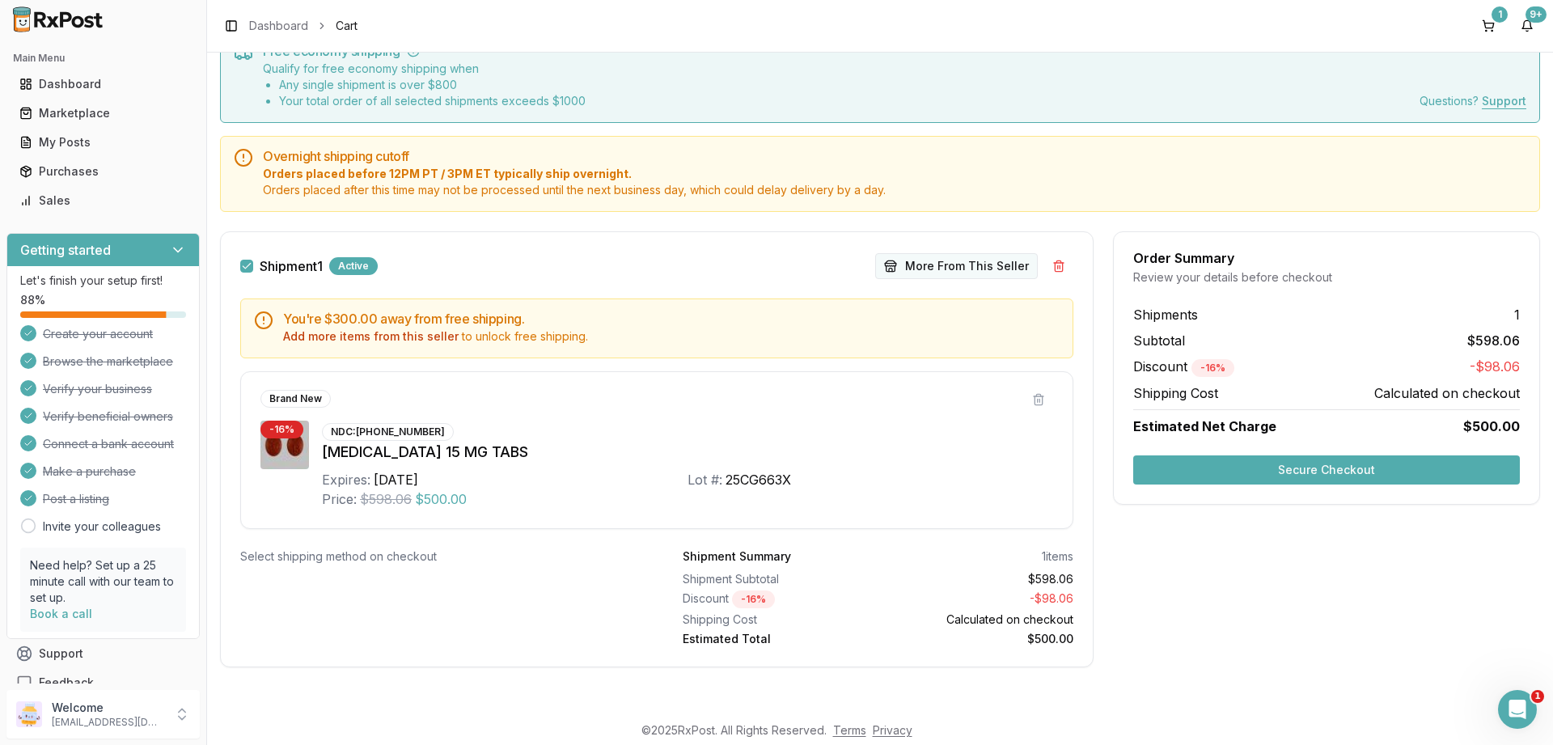
click at [953, 266] on button "More From This Seller" at bounding box center [956, 266] width 163 height 26
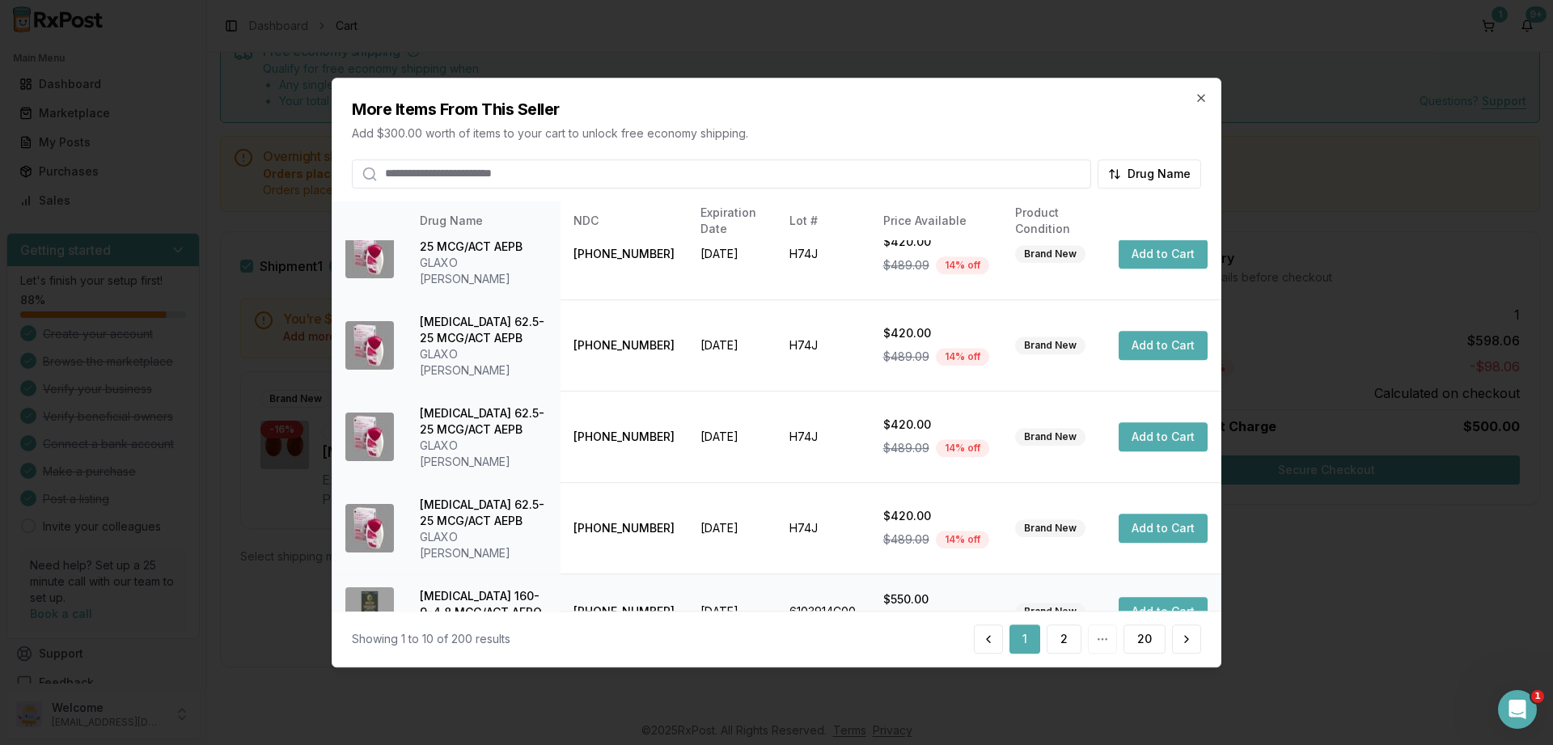
scroll to position [0, 0]
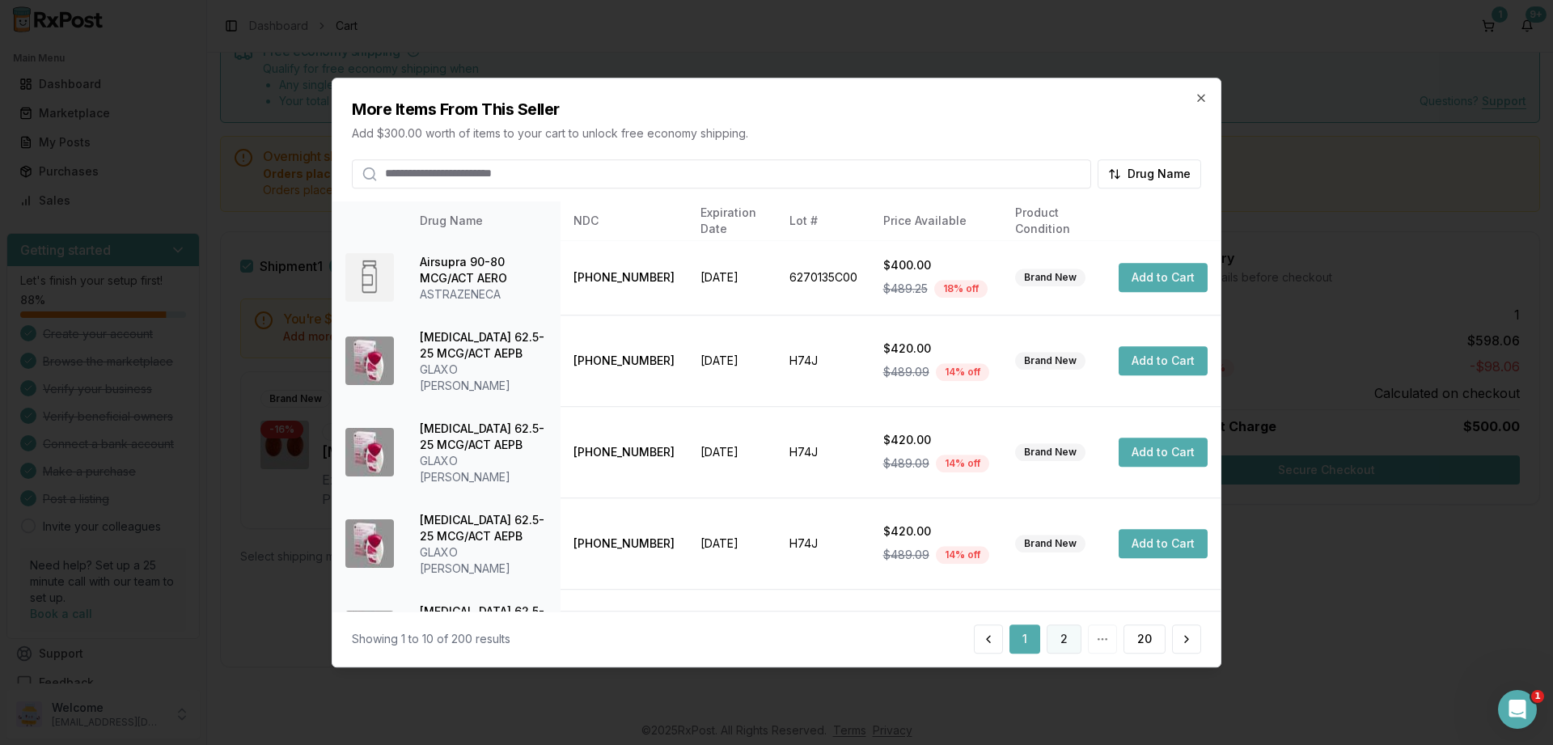
click at [1070, 640] on button "2" at bounding box center [1063, 638] width 35 height 29
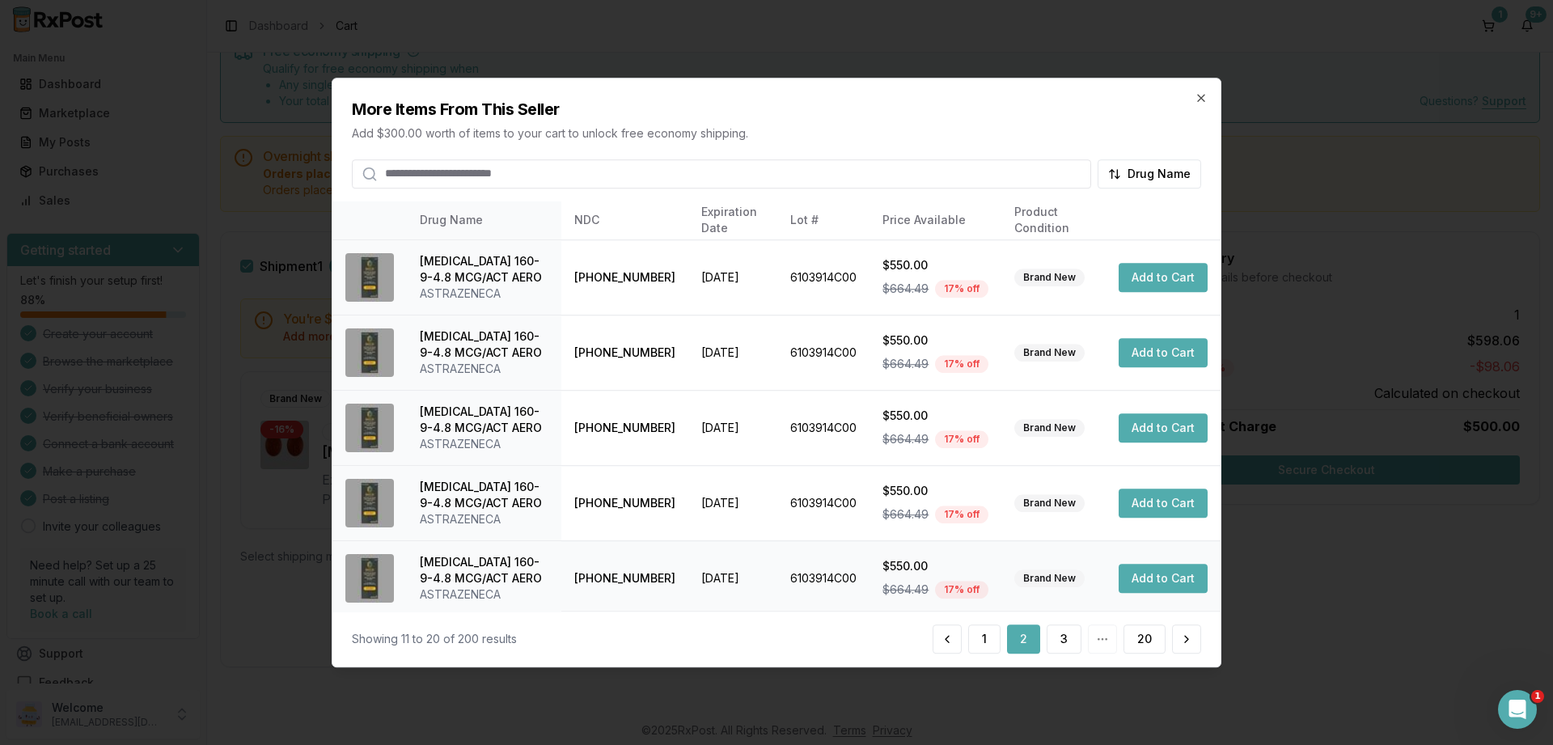
scroll to position [381, 0]
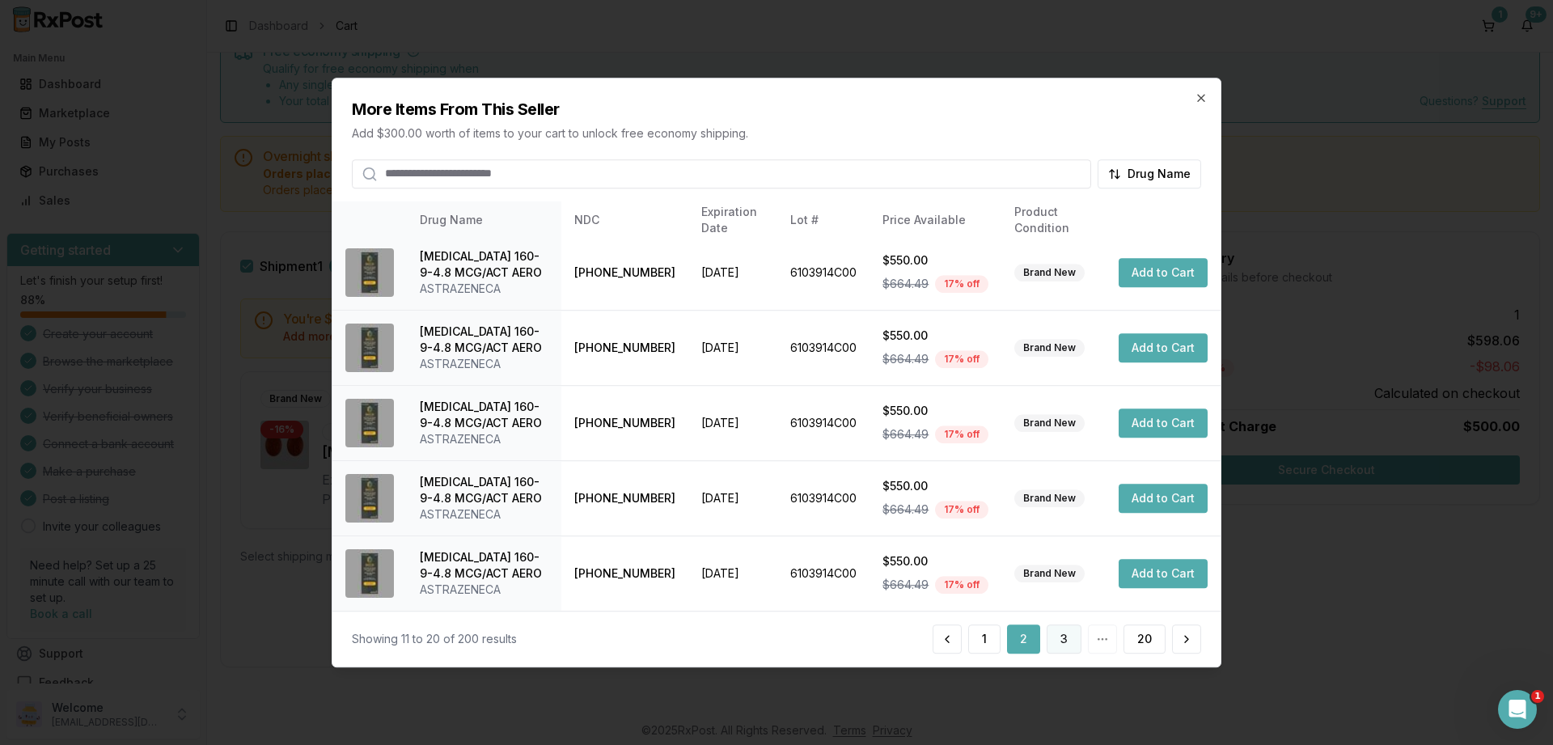
click at [1058, 632] on button "3" at bounding box center [1063, 638] width 35 height 29
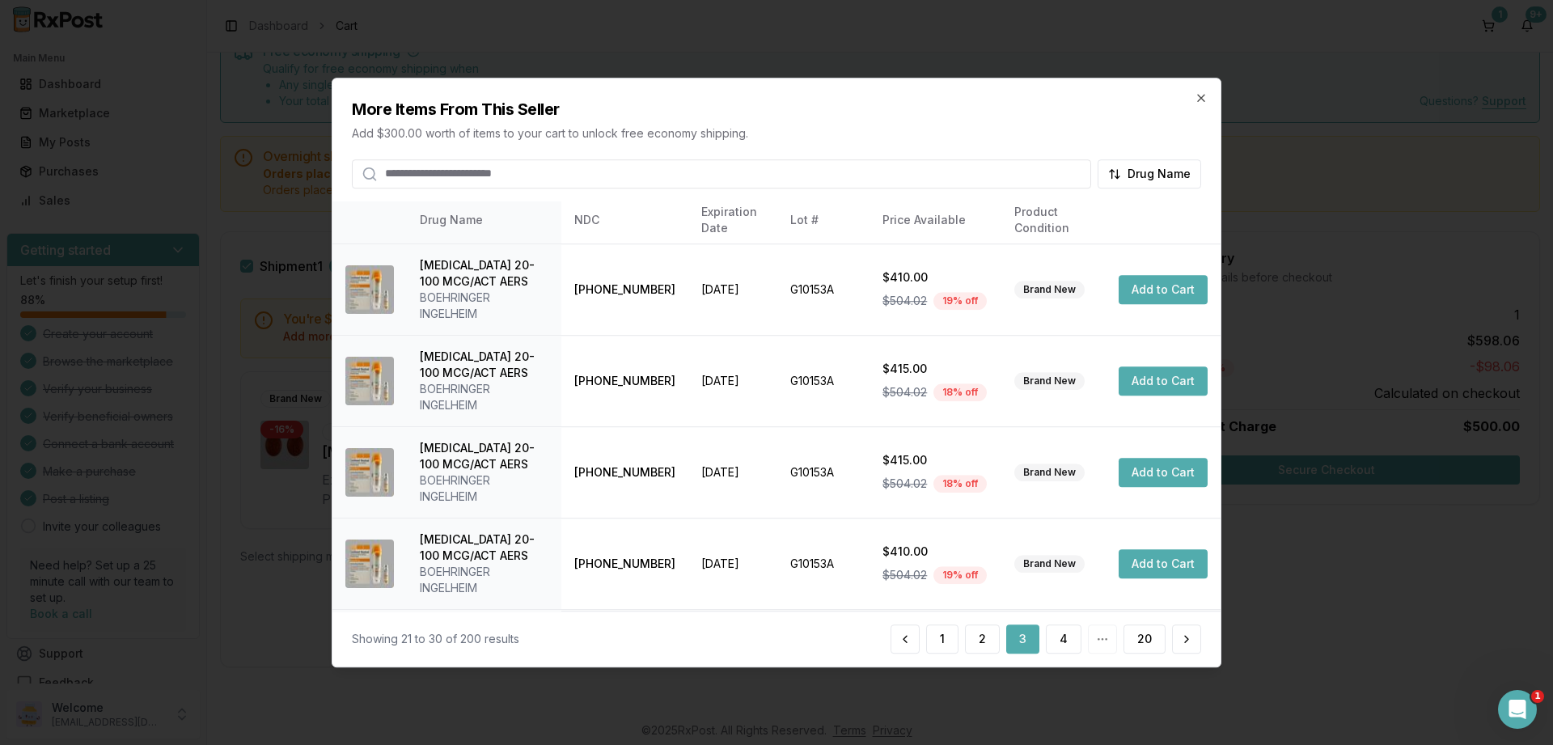
scroll to position [478, 0]
click at [1061, 639] on button "4" at bounding box center [1064, 638] width 36 height 29
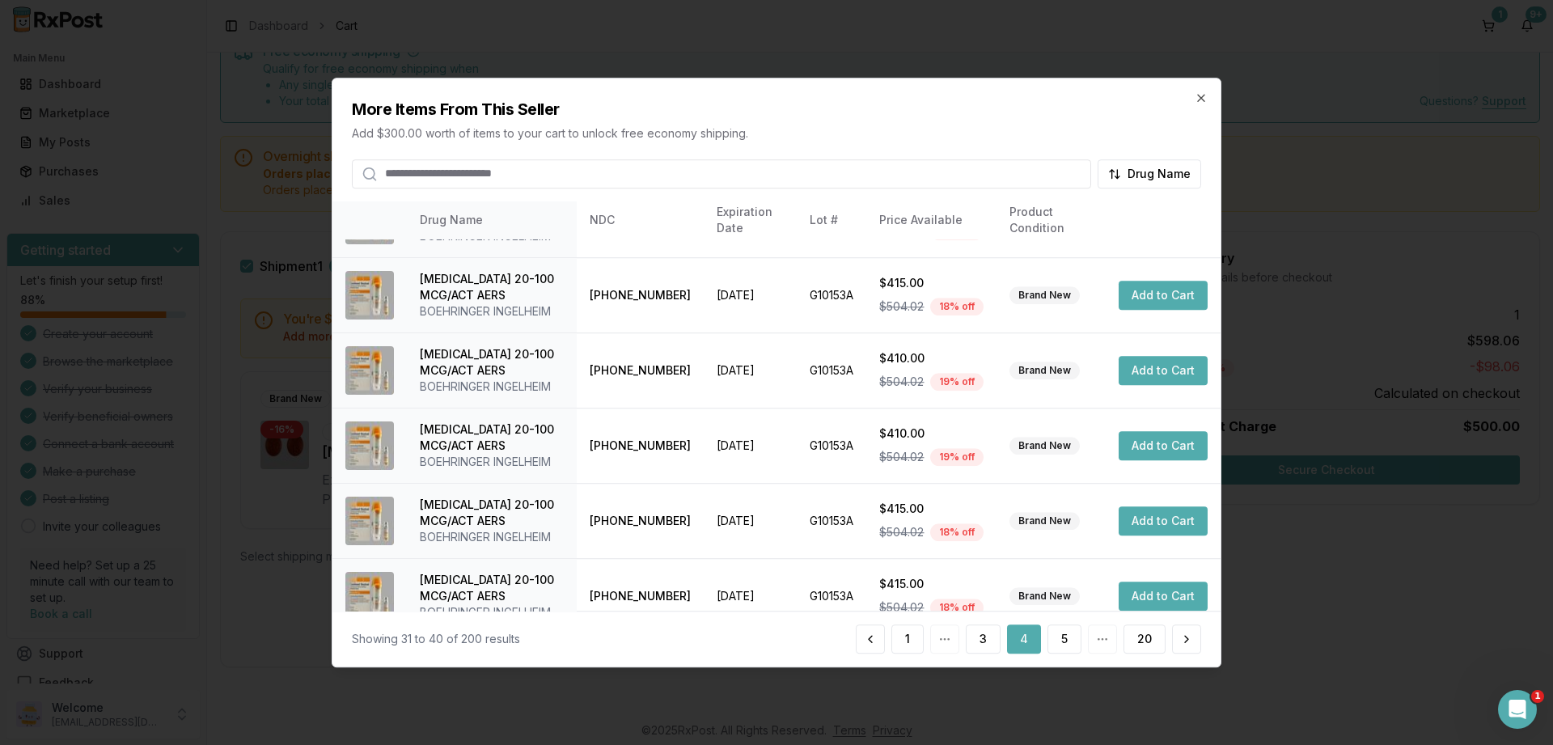
scroll to position [381, 0]
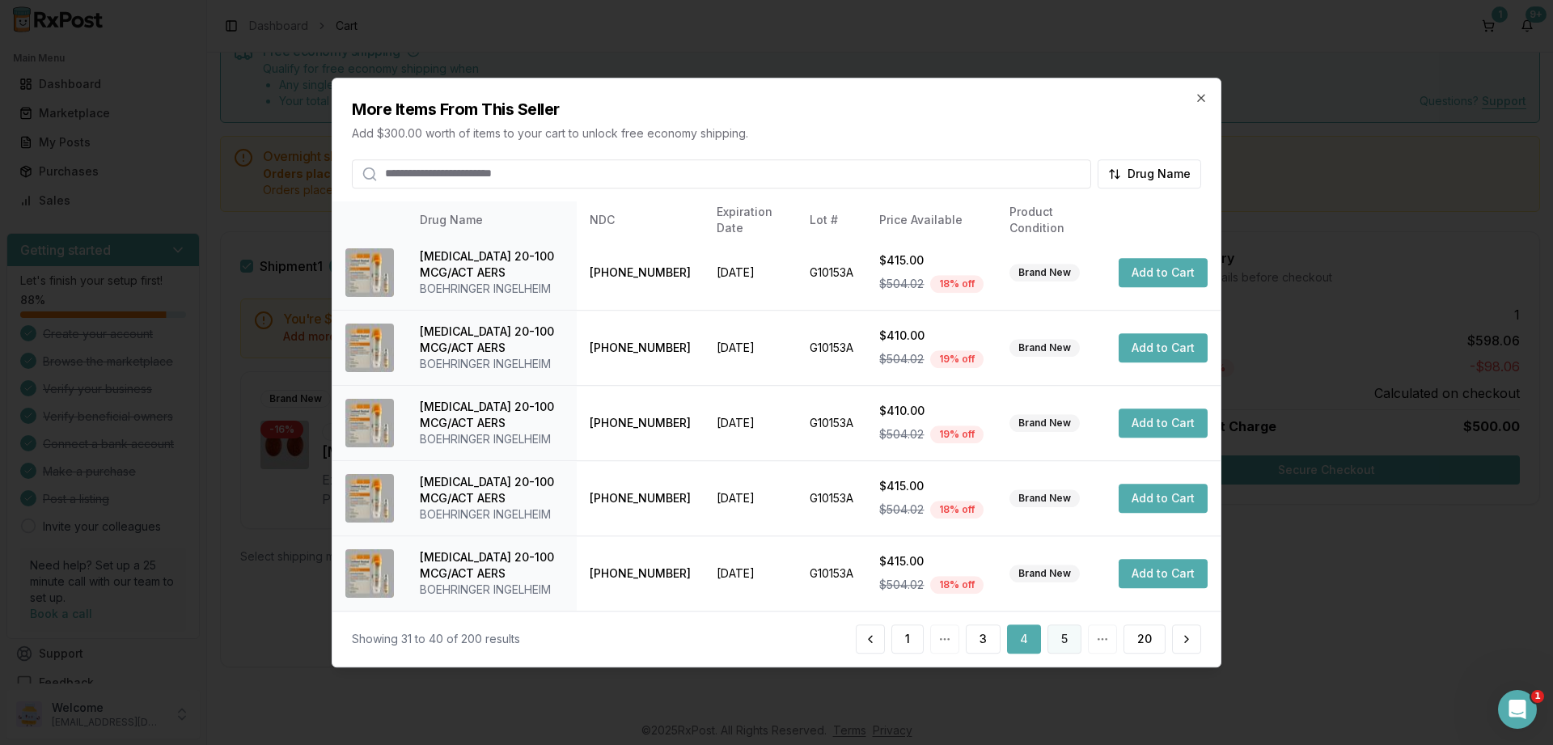
click at [1062, 633] on button "5" at bounding box center [1064, 638] width 34 height 29
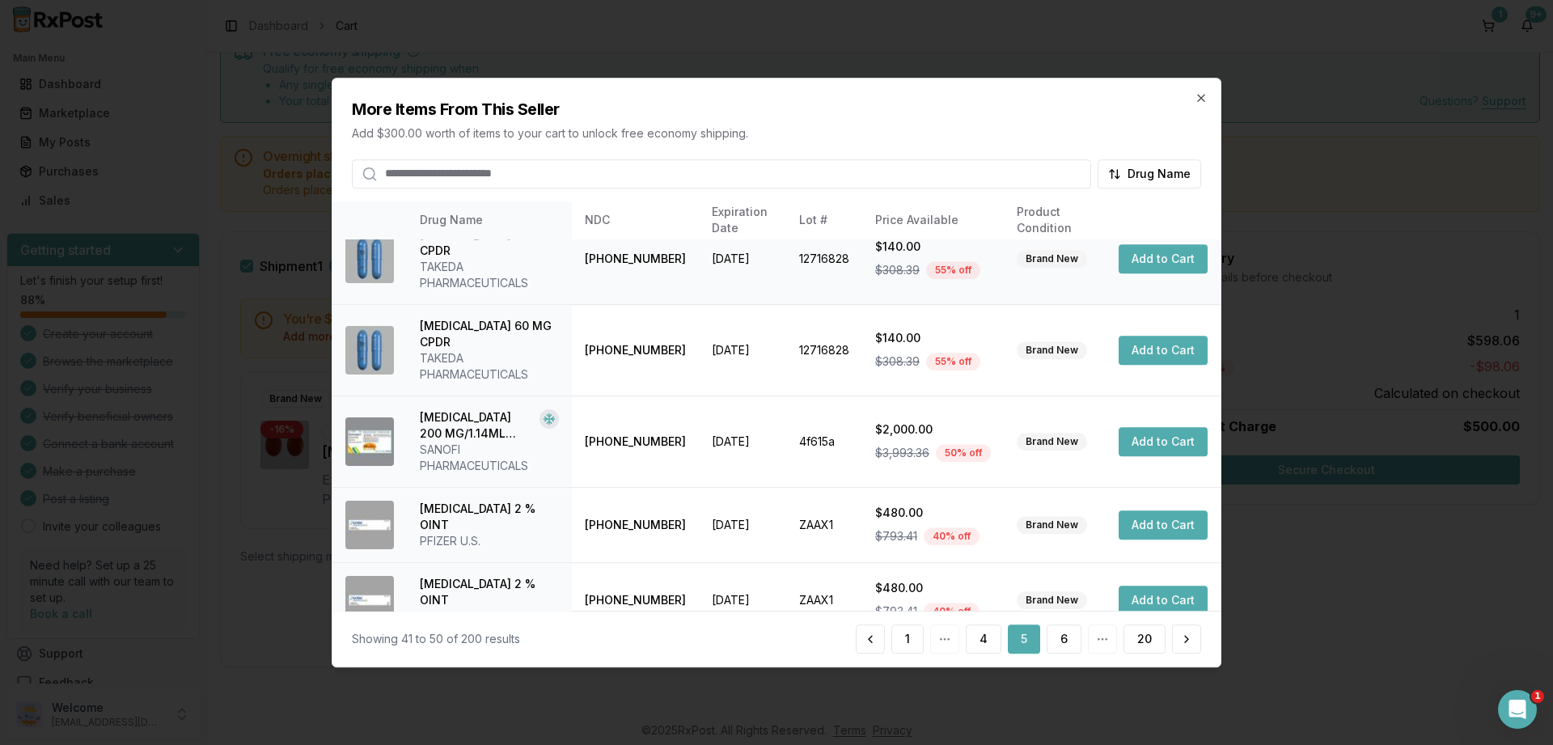
scroll to position [397, 0]
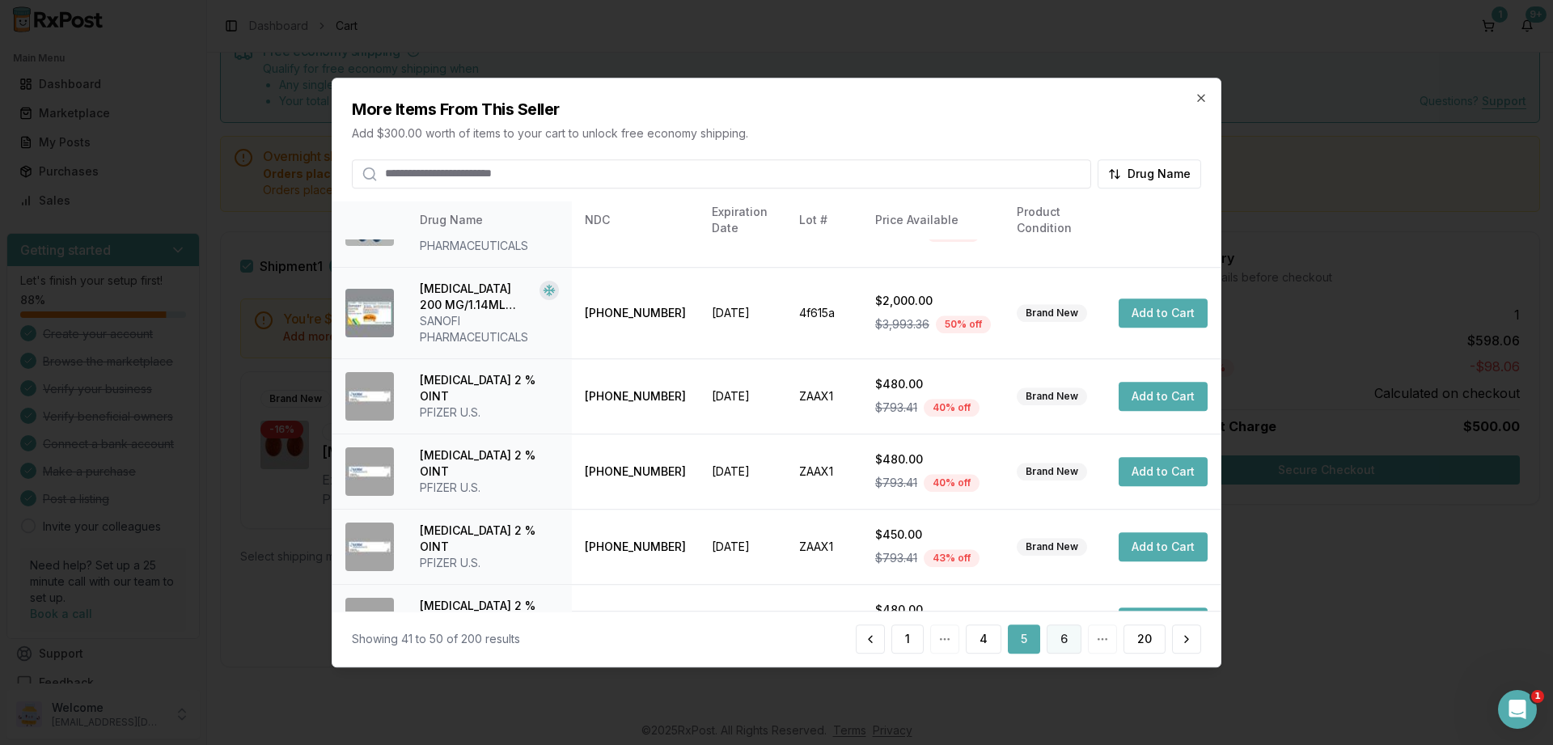
click at [1067, 642] on button "6" at bounding box center [1063, 638] width 35 height 29
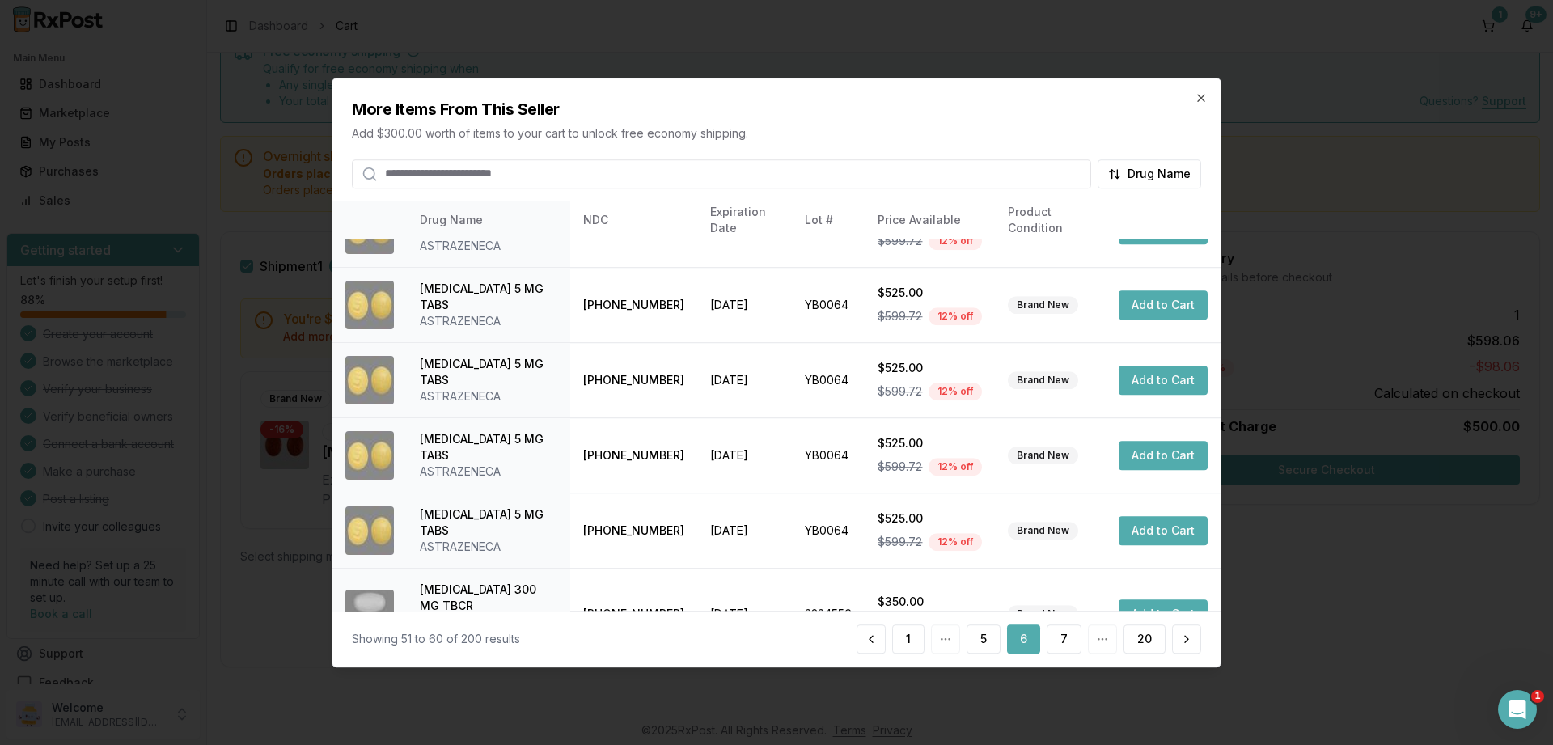
scroll to position [381, 0]
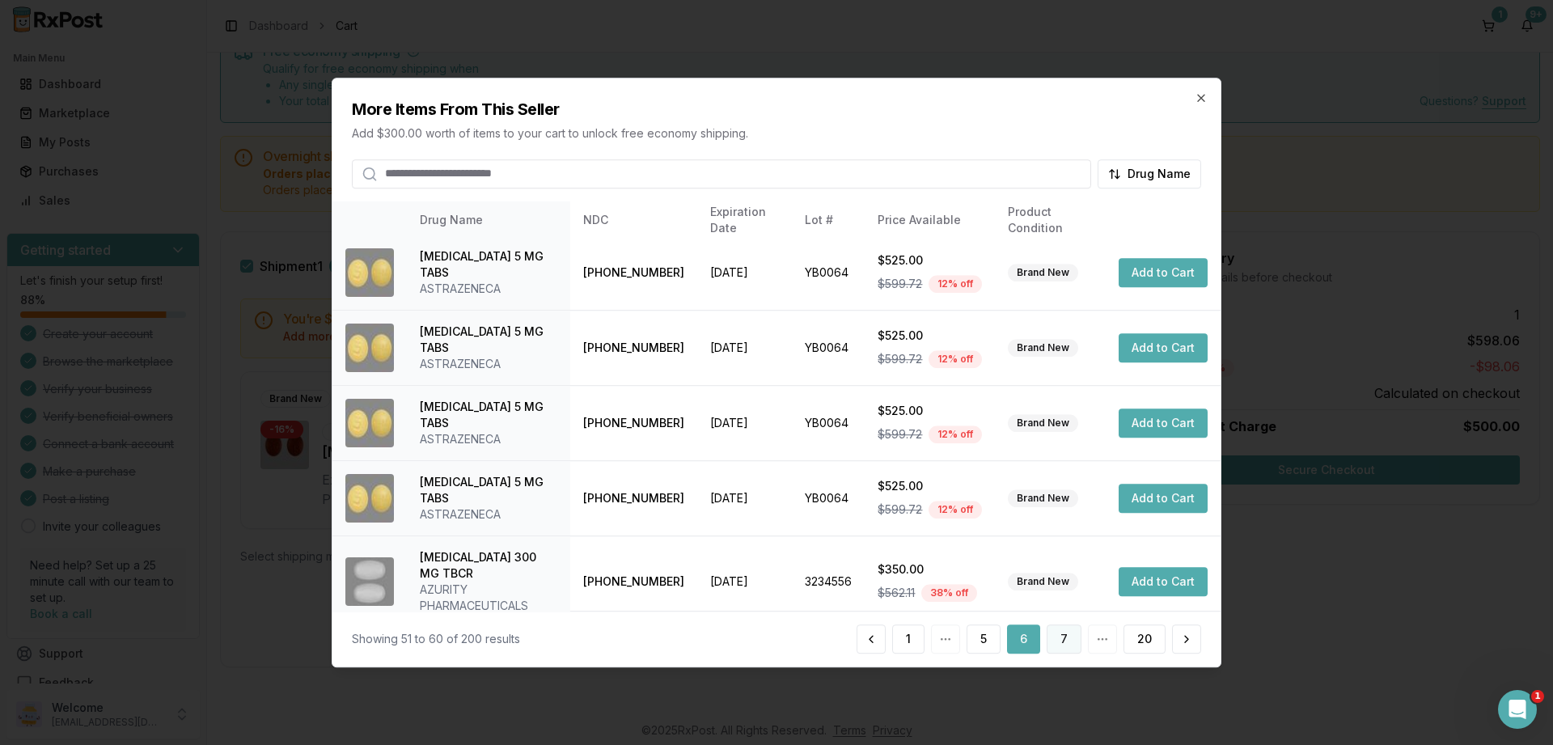
click at [1067, 640] on button "7" at bounding box center [1063, 638] width 35 height 29
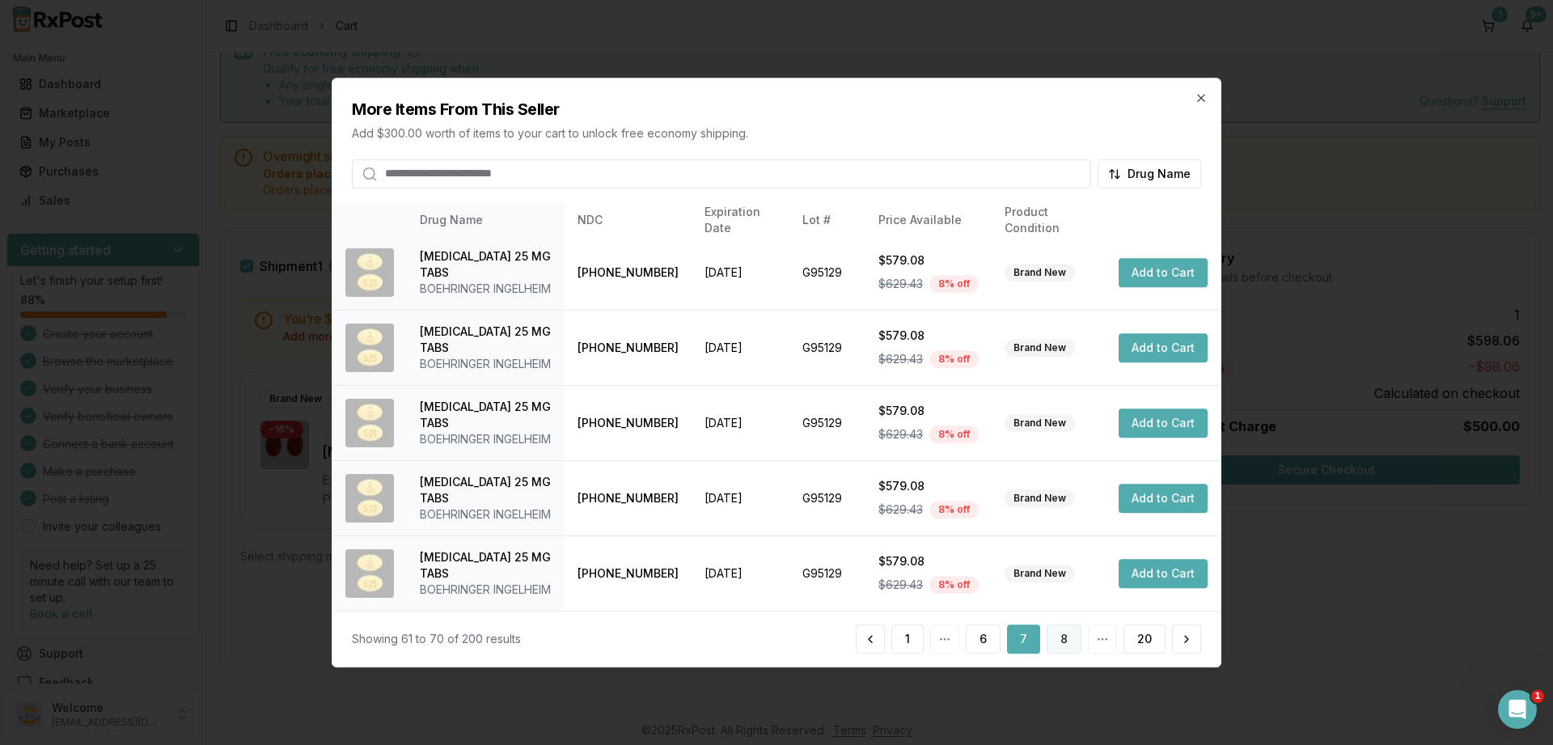
click at [1066, 634] on button "8" at bounding box center [1063, 638] width 35 height 29
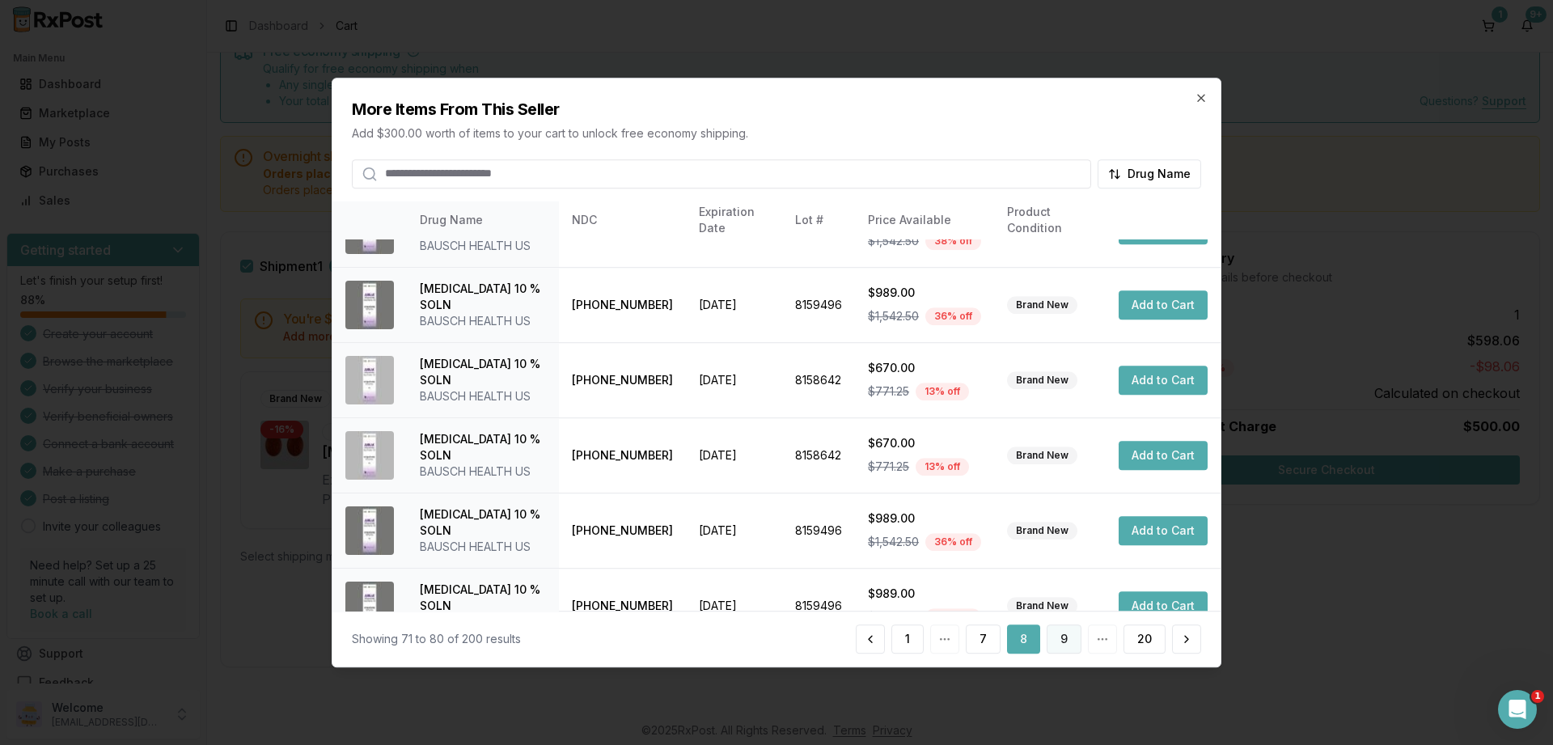
click at [1062, 631] on button "9" at bounding box center [1063, 638] width 35 height 29
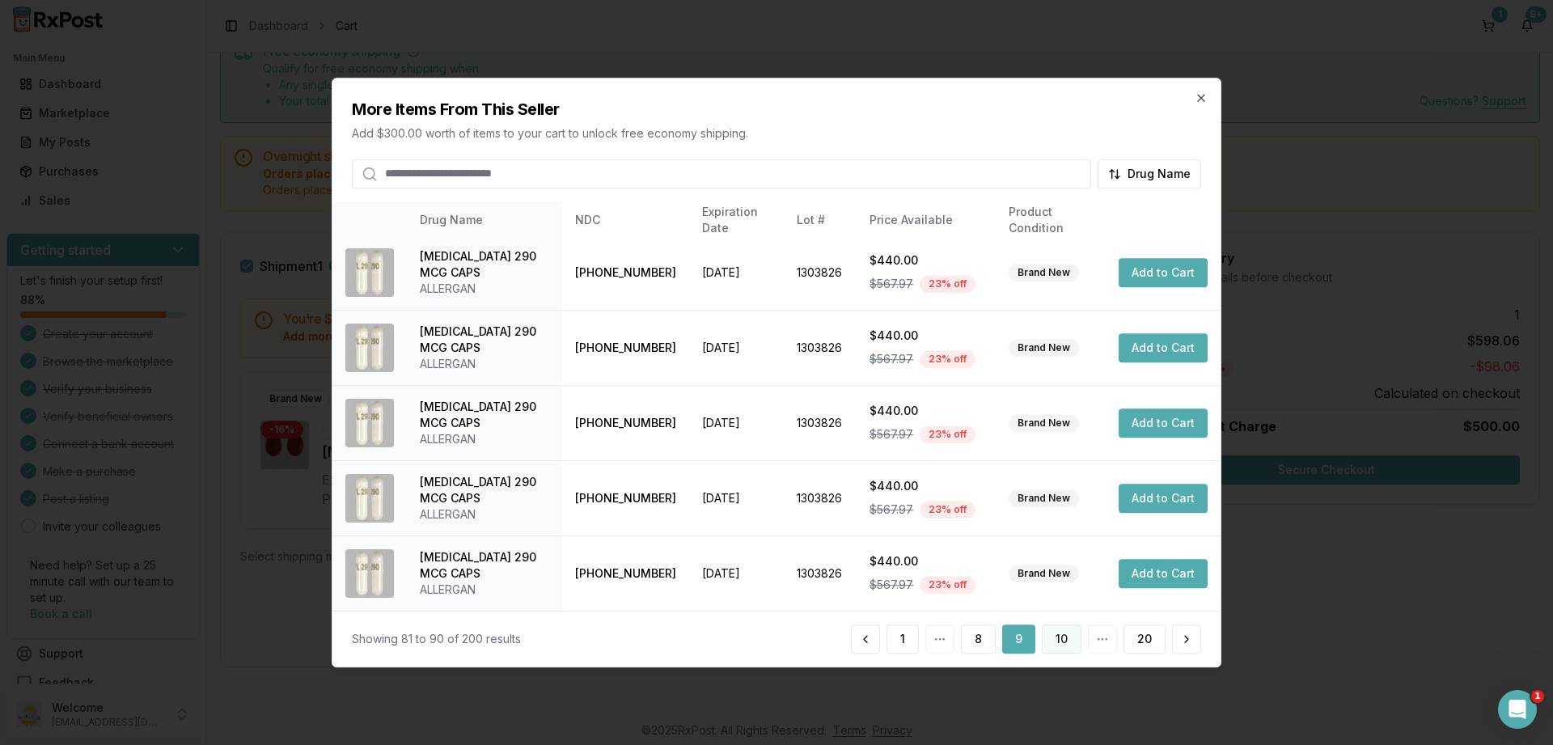
click at [1058, 635] on button "10" at bounding box center [1062, 638] width 40 height 29
click at [1058, 639] on button "11" at bounding box center [1062, 638] width 37 height 29
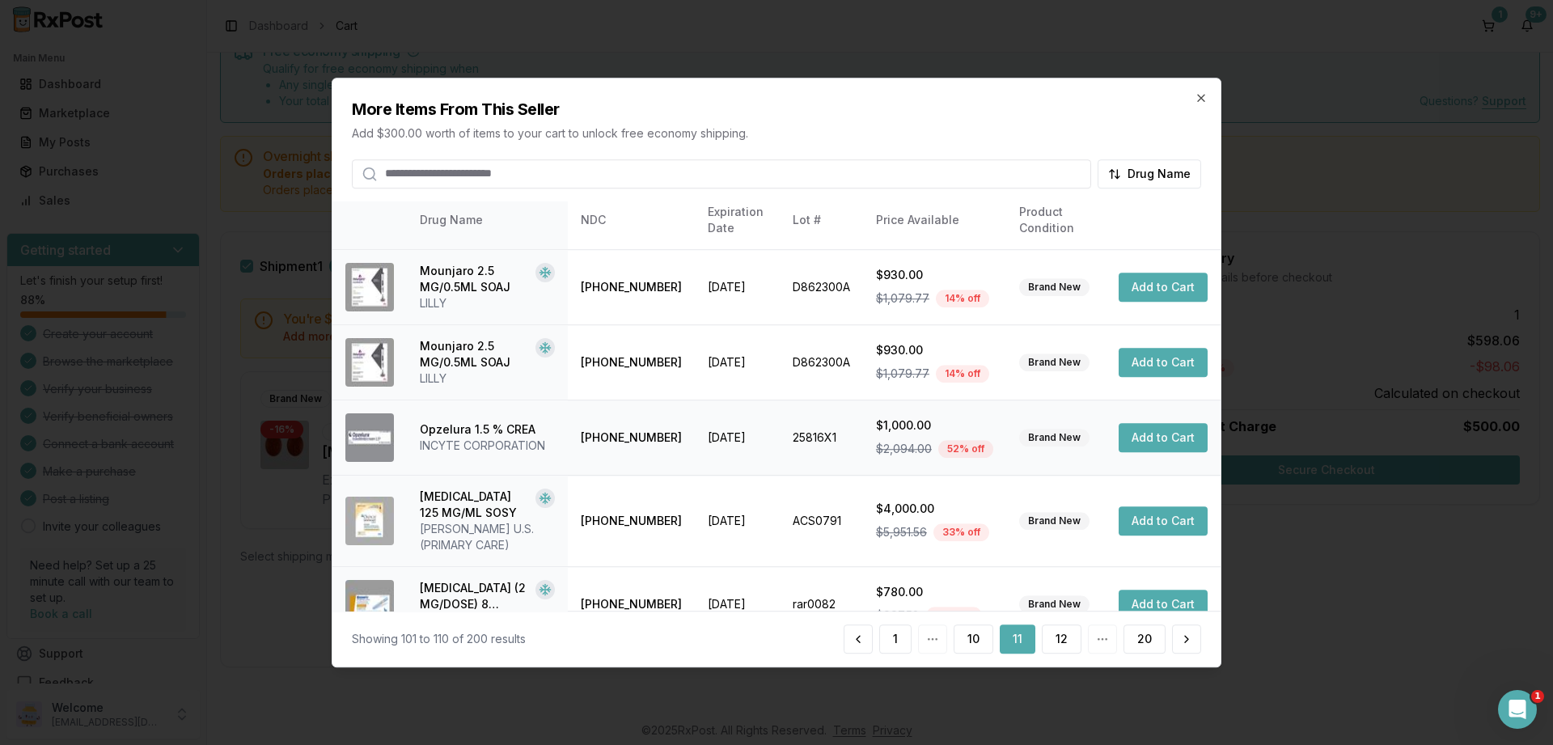
scroll to position [397, 0]
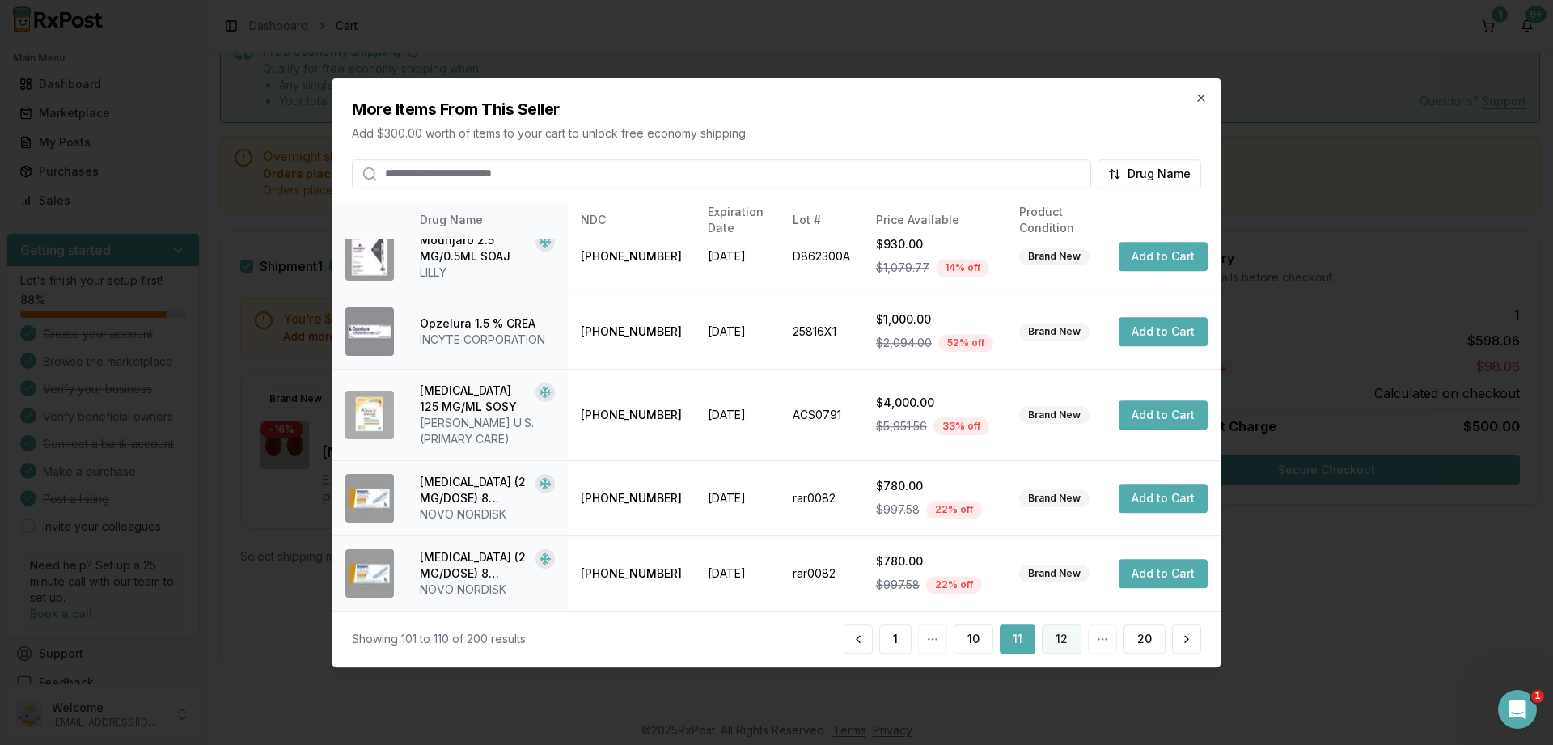
click at [1059, 636] on button "12" at bounding box center [1062, 638] width 40 height 29
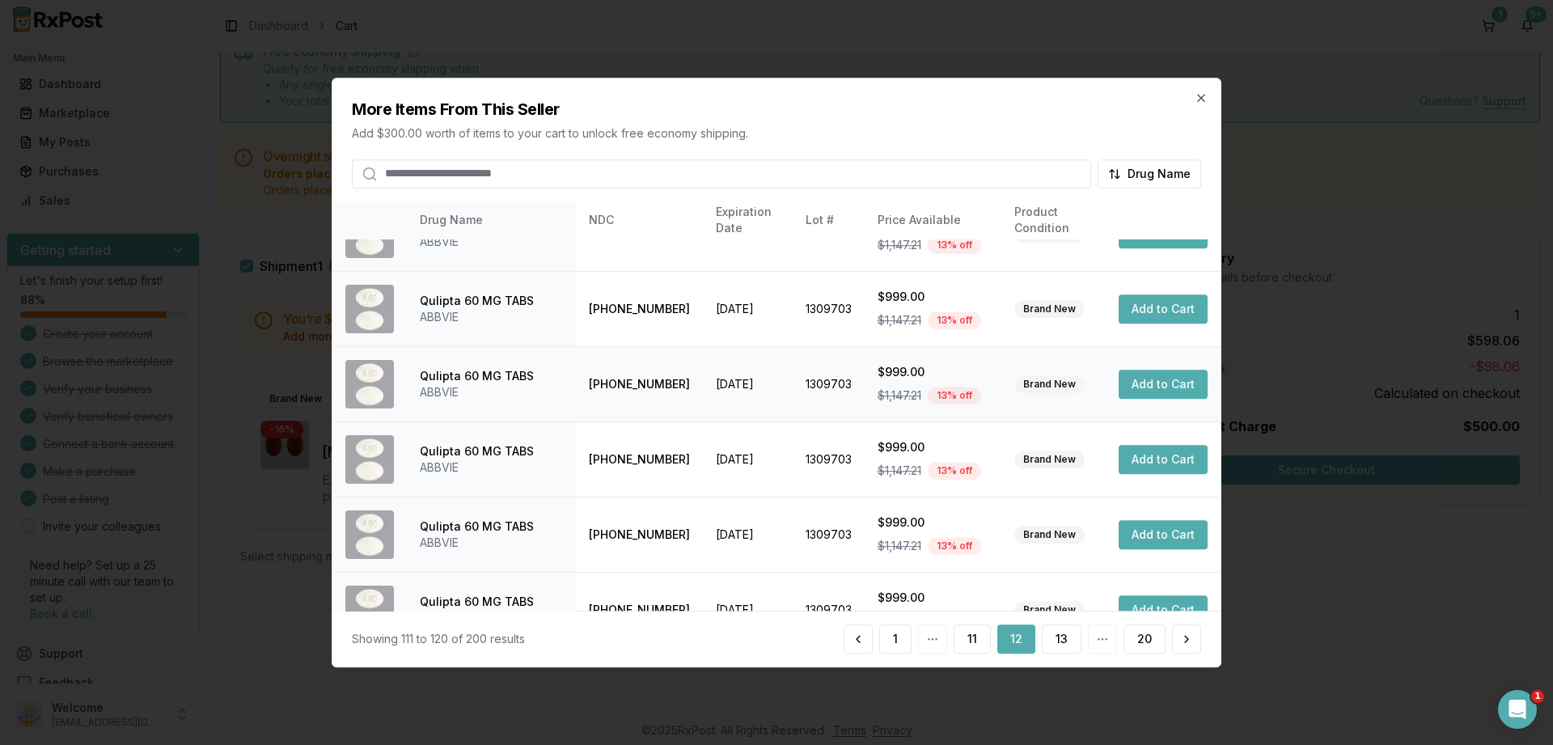
scroll to position [381, 0]
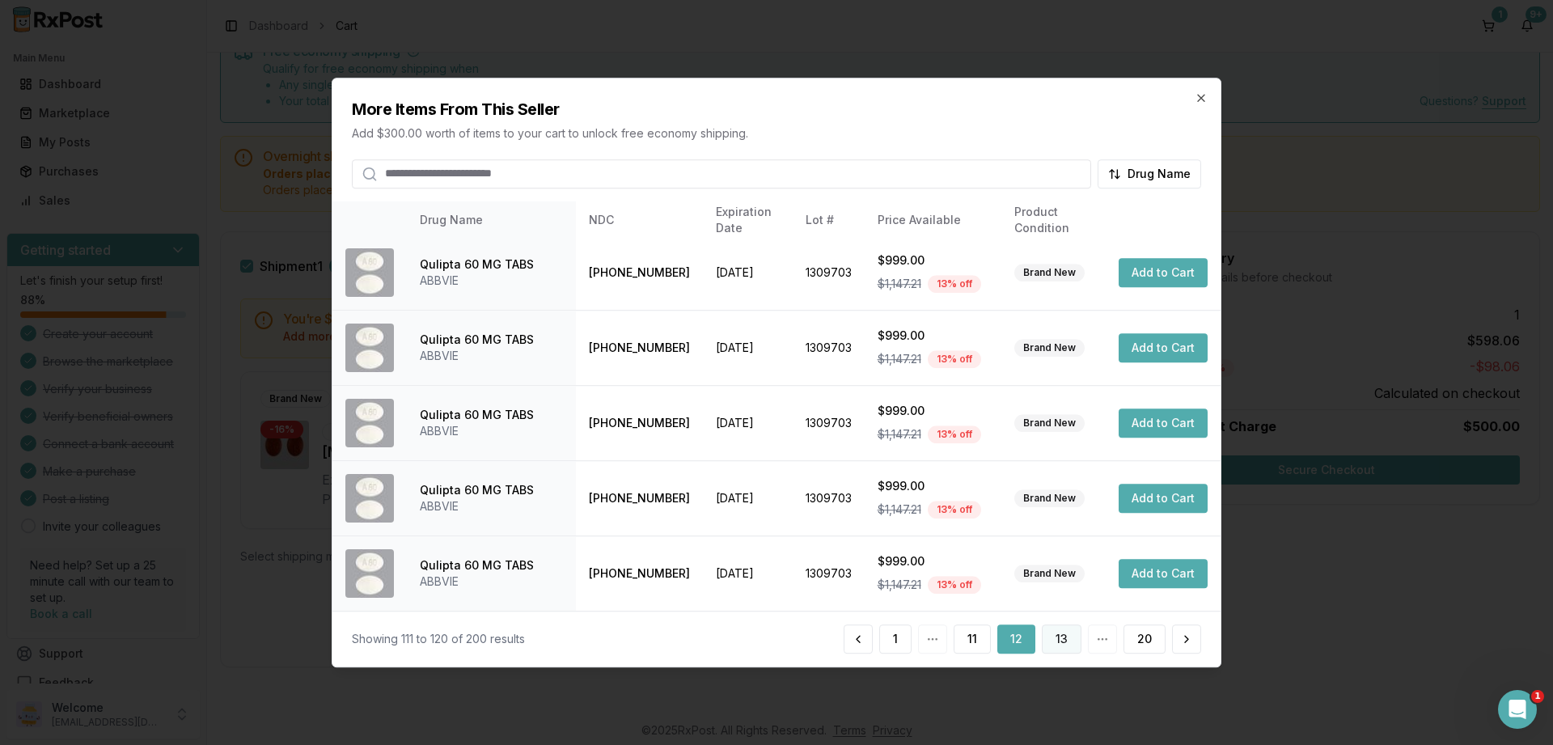
click at [1059, 636] on button "13" at bounding box center [1062, 638] width 40 height 29
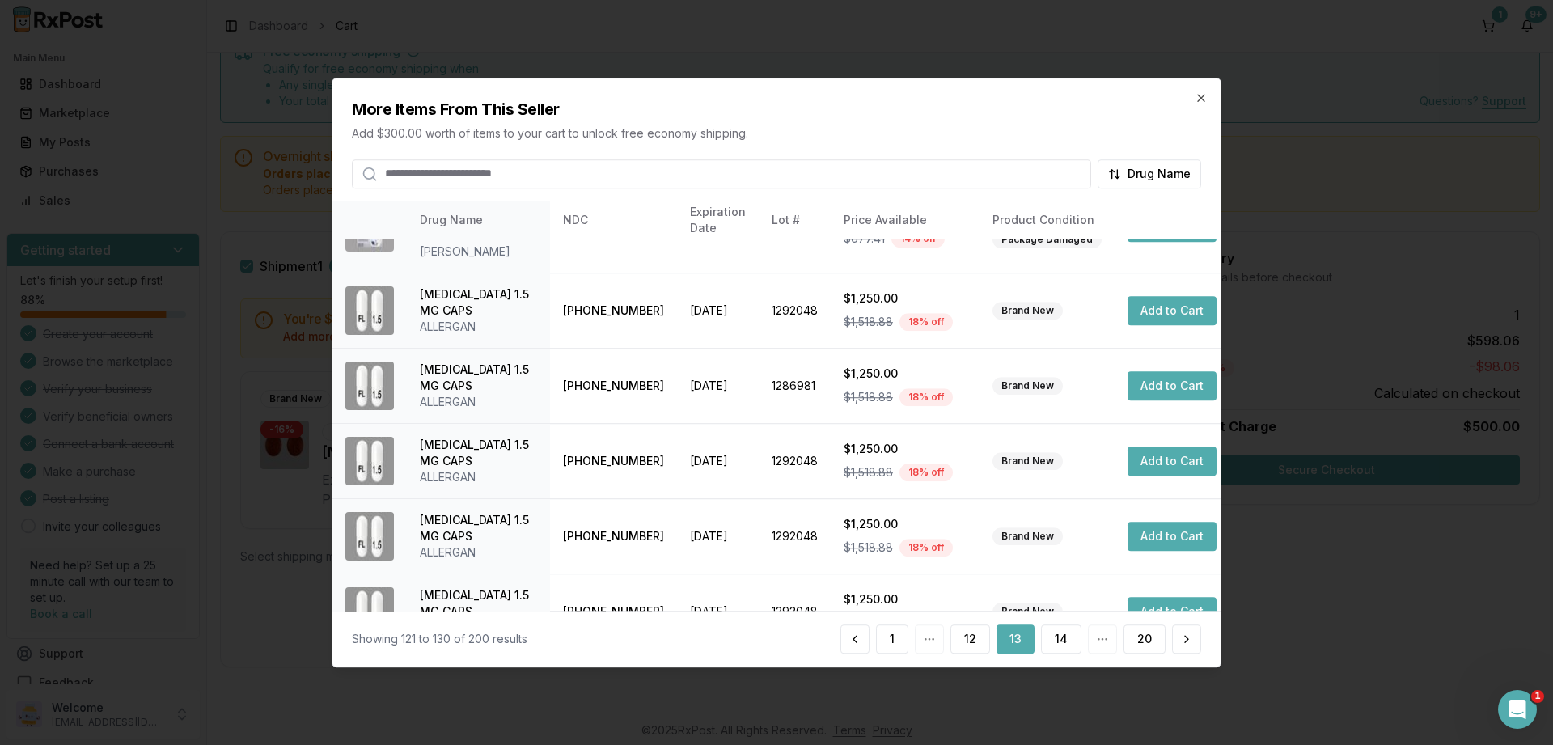
scroll to position [300, 0]
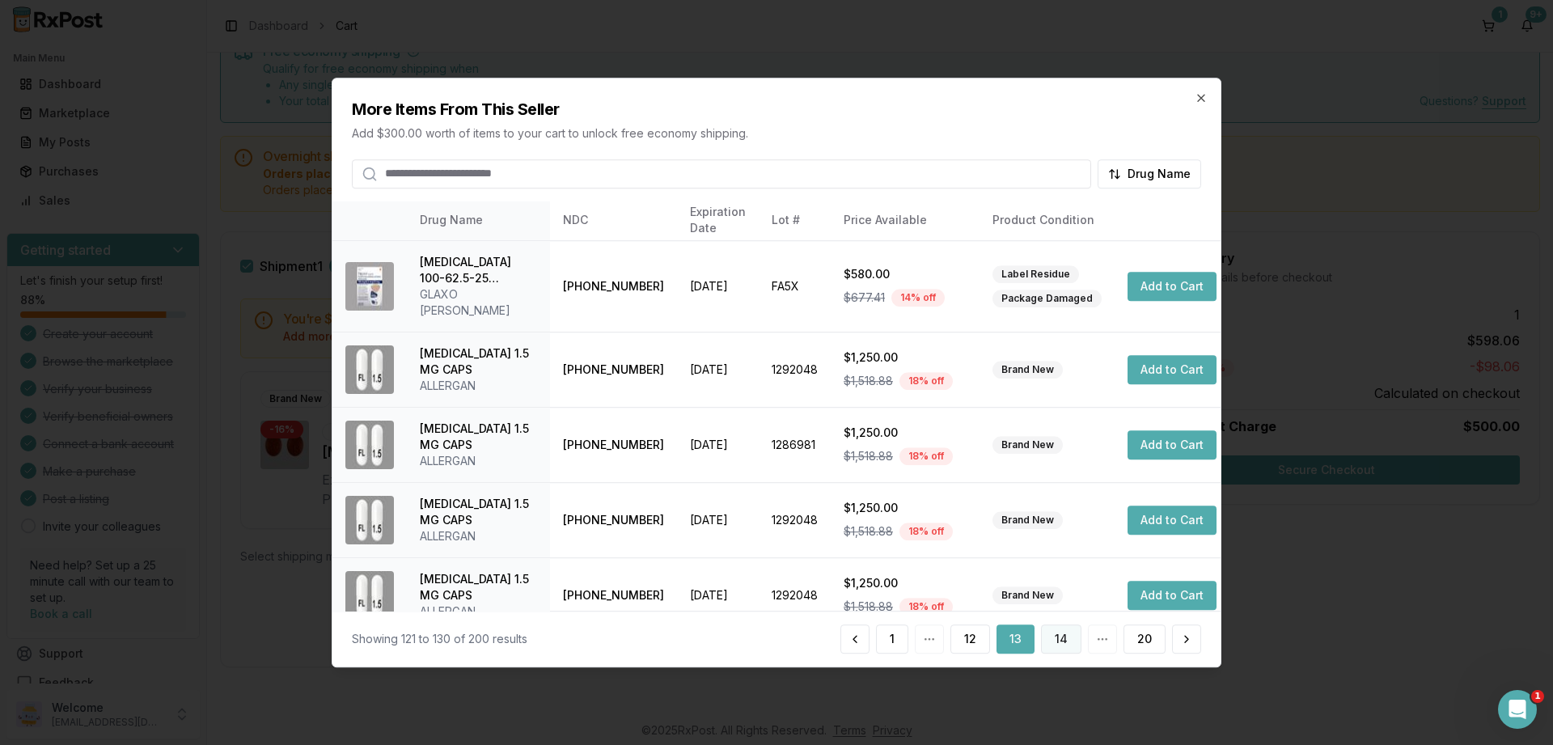
click at [1065, 644] on button "14" at bounding box center [1061, 638] width 40 height 29
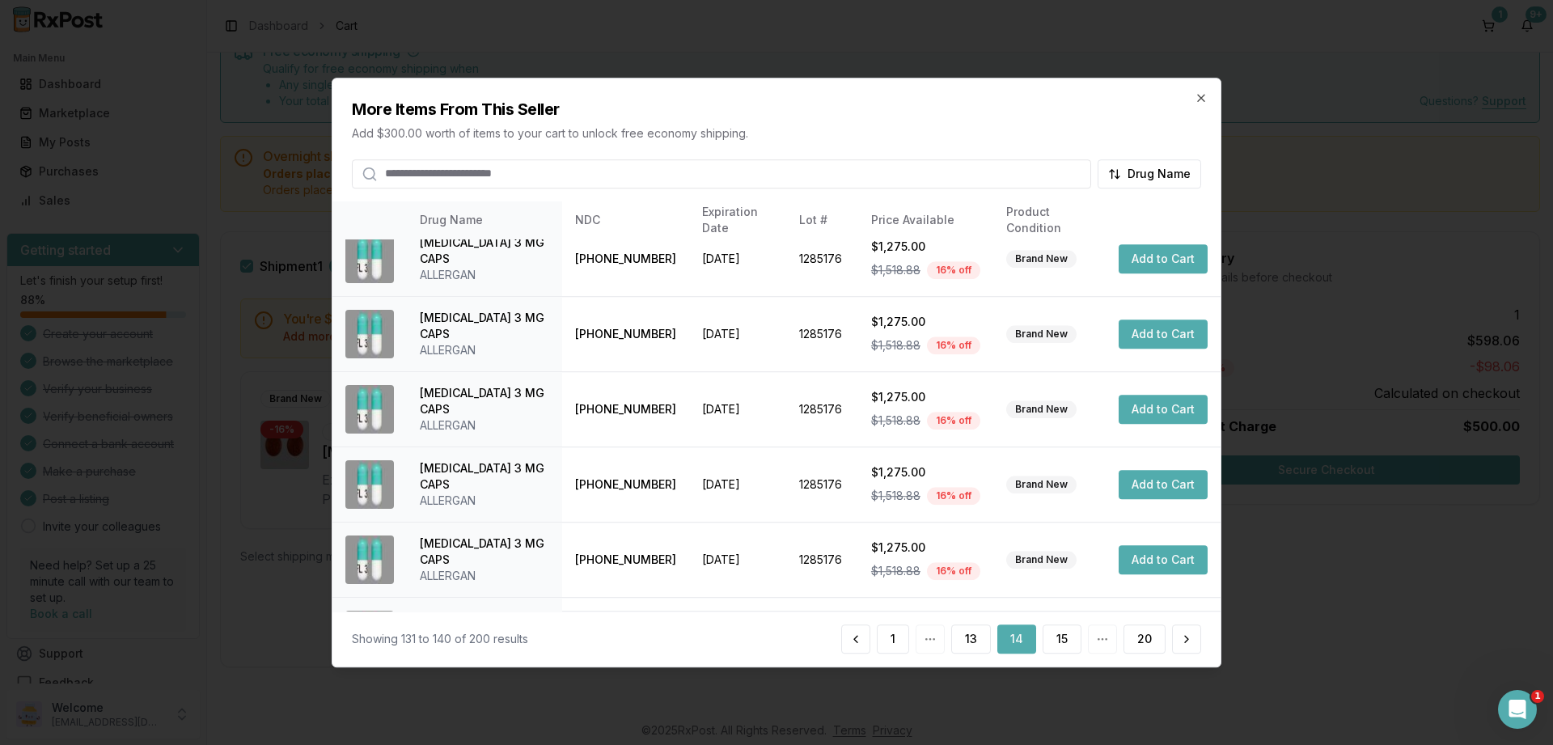
scroll to position [381, 0]
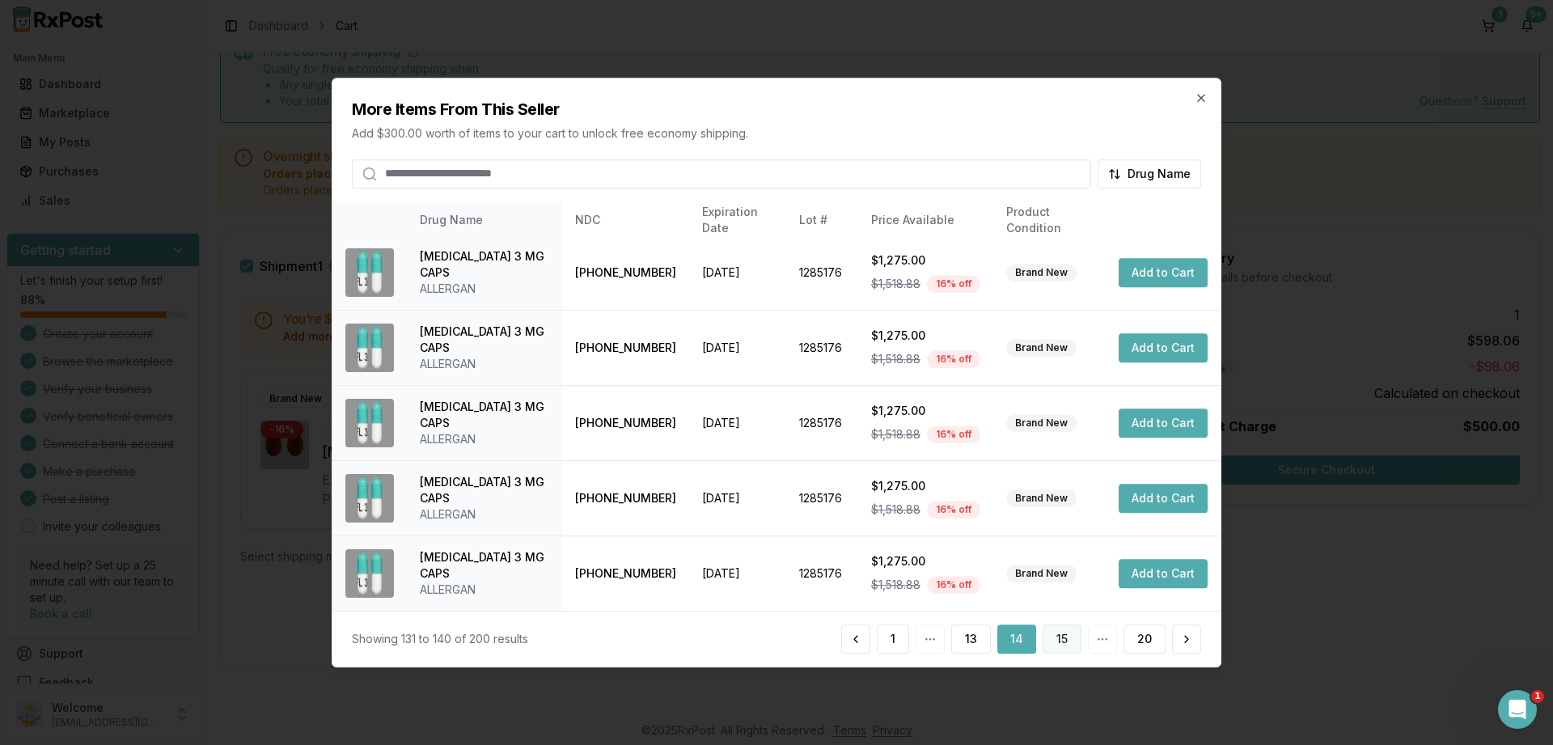
click at [1062, 642] on button "15" at bounding box center [1061, 638] width 39 height 29
click at [1066, 632] on button "16" at bounding box center [1062, 638] width 40 height 29
click at [1058, 632] on button "17" at bounding box center [1062, 638] width 40 height 29
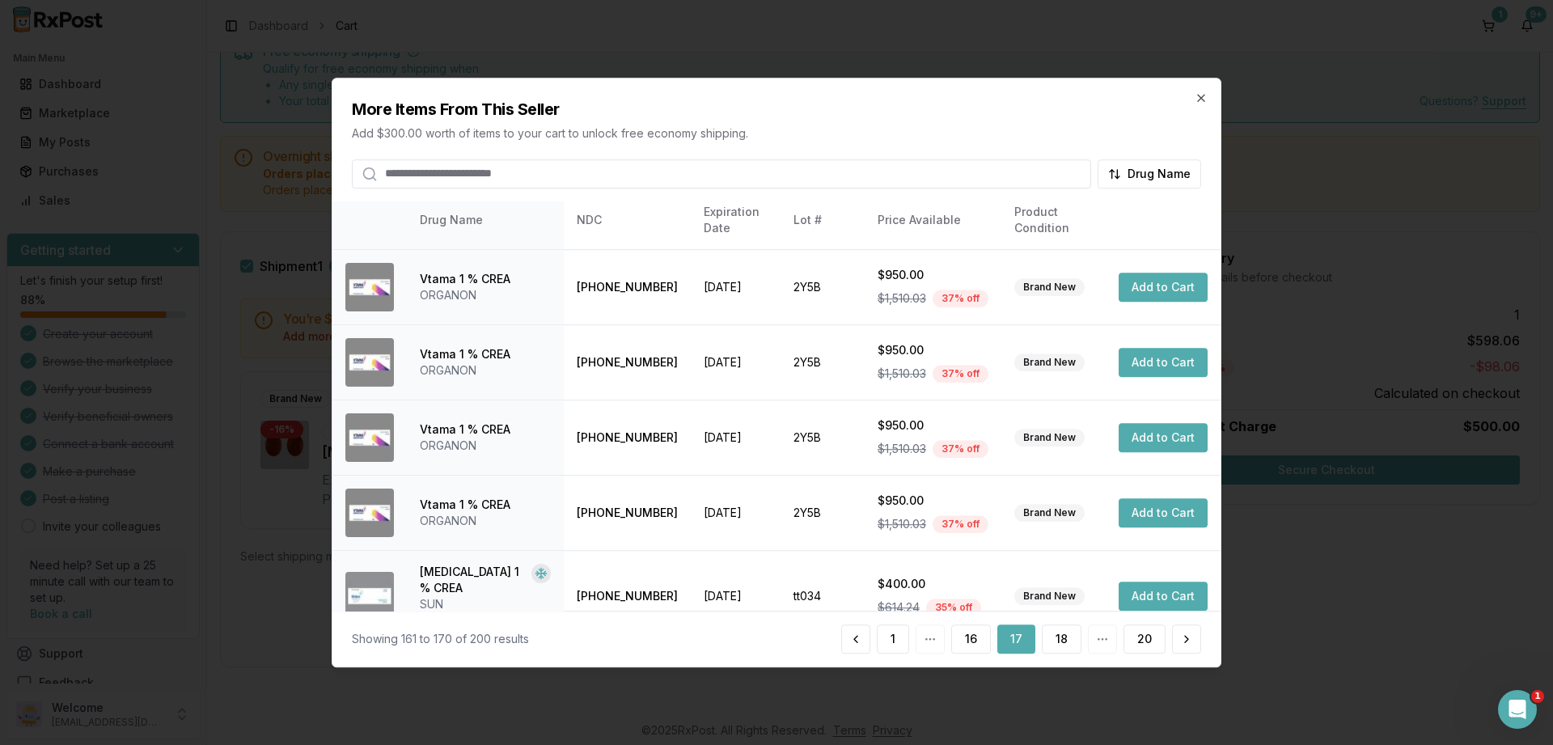
scroll to position [384, 0]
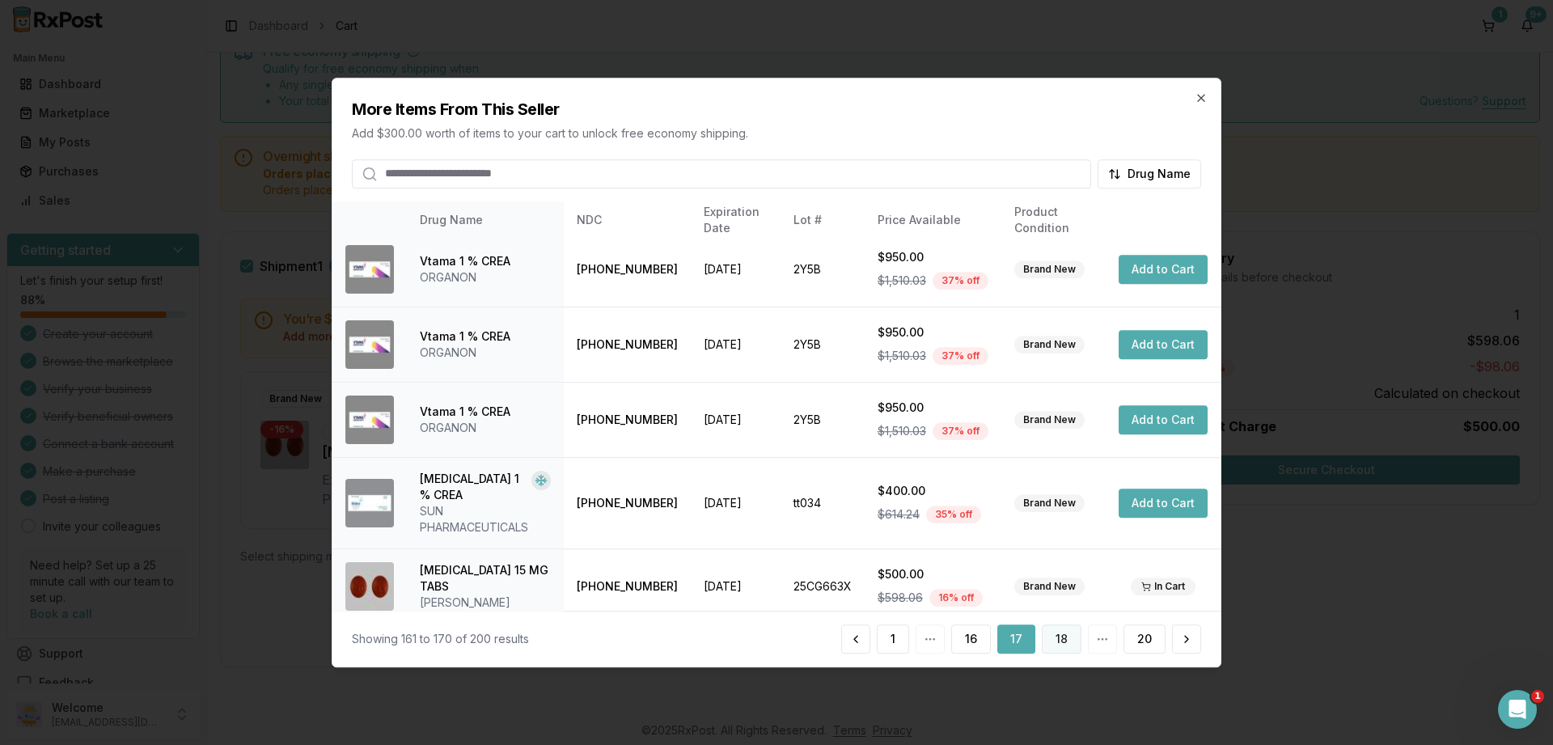
click at [1063, 639] on button "18" at bounding box center [1062, 638] width 40 height 29
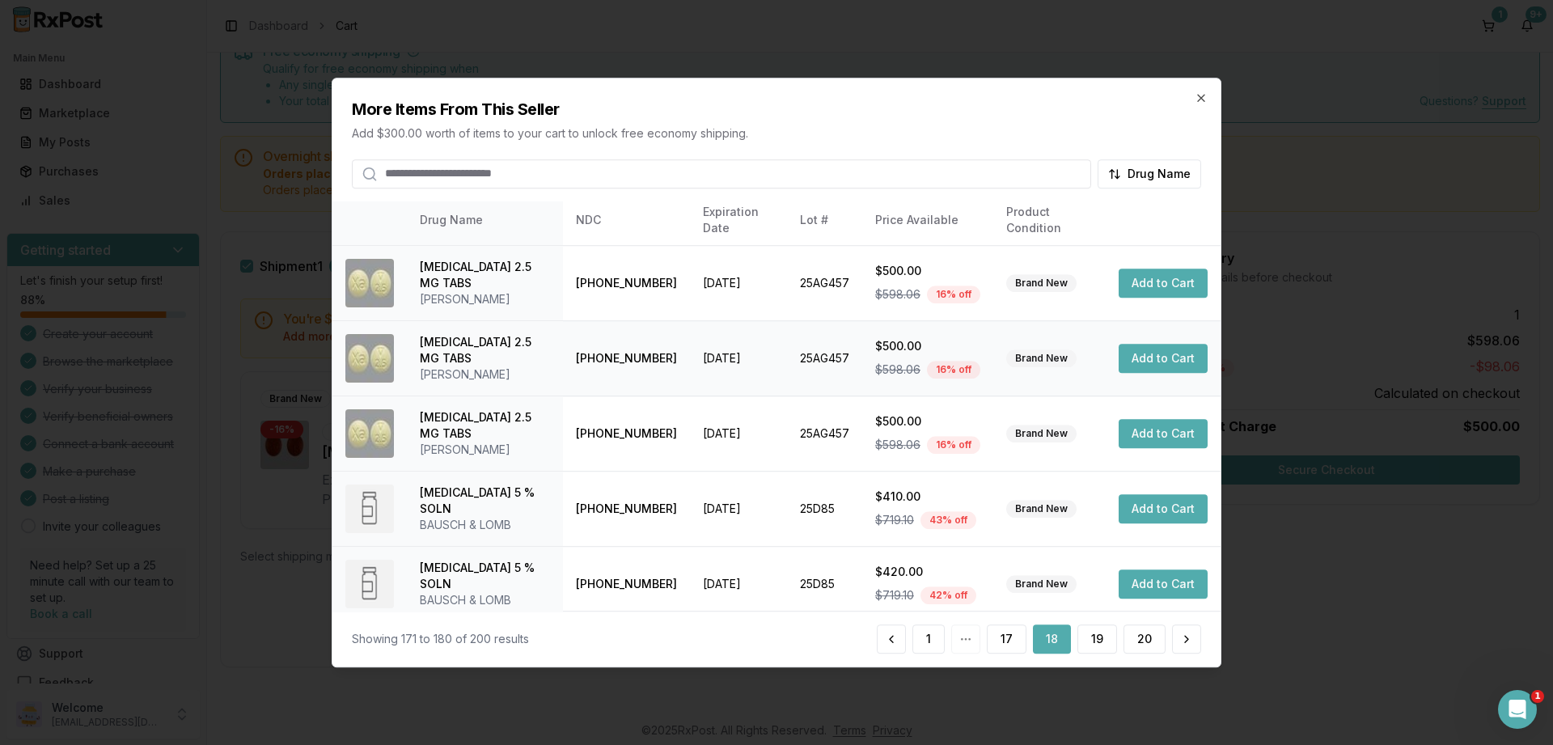
scroll to position [381, 0]
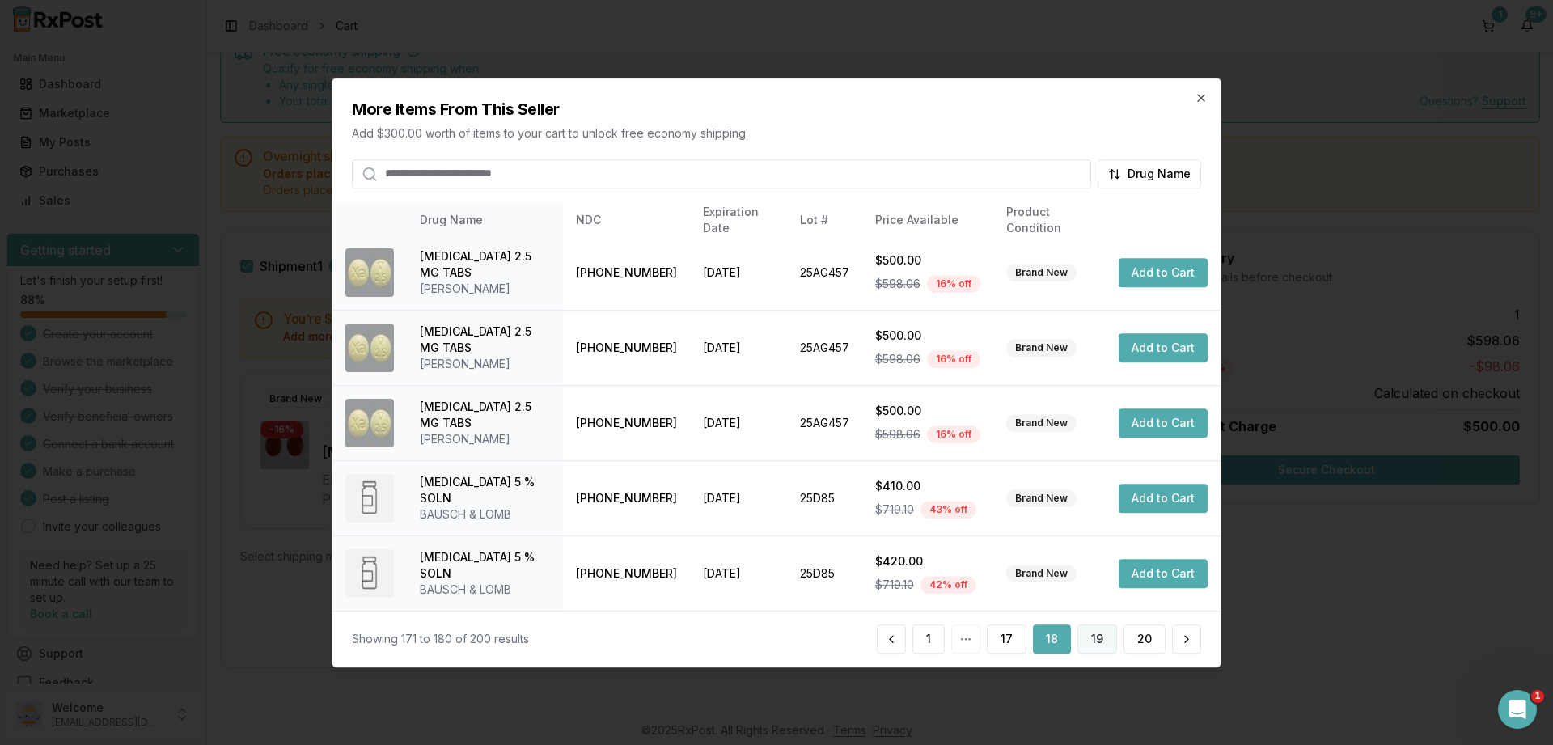
click at [1105, 638] on button "19" at bounding box center [1097, 638] width 40 height 29
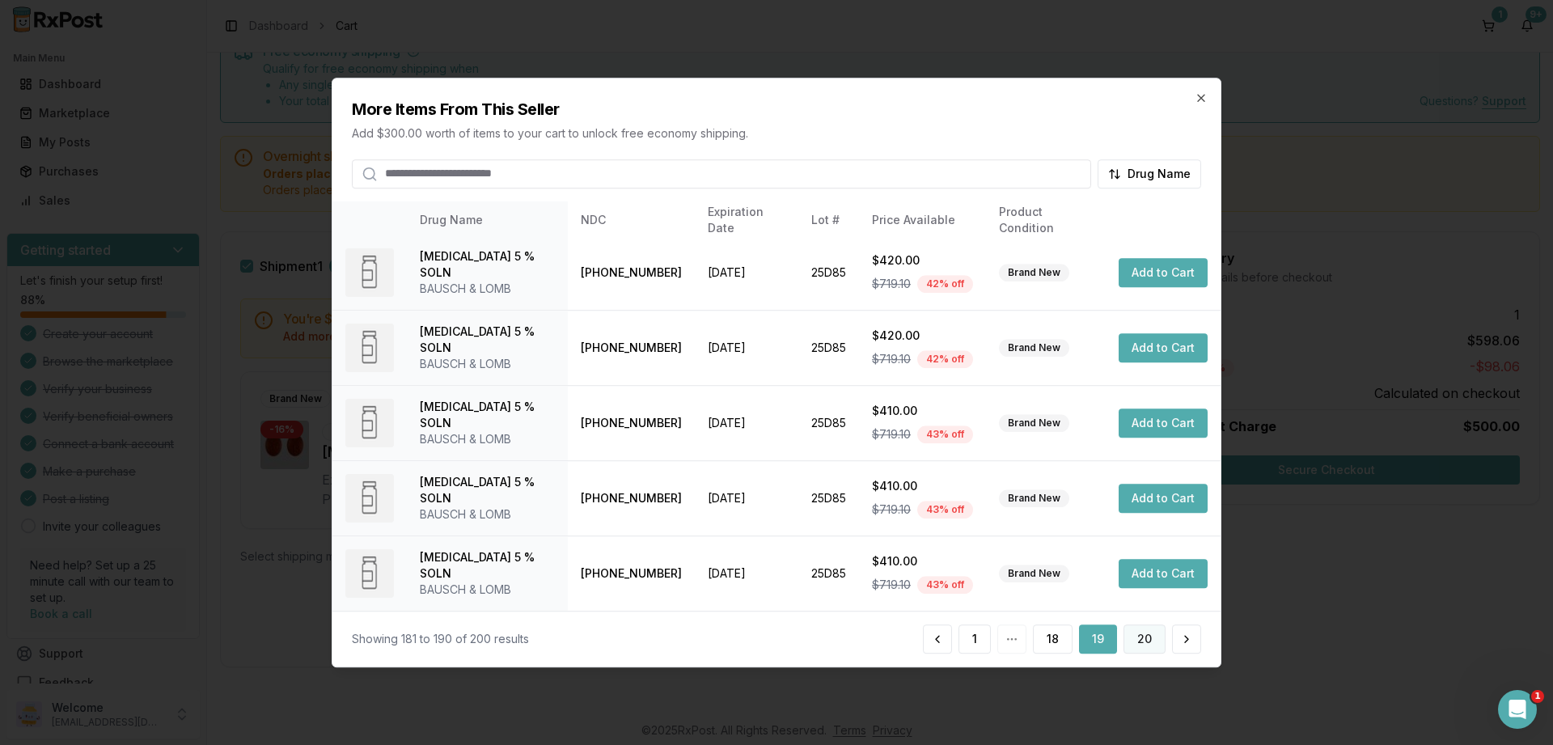
click at [1150, 640] on button "20" at bounding box center [1144, 638] width 42 height 29
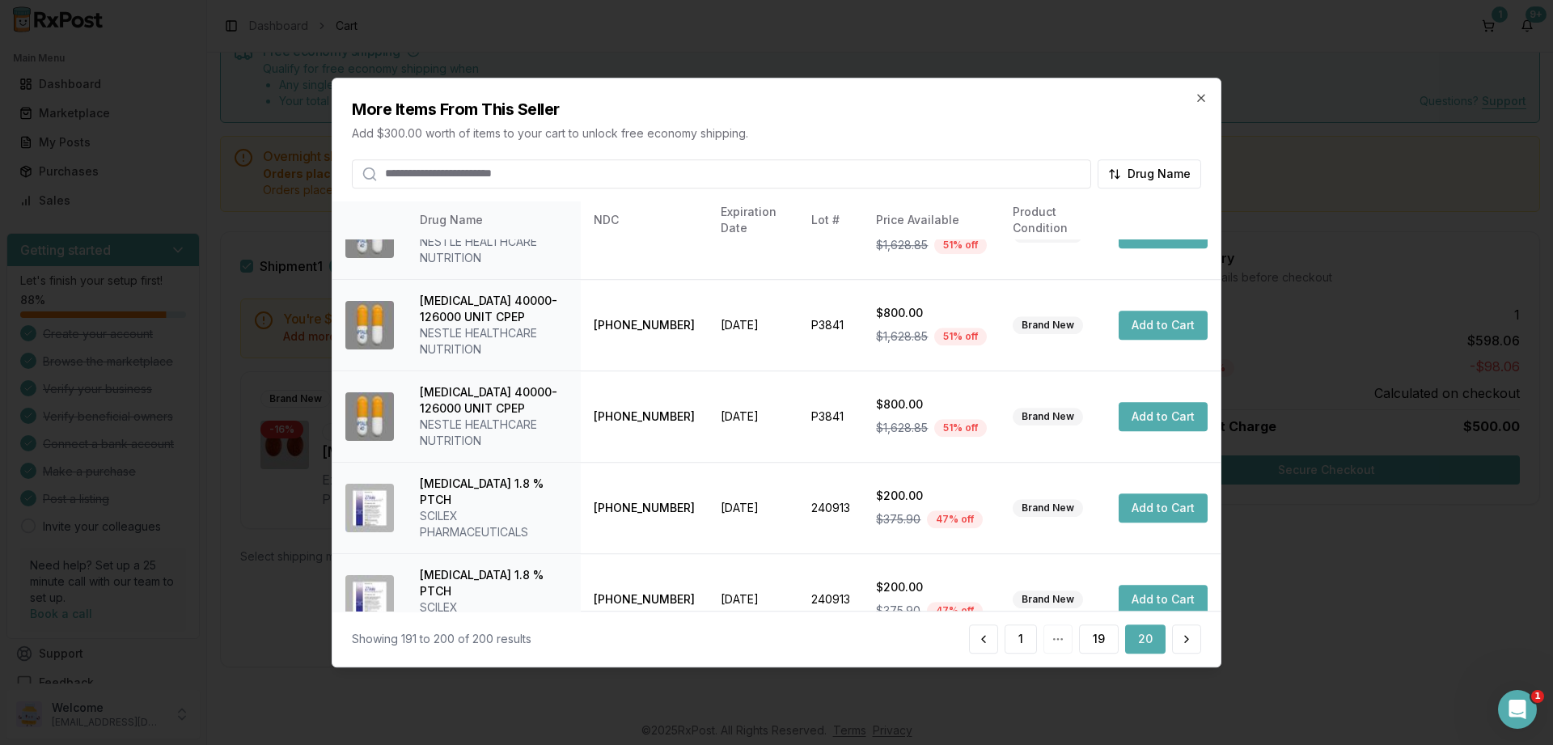
scroll to position [478, 0]
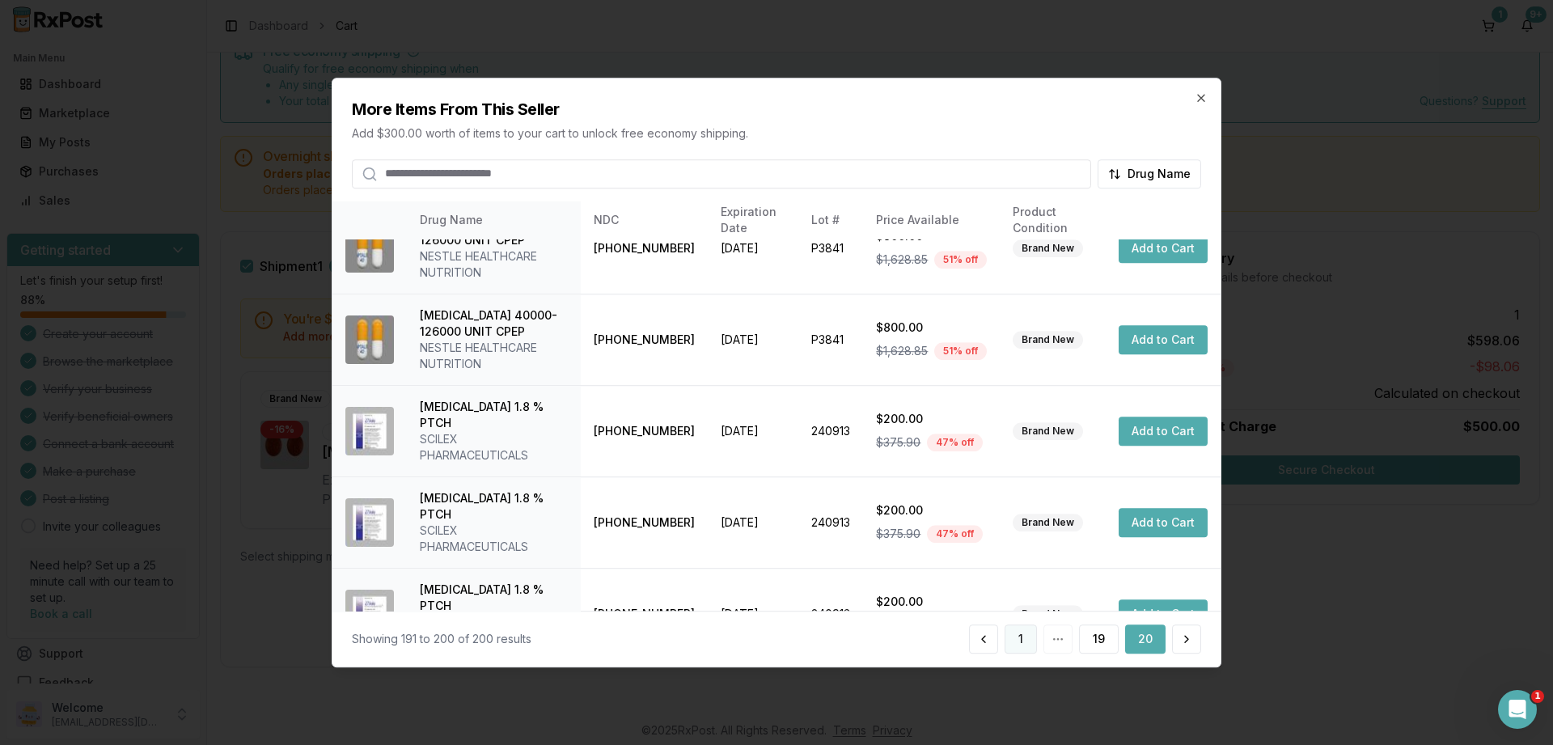
click at [1016, 636] on button "1" at bounding box center [1020, 638] width 32 height 29
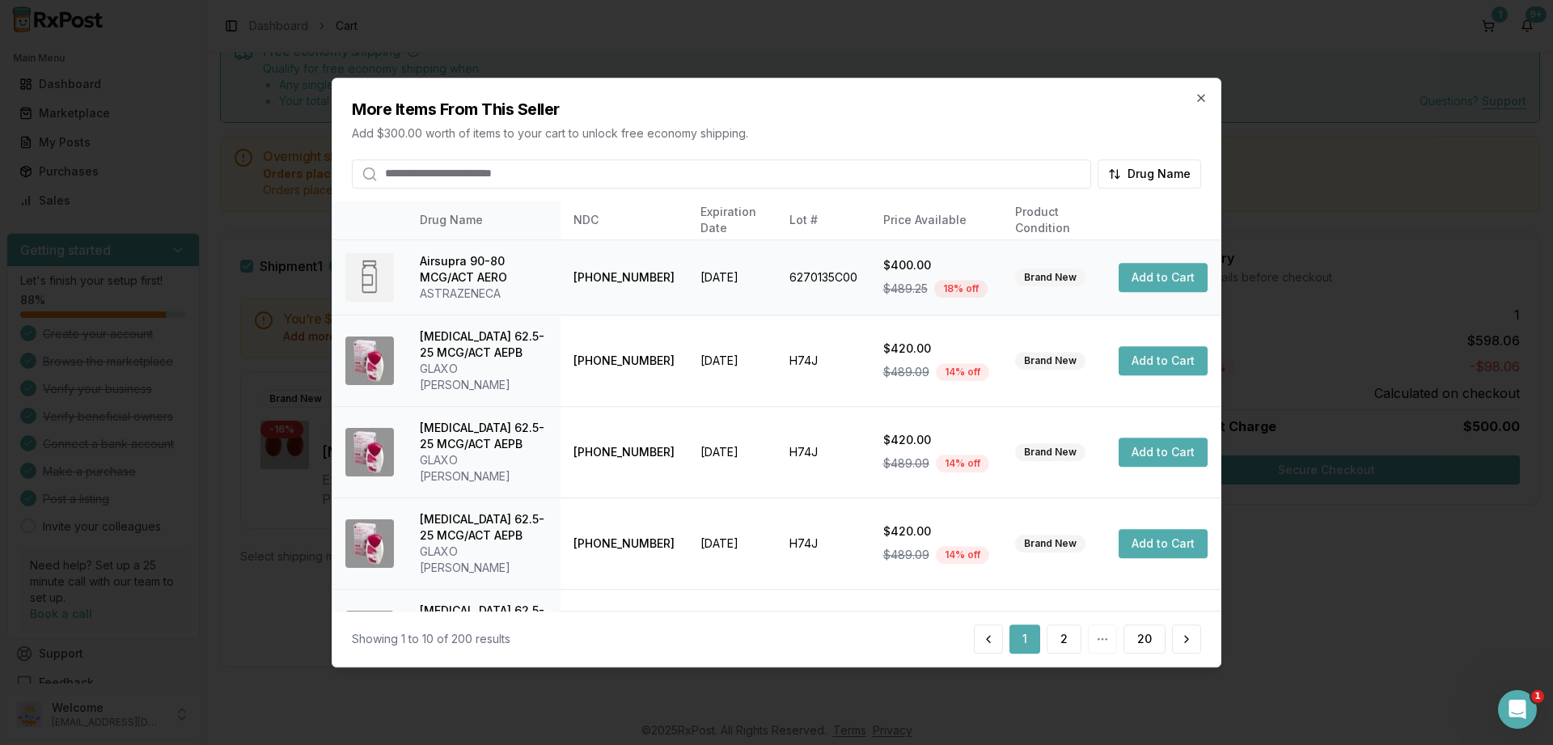
click at [1167, 275] on button "Add to Cart" at bounding box center [1162, 277] width 89 height 29
click at [1196, 97] on icon "button" at bounding box center [1200, 97] width 13 height 13
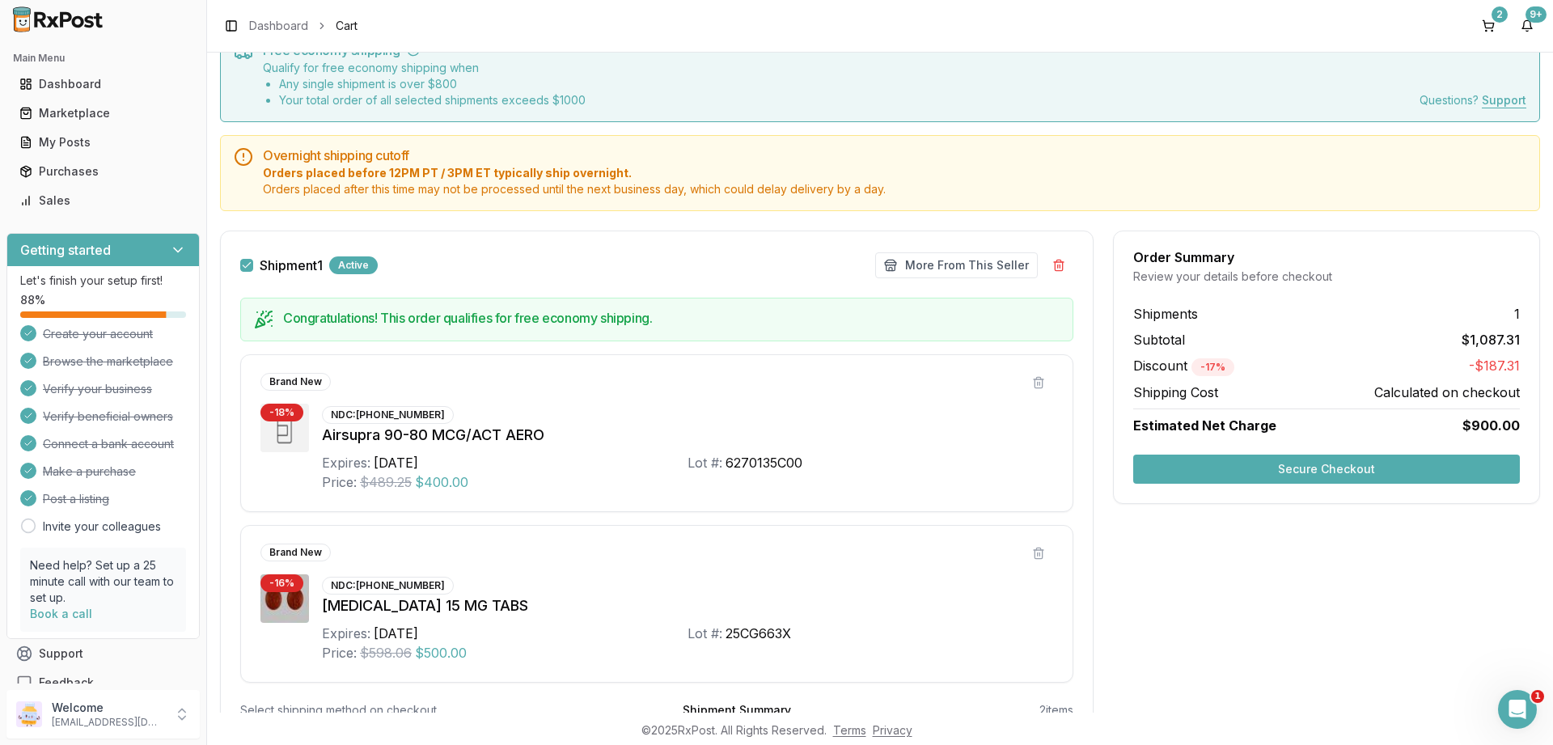
scroll to position [171, 0]
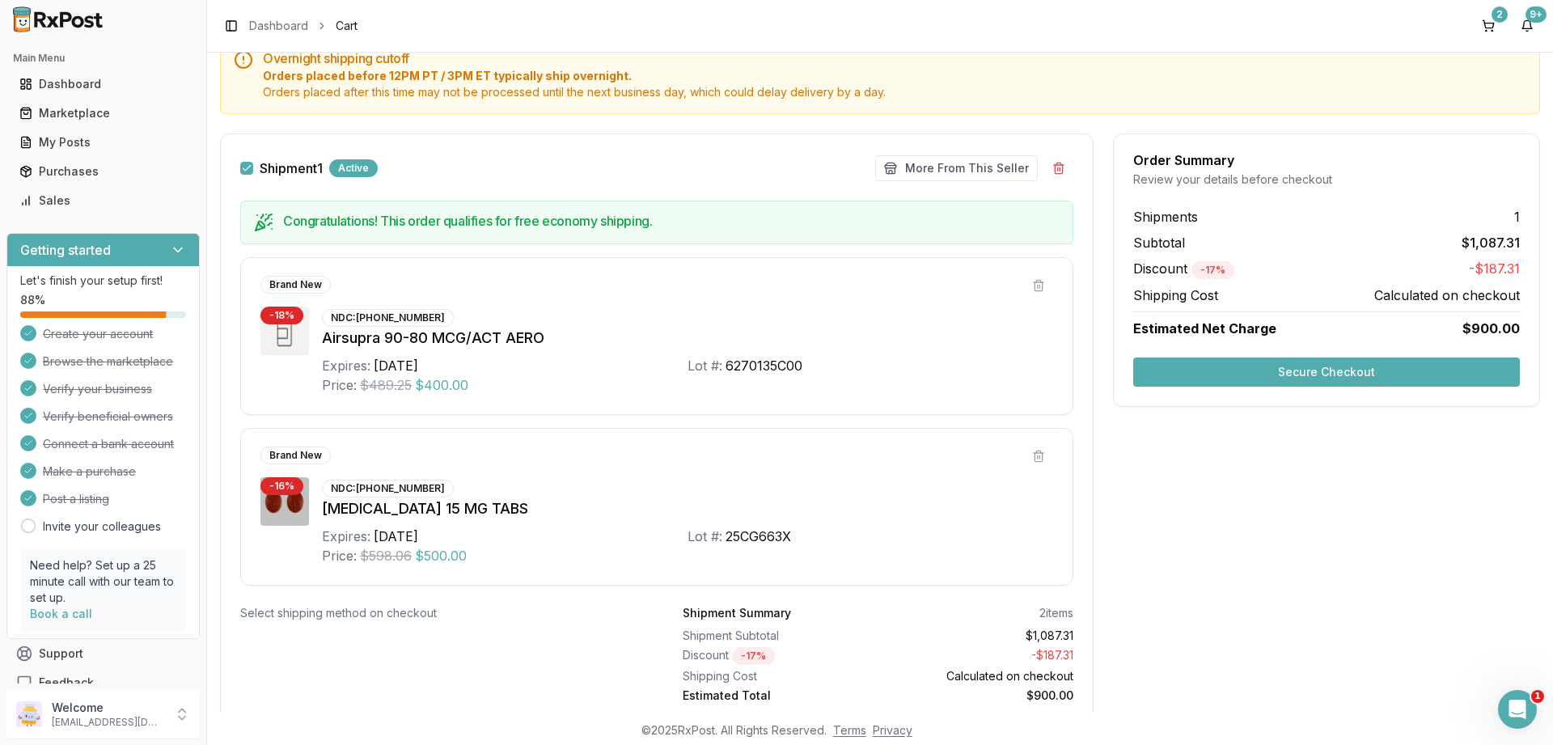
click at [1331, 374] on button "Secure Checkout" at bounding box center [1326, 371] width 387 height 29
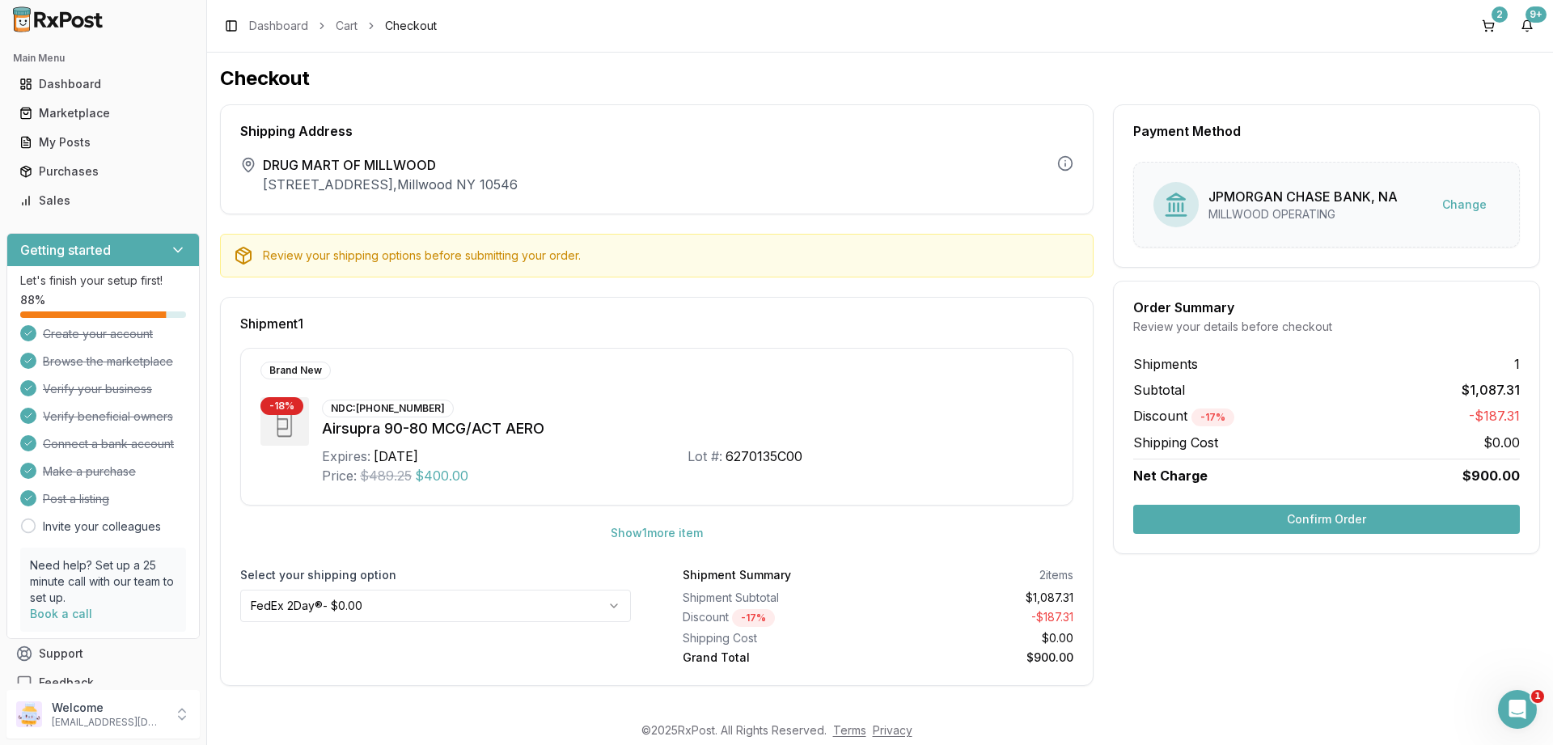
click at [1305, 520] on button "Confirm Order" at bounding box center [1326, 519] width 387 height 29
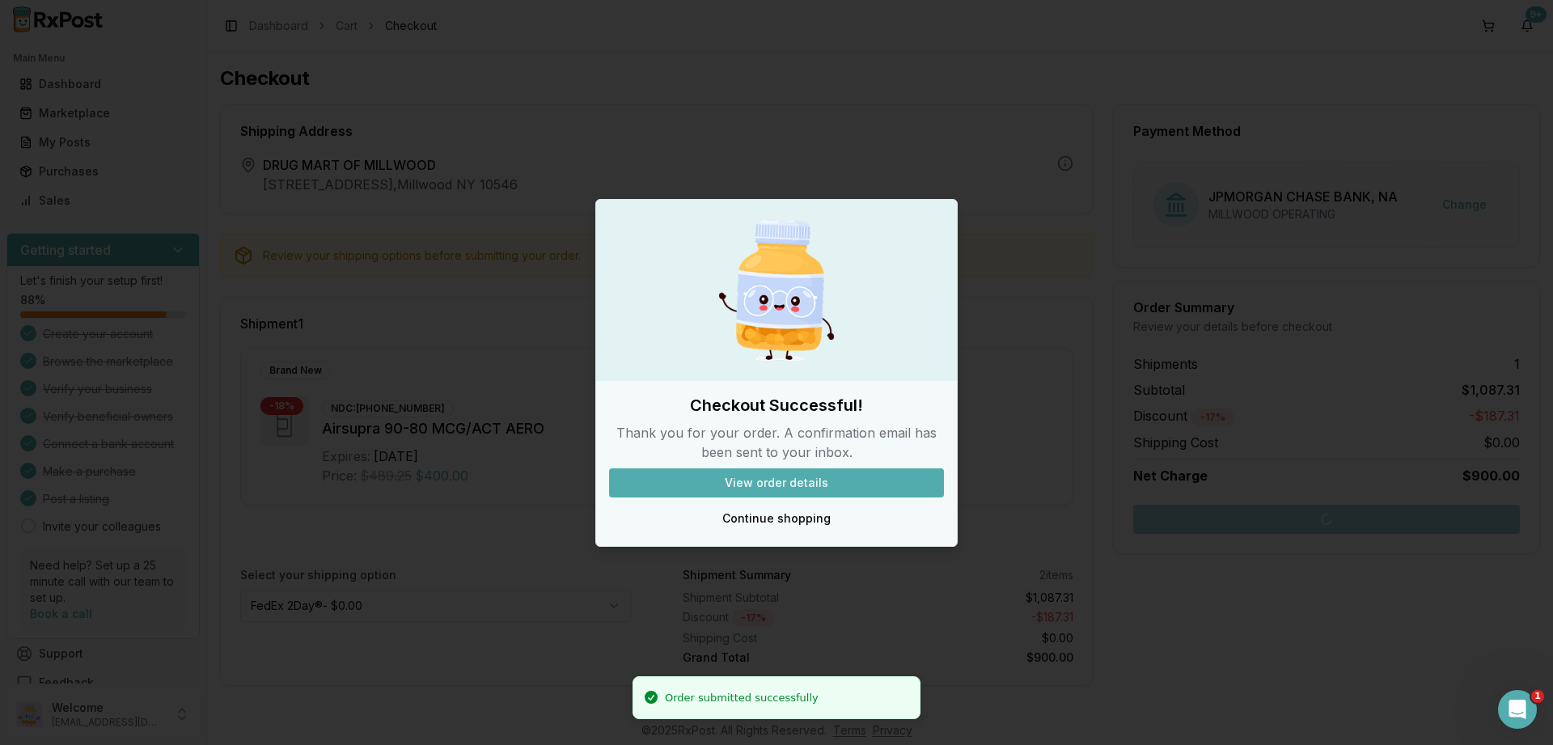
click at [761, 471] on button "View order details" at bounding box center [776, 482] width 335 height 29
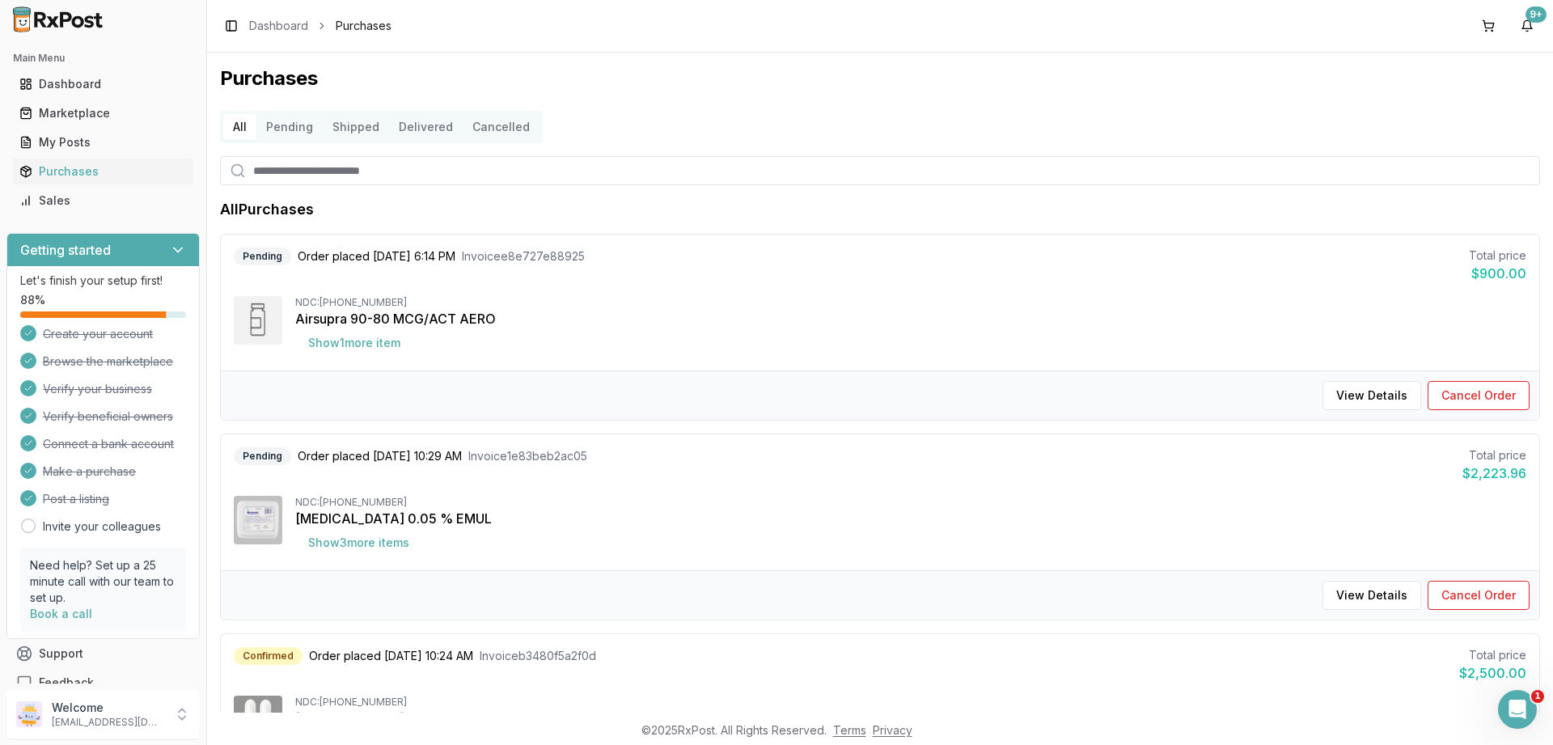
click at [283, 125] on button "Pending" at bounding box center [289, 127] width 66 height 26
click at [354, 129] on button "Shipped" at bounding box center [356, 127] width 66 height 26
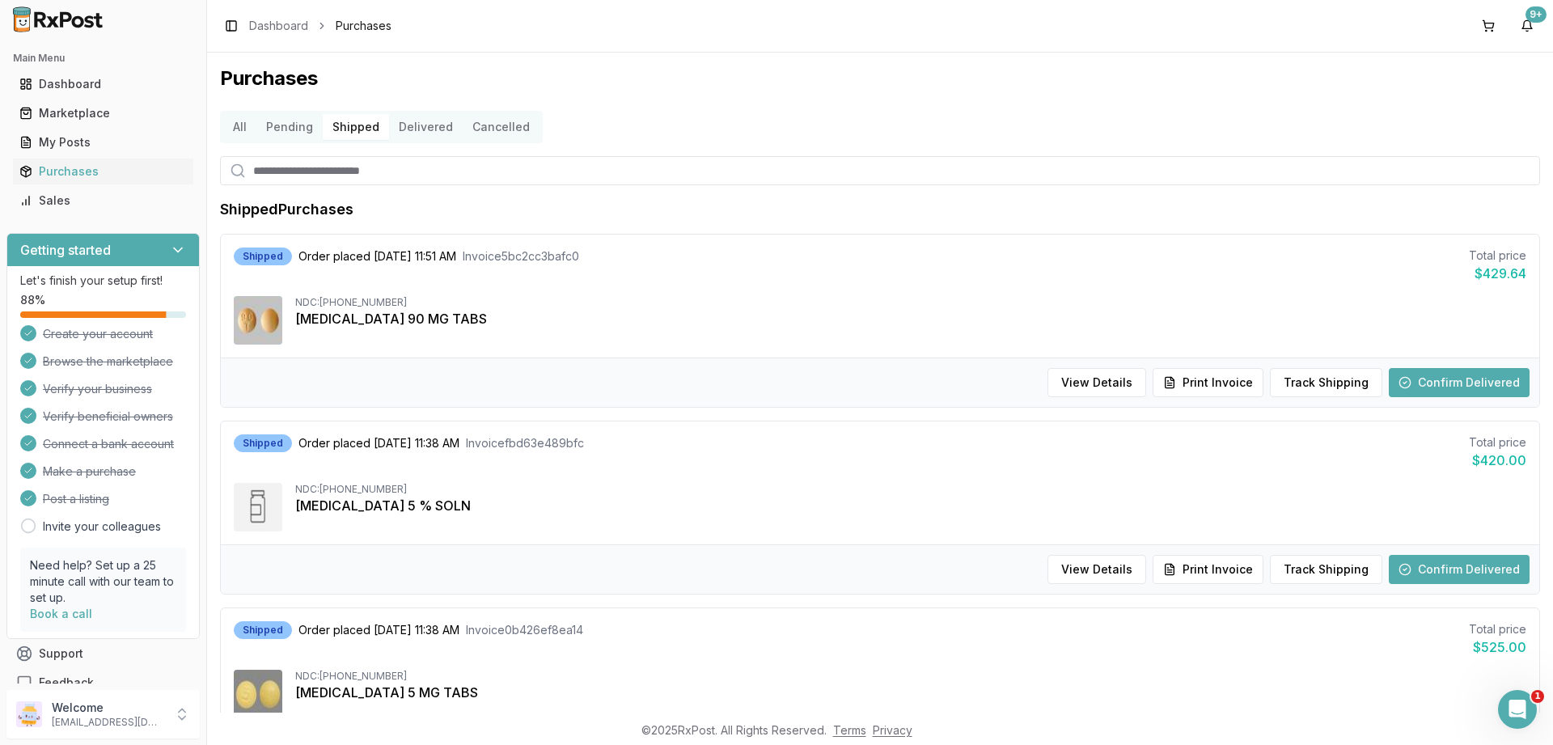
click at [430, 124] on button "Delivered" at bounding box center [426, 127] width 74 height 26
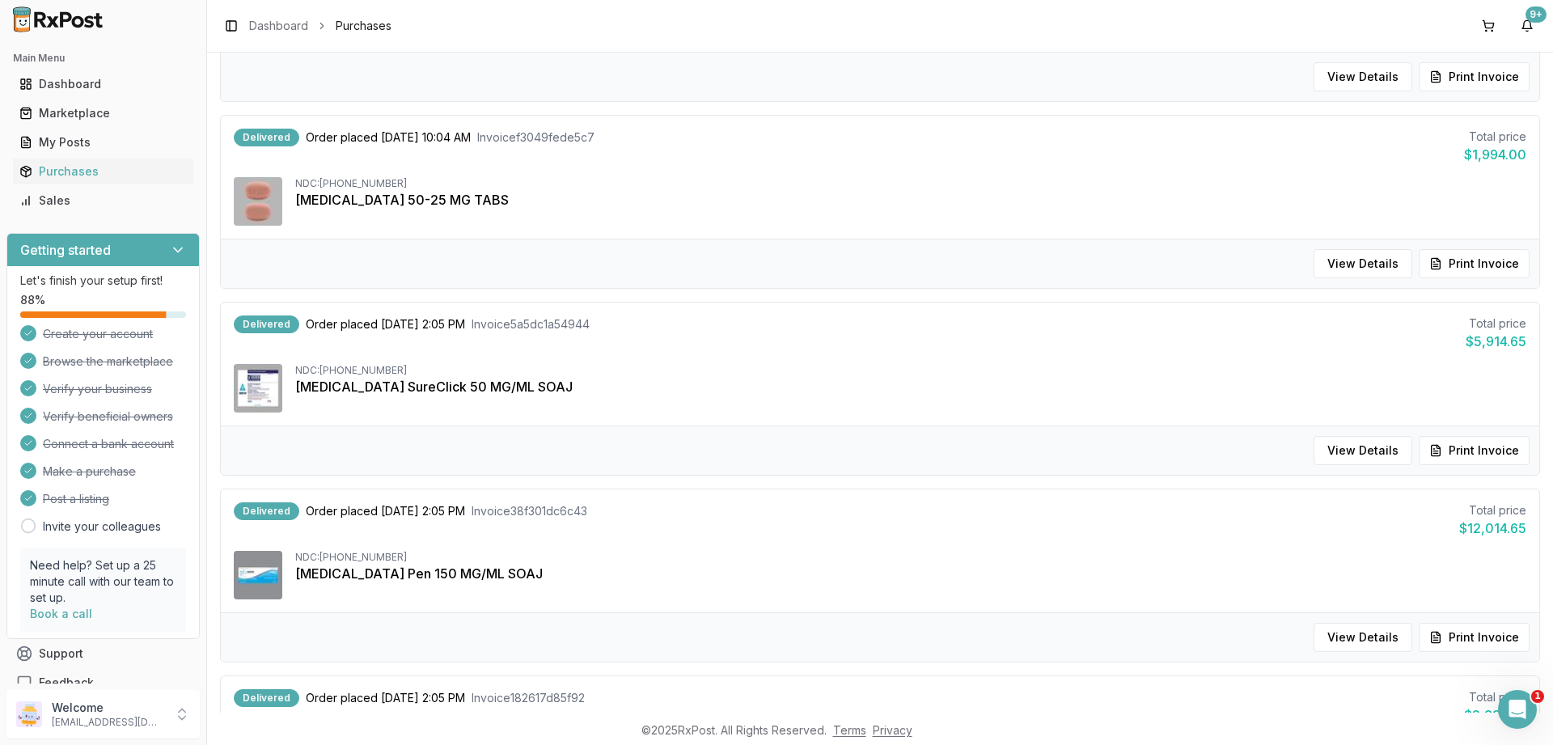
scroll to position [636, 0]
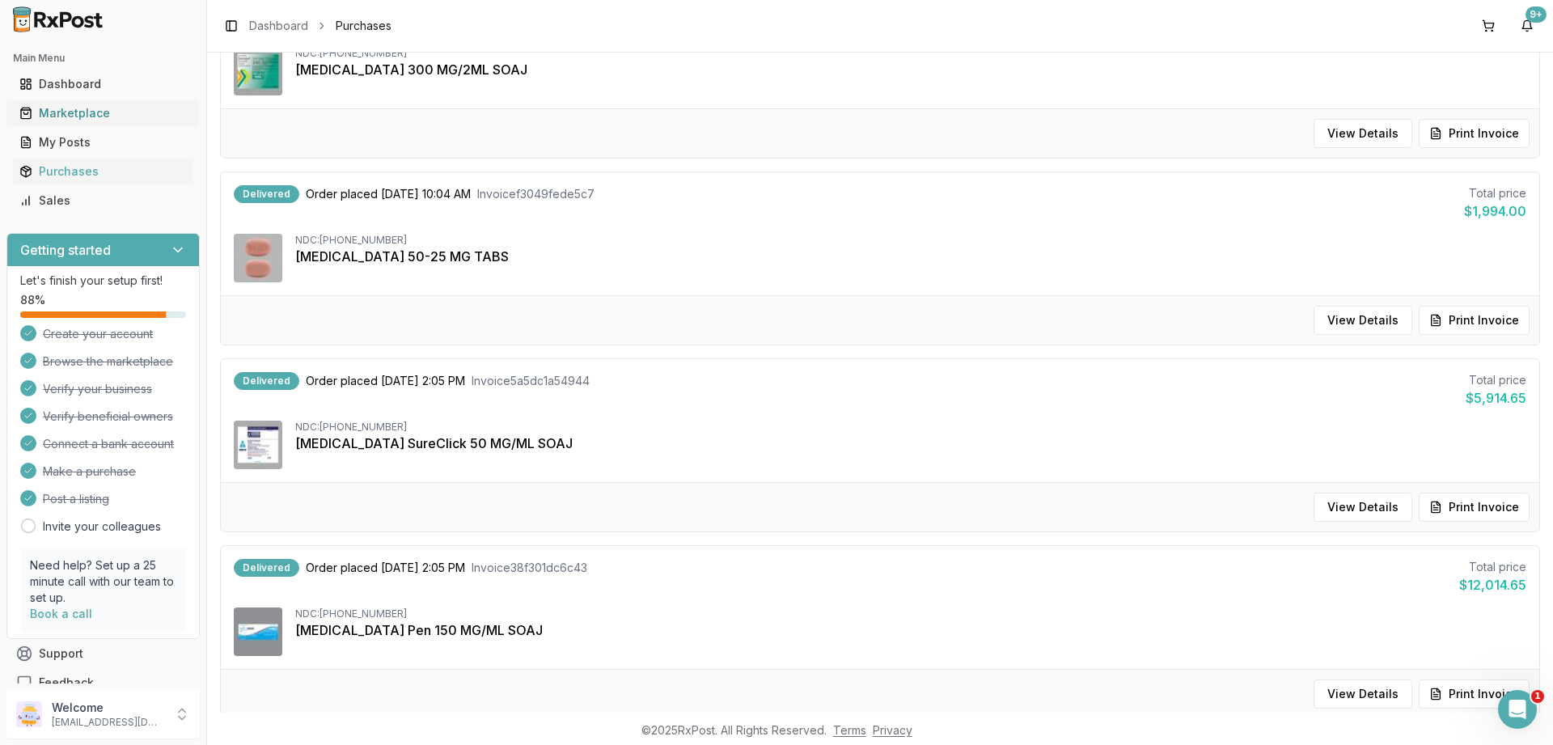
click at [77, 113] on div "Marketplace" at bounding box center [102, 113] width 167 height 16
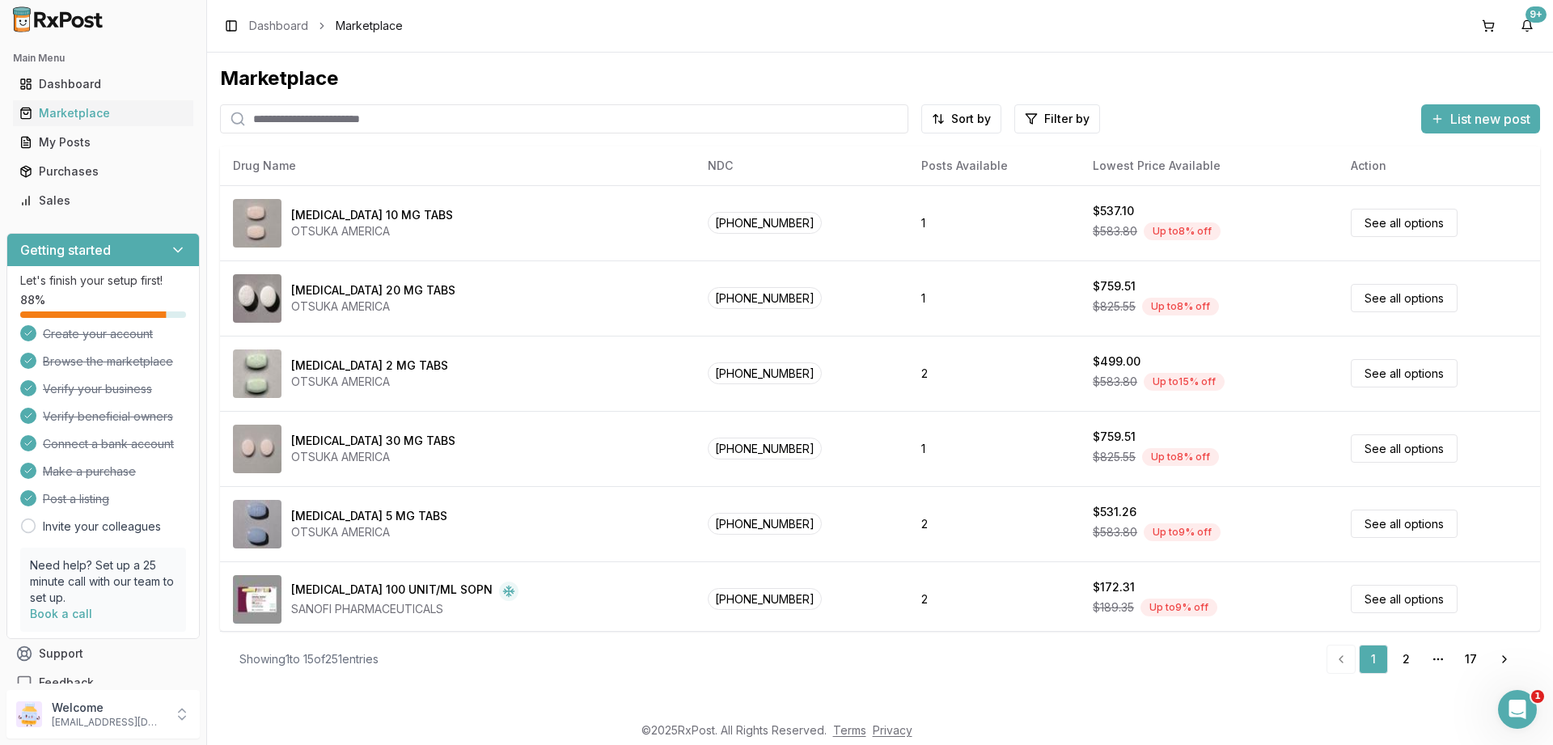
click at [410, 120] on input "search" at bounding box center [564, 118] width 688 height 29
type input "********"
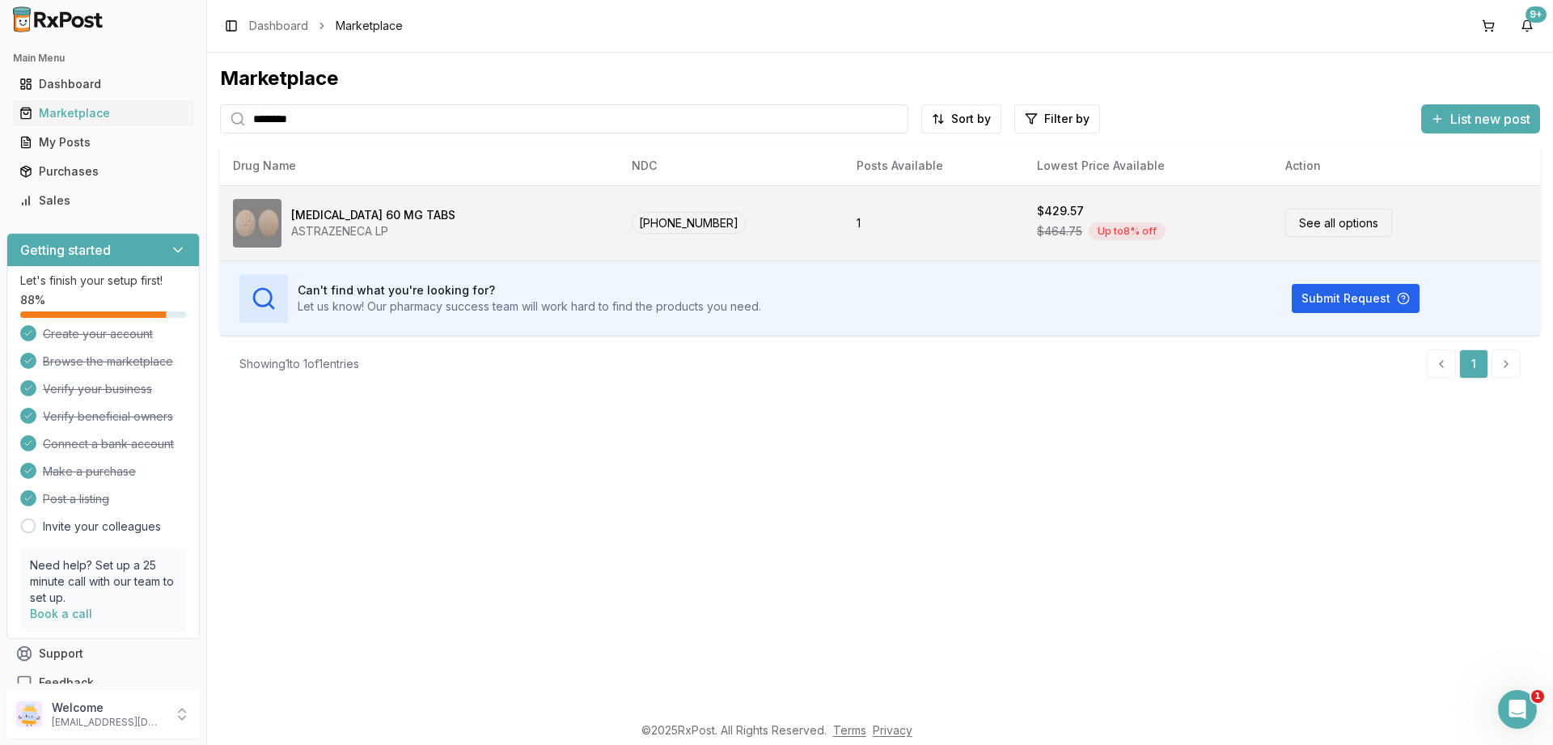
click at [1295, 220] on link "See all options" at bounding box center [1338, 223] width 107 height 28
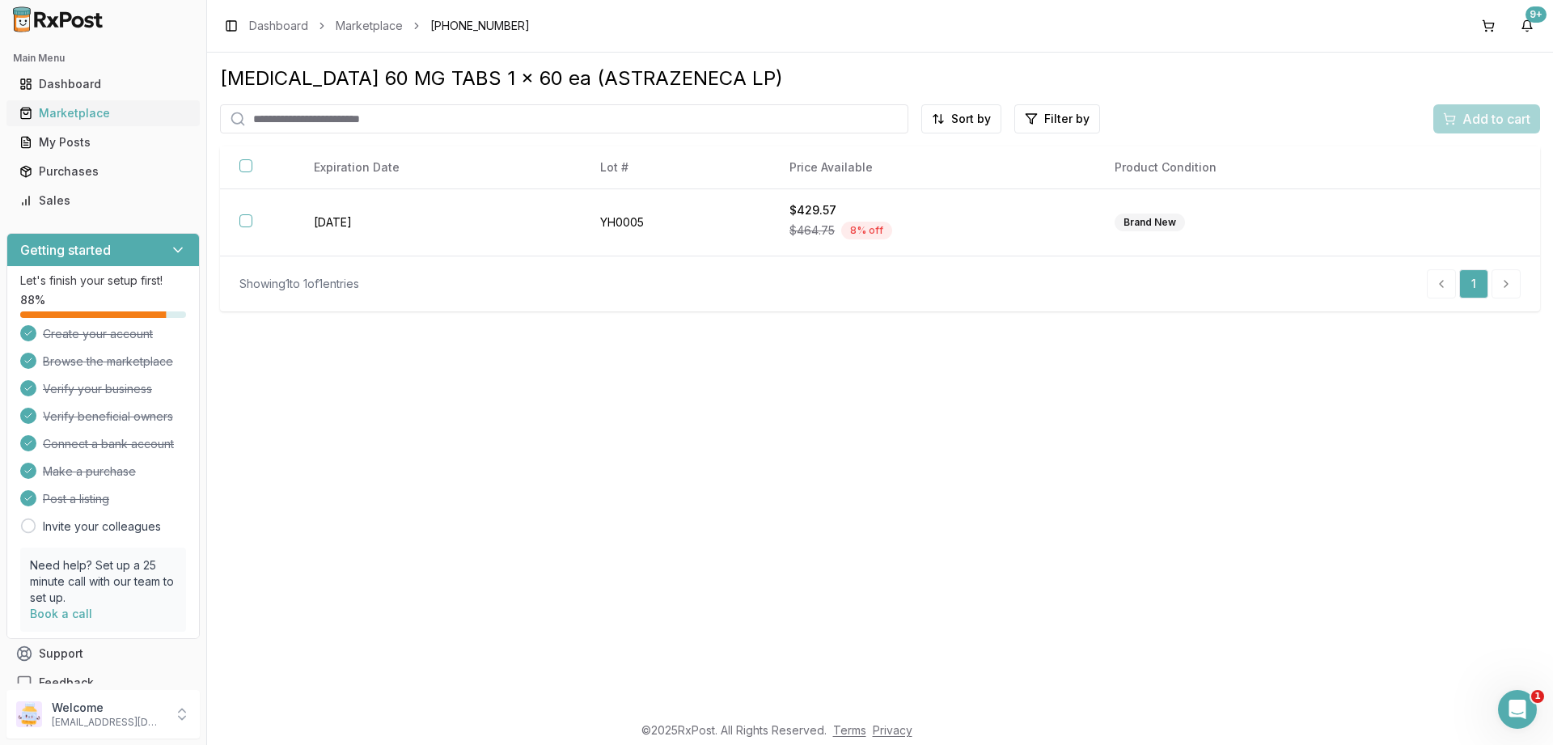
click at [70, 112] on div "Marketplace" at bounding box center [102, 113] width 167 height 16
